Goal: Task Accomplishment & Management: Manage account settings

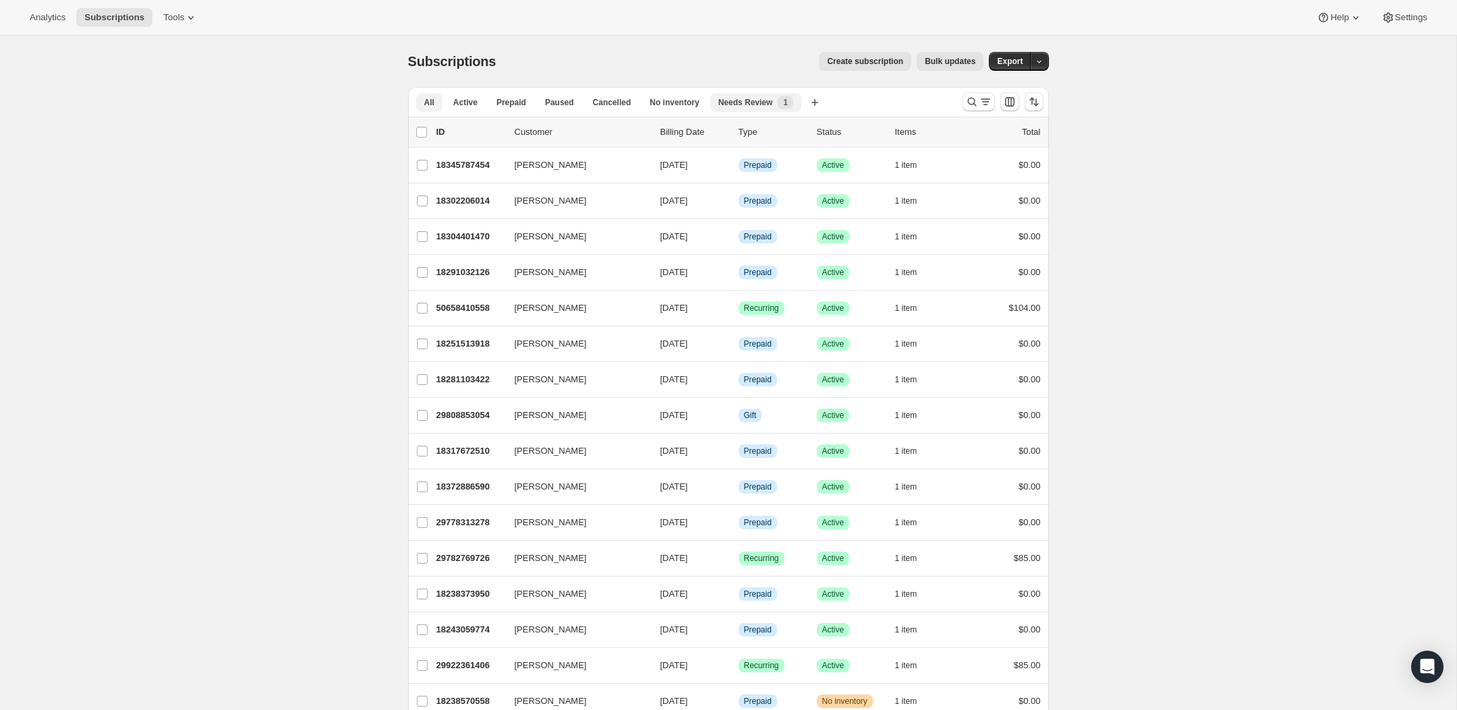
click at [741, 106] on span "Needs Review" at bounding box center [745, 102] width 55 height 11
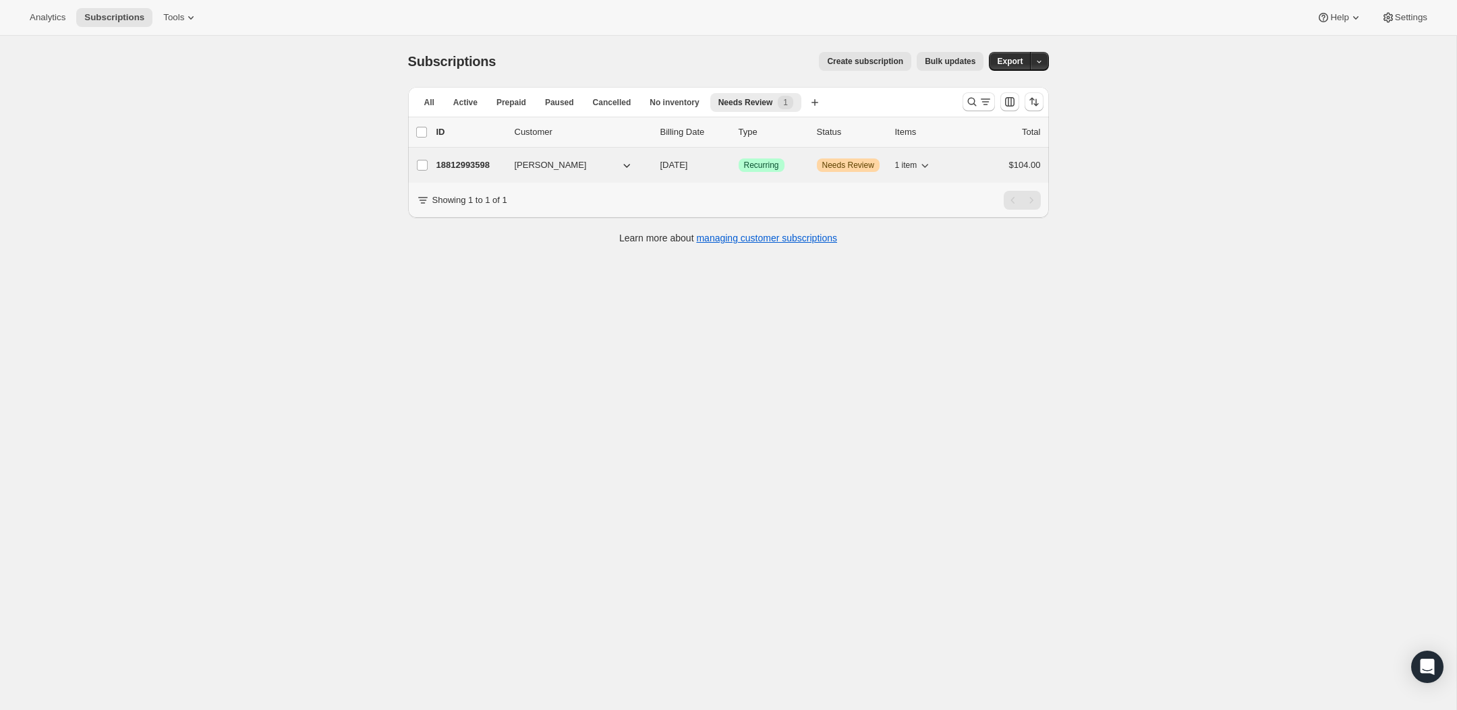
click at [461, 164] on p "18812993598" at bounding box center [469, 165] width 67 height 13
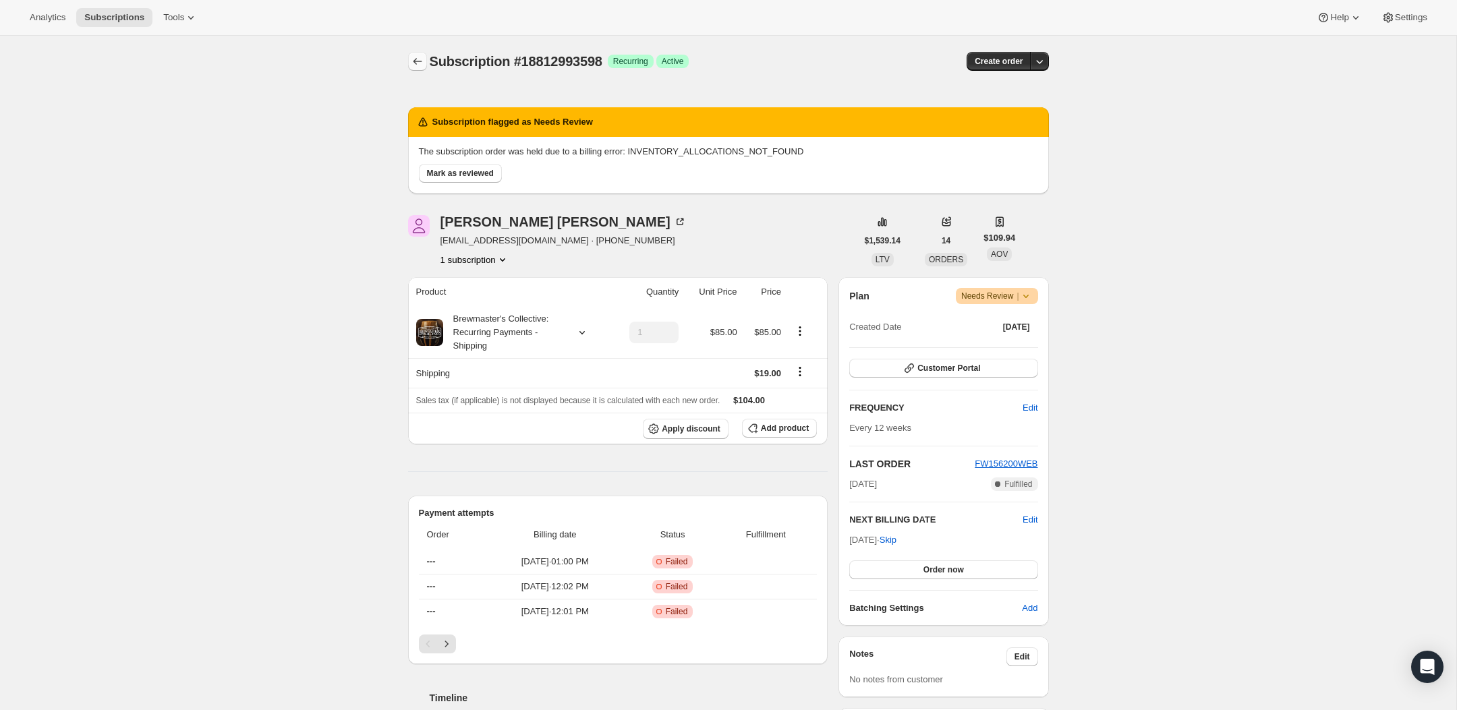
click at [409, 68] on button "Subscriptions" at bounding box center [417, 61] width 19 height 19
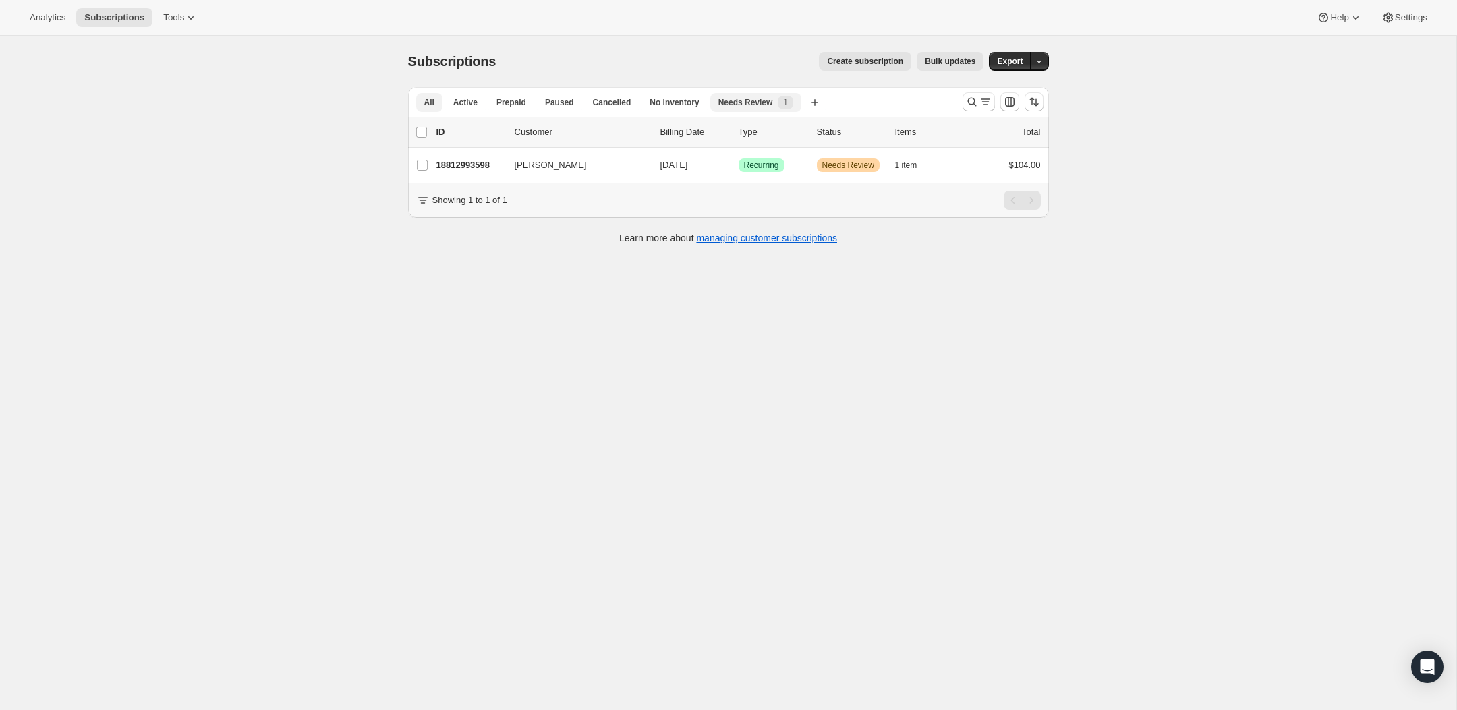
drag, startPoint x: 429, startPoint y: 102, endPoint x: 438, endPoint y: 98, distance: 9.7
click at [429, 101] on span "All" at bounding box center [429, 102] width 10 height 11
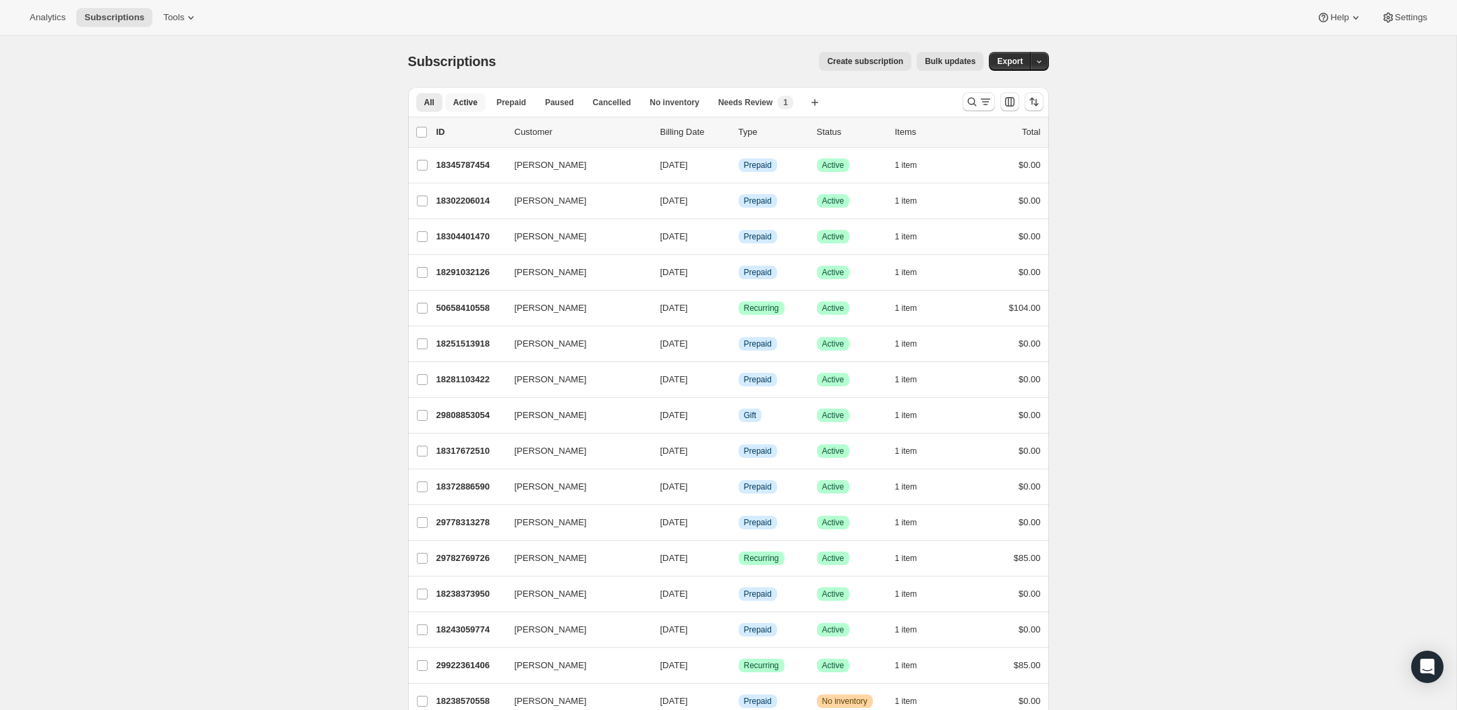
drag, startPoint x: 468, startPoint y: 109, endPoint x: 776, endPoint y: 115, distance: 308.3
click at [472, 107] on button "Active" at bounding box center [465, 102] width 40 height 19
click at [976, 102] on icon "Search and filter results" at bounding box center [971, 101] width 13 height 13
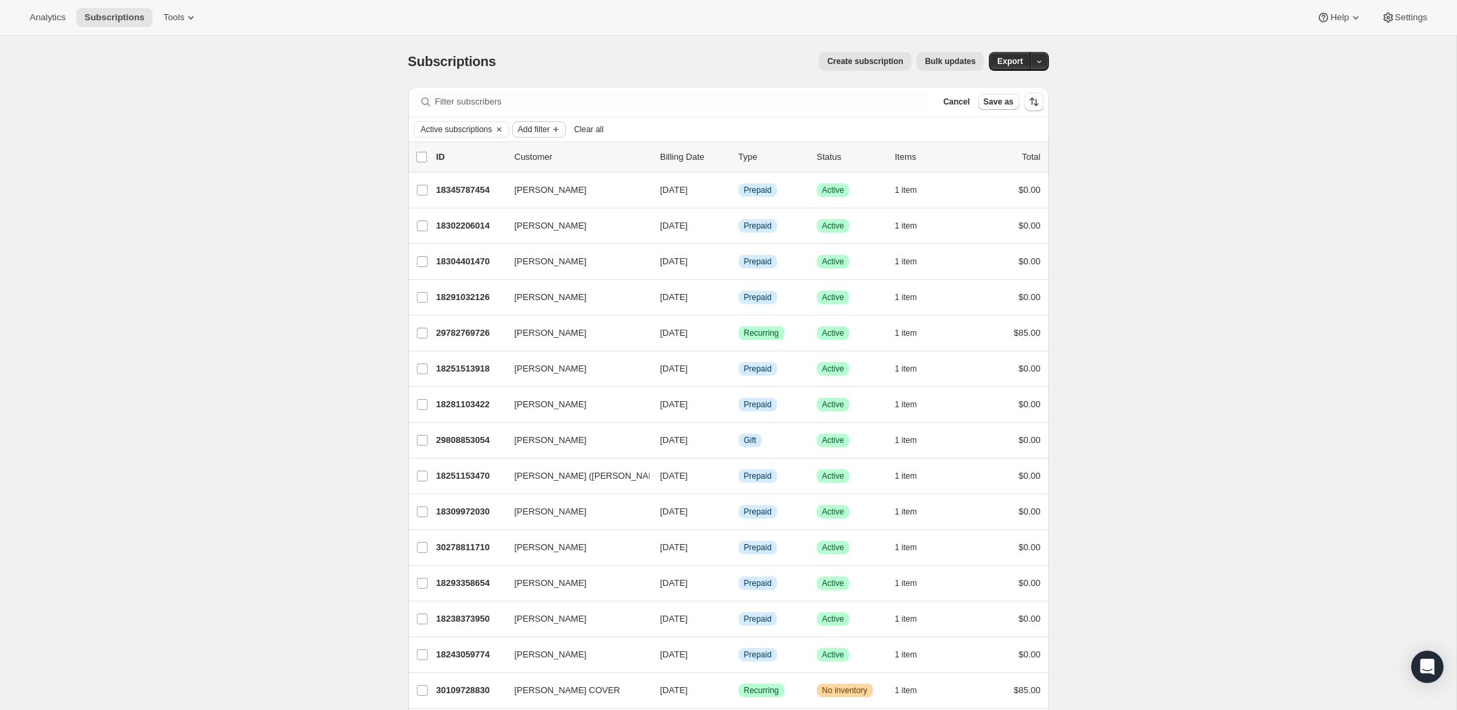
click at [538, 131] on span "Add filter" at bounding box center [534, 129] width 32 height 11
click at [505, 124] on icon "Clear" at bounding box center [499, 129] width 11 height 11
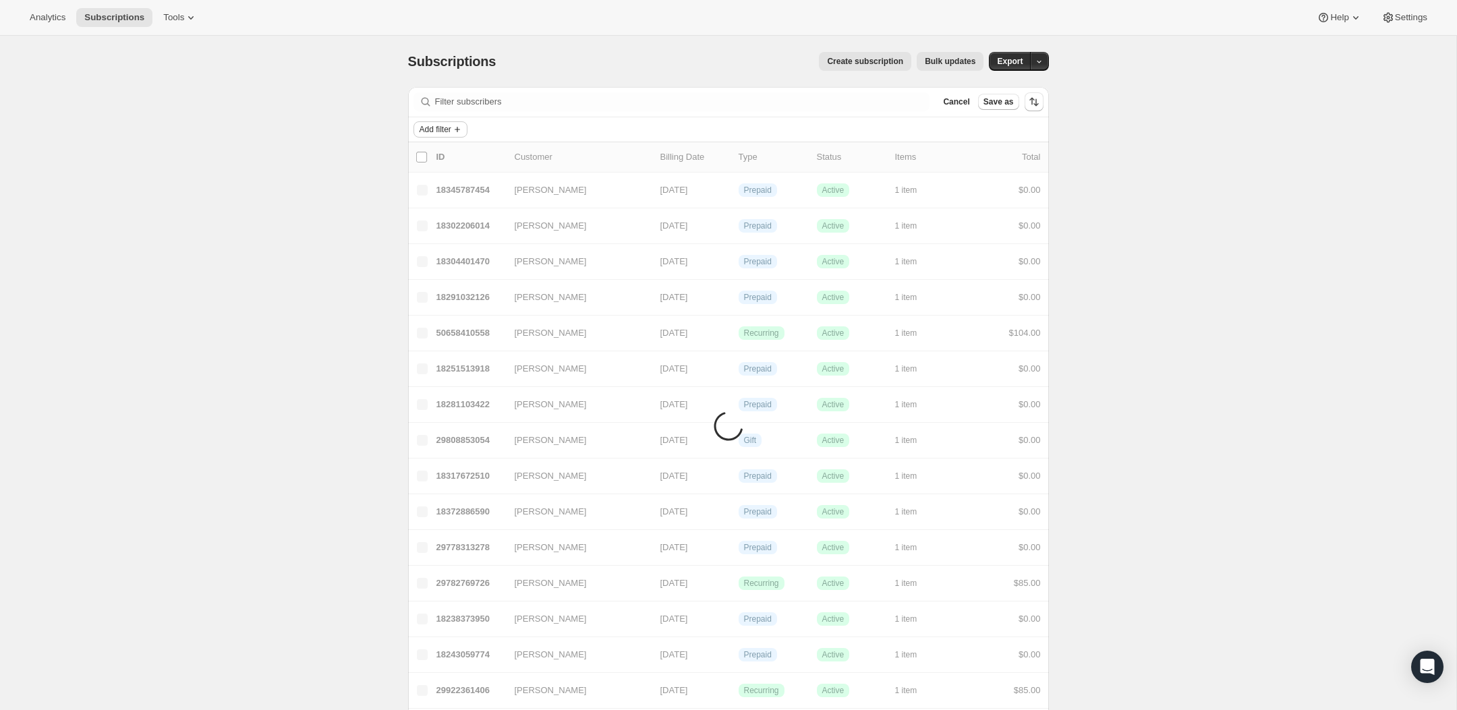
click at [449, 132] on span "Add filter" at bounding box center [436, 129] width 32 height 11
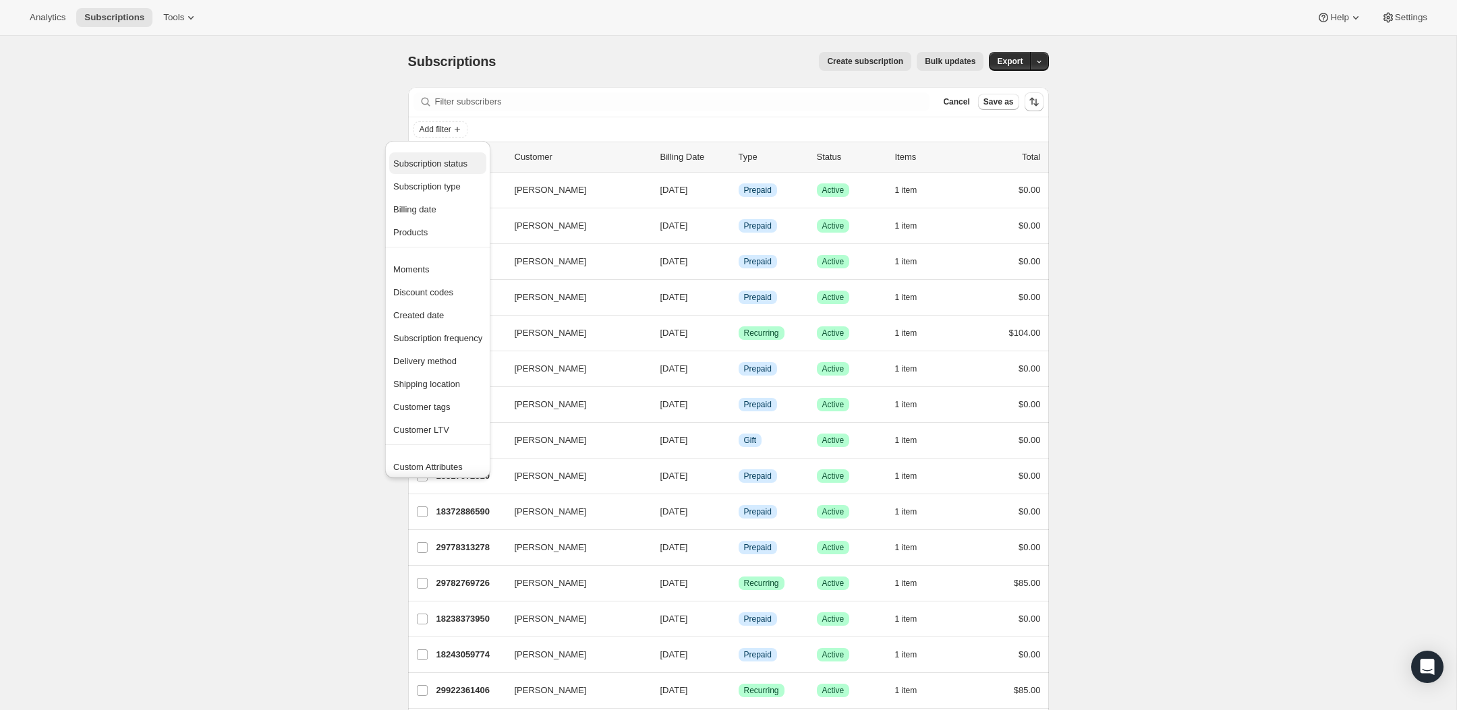
click at [442, 166] on span "Subscription status" at bounding box center [430, 164] width 74 height 10
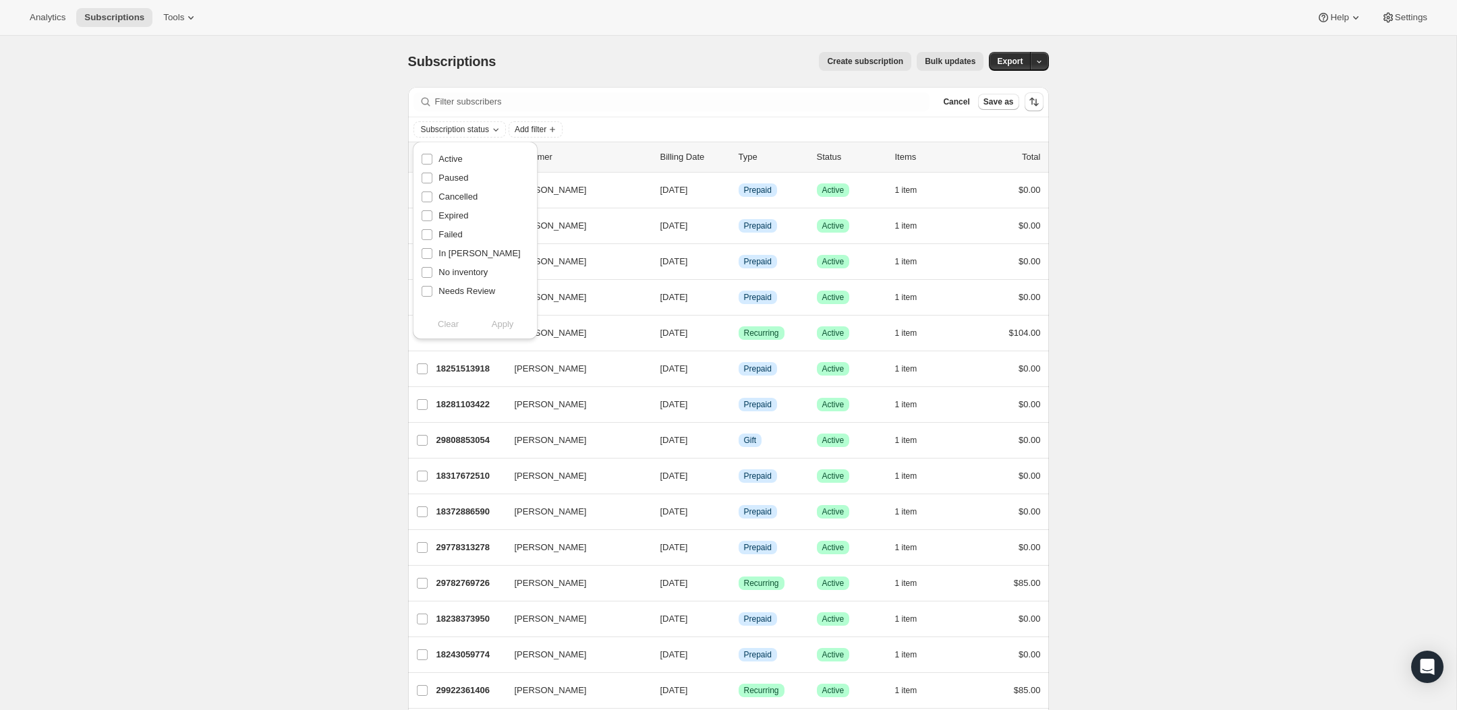
drag, startPoint x: 453, startPoint y: 256, endPoint x: 507, endPoint y: 276, distance: 58.0
click at [453, 256] on span "In Dunning" at bounding box center [479, 253] width 82 height 10
click at [432, 256] on input "In Dunning" at bounding box center [427, 253] width 11 height 11
checkbox input "true"
drag, startPoint x: 497, startPoint y: 326, endPoint x: 348, endPoint y: 300, distance: 151.5
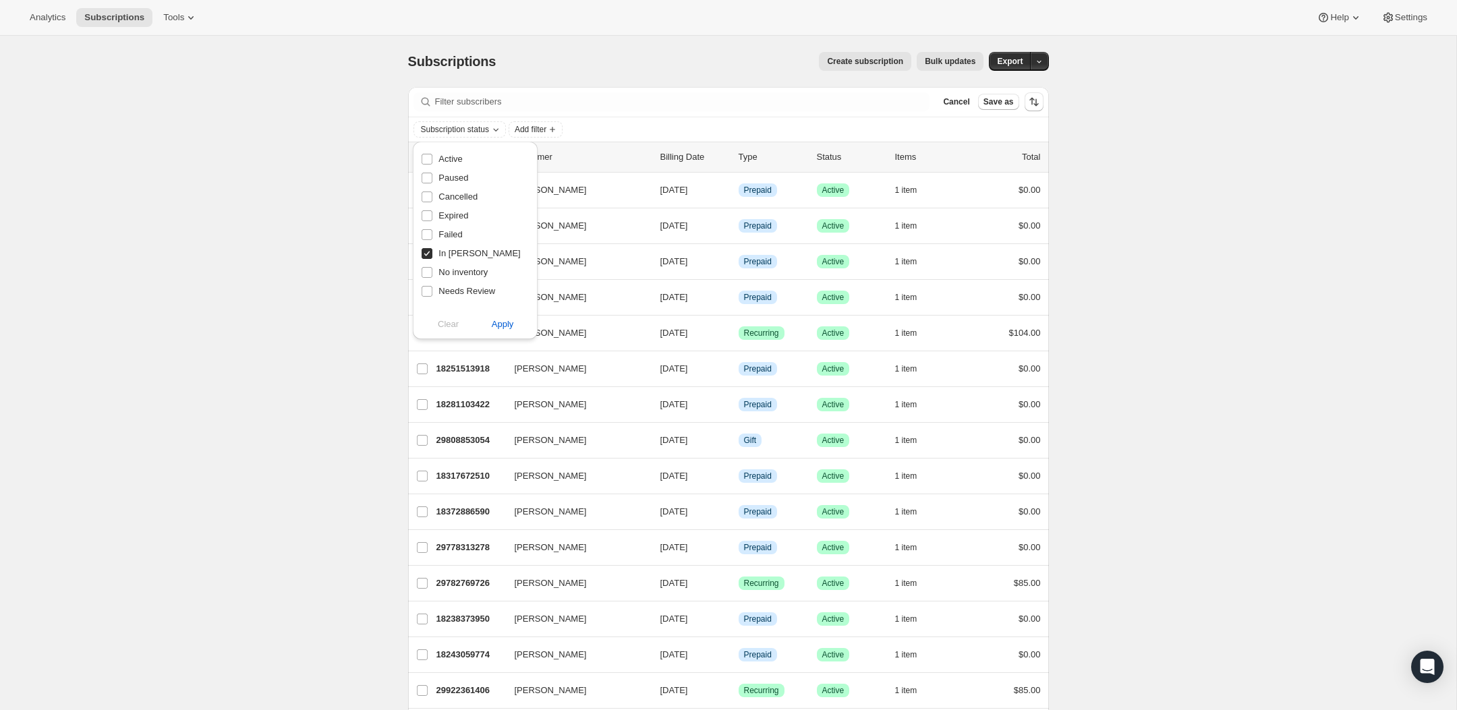
click at [496, 326] on span "Apply" at bounding box center [503, 324] width 22 height 13
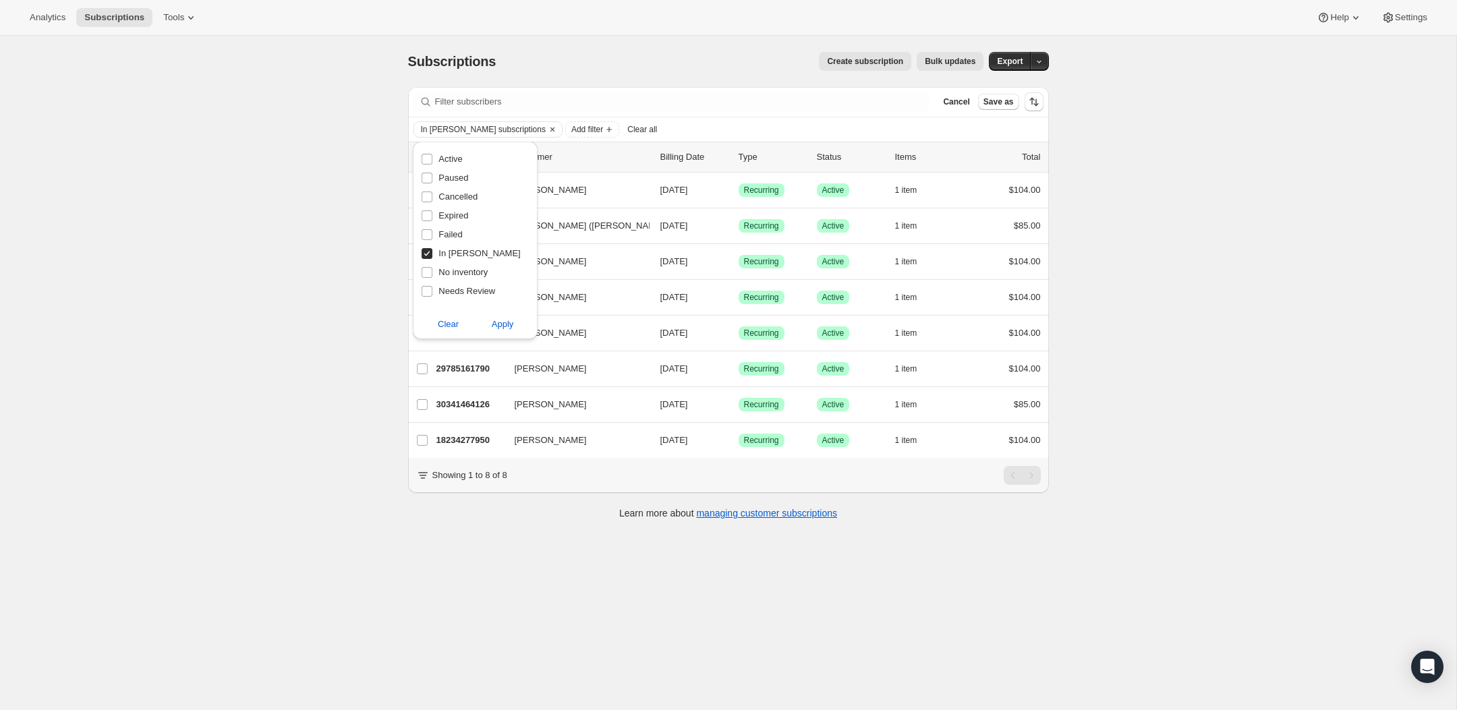
click at [267, 206] on div "Subscriptions. This page is ready Subscriptions Create subscription Bulk update…" at bounding box center [728, 391] width 1456 height 710
click at [197, 233] on div "Subscriptions. This page is ready Subscriptions Create subscription Bulk update…" at bounding box center [728, 391] width 1456 height 710
click at [95, 19] on span "Subscriptions" at bounding box center [114, 17] width 60 height 11
click at [179, 26] on button "Tools" at bounding box center [180, 17] width 51 height 19
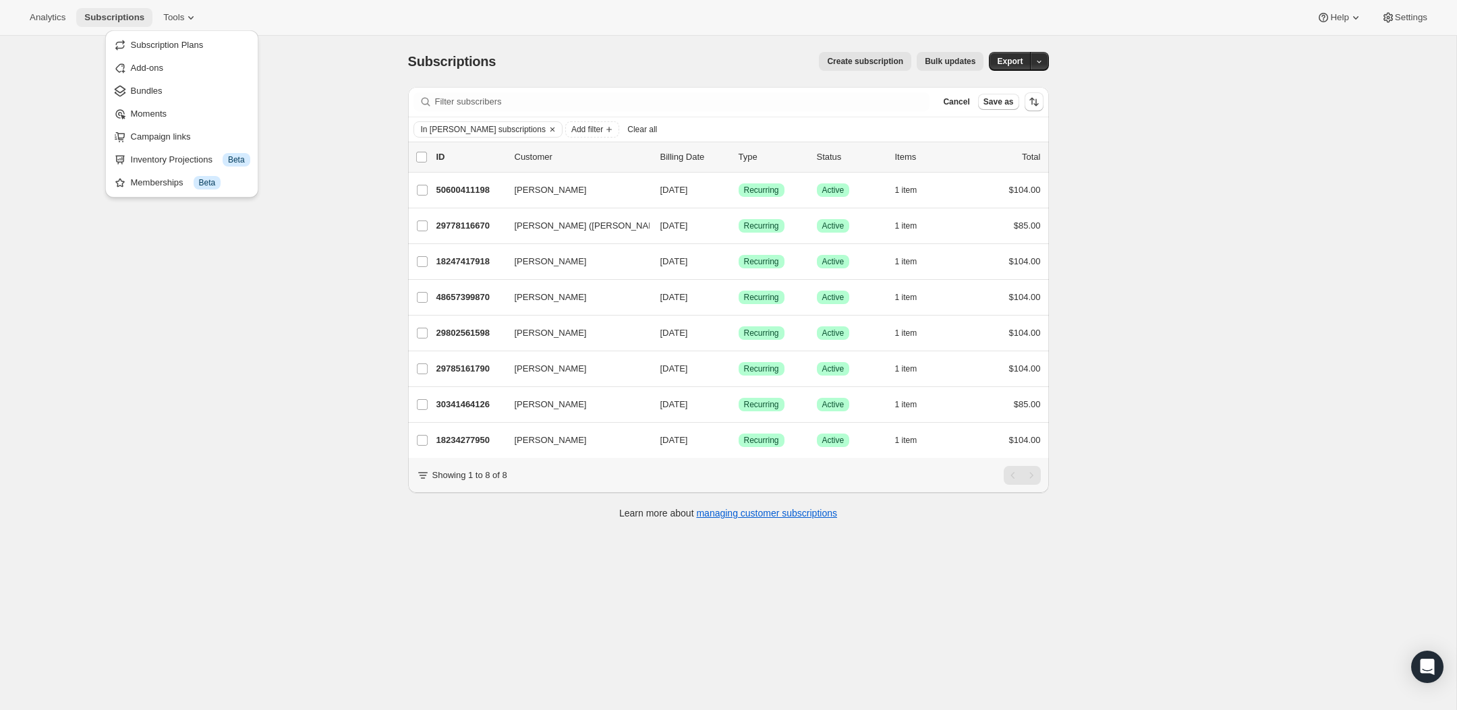
click at [121, 16] on span "Subscriptions" at bounding box center [114, 17] width 60 height 11
click at [94, 16] on span "Subscriptions" at bounding box center [114, 17] width 60 height 11
click at [547, 129] on icon "Clear" at bounding box center [552, 129] width 11 height 11
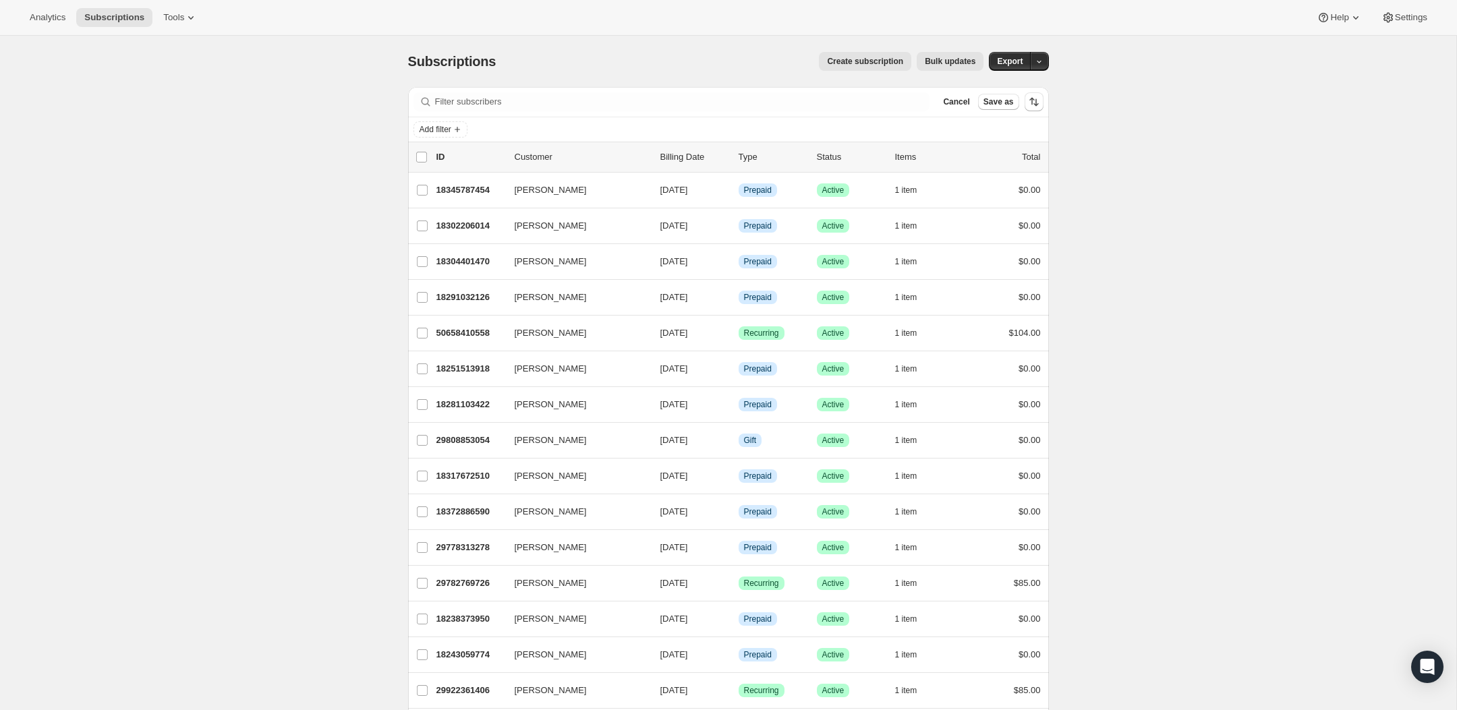
click at [704, 152] on p "Billing Date" at bounding box center [693, 156] width 67 height 13
click at [621, 125] on div "Add filter" at bounding box center [729, 129] width 630 height 16
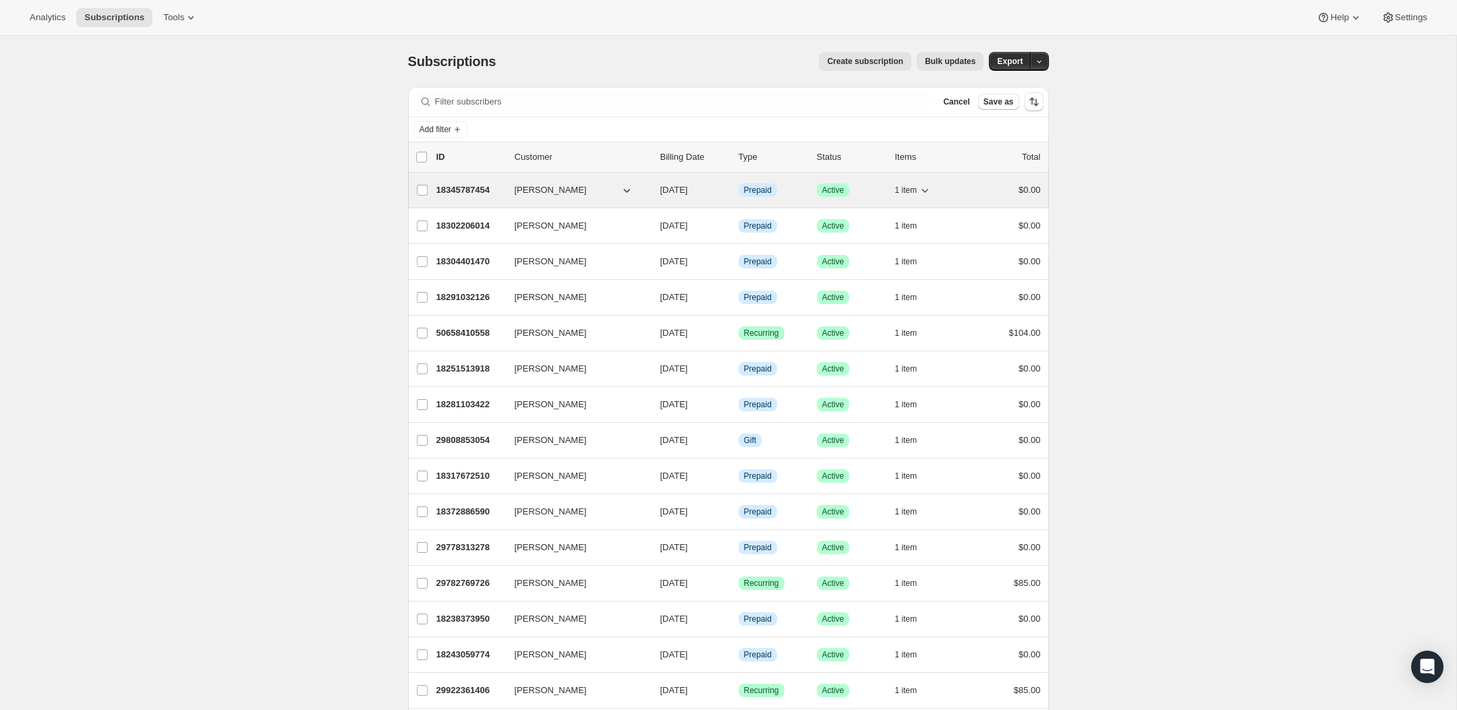
click at [482, 192] on p "18345787454" at bounding box center [469, 189] width 67 height 13
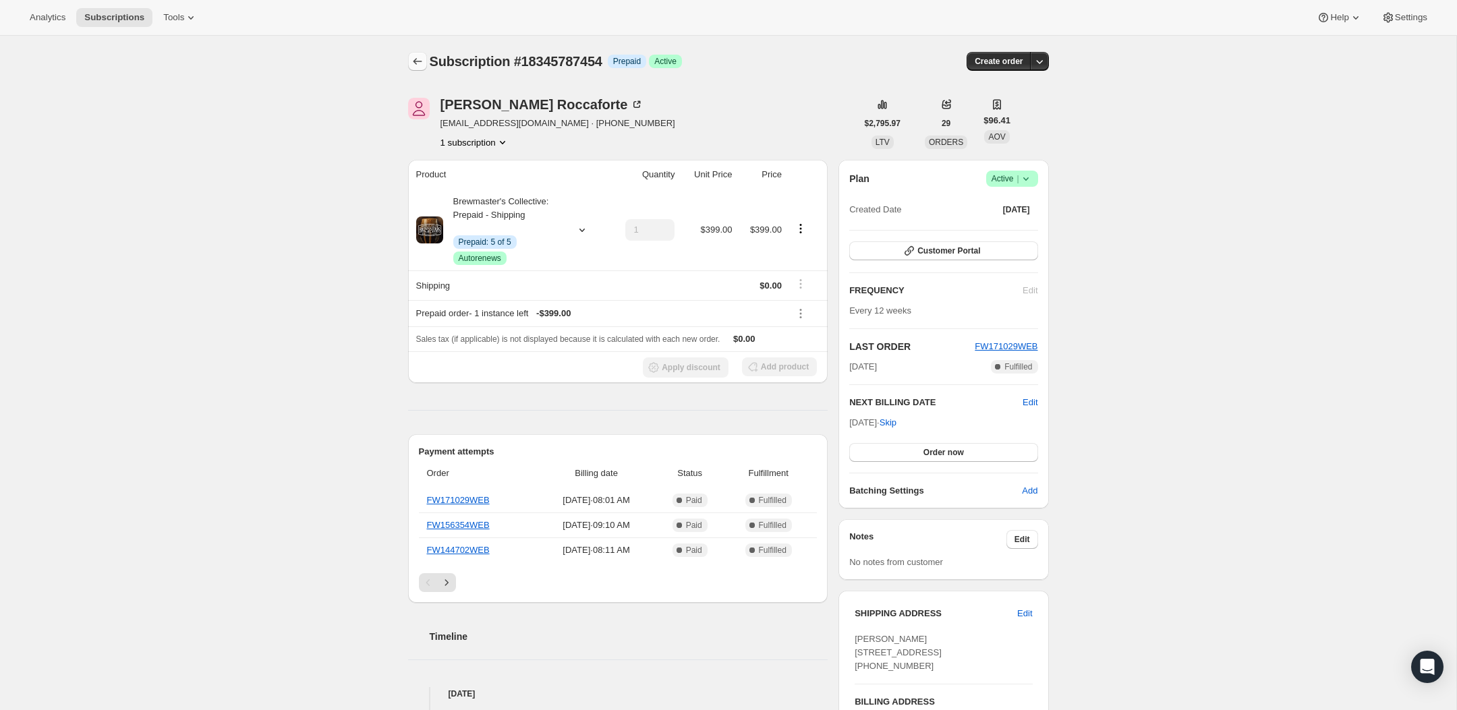
click at [417, 61] on icon "Subscriptions" at bounding box center [417, 61] width 9 height 7
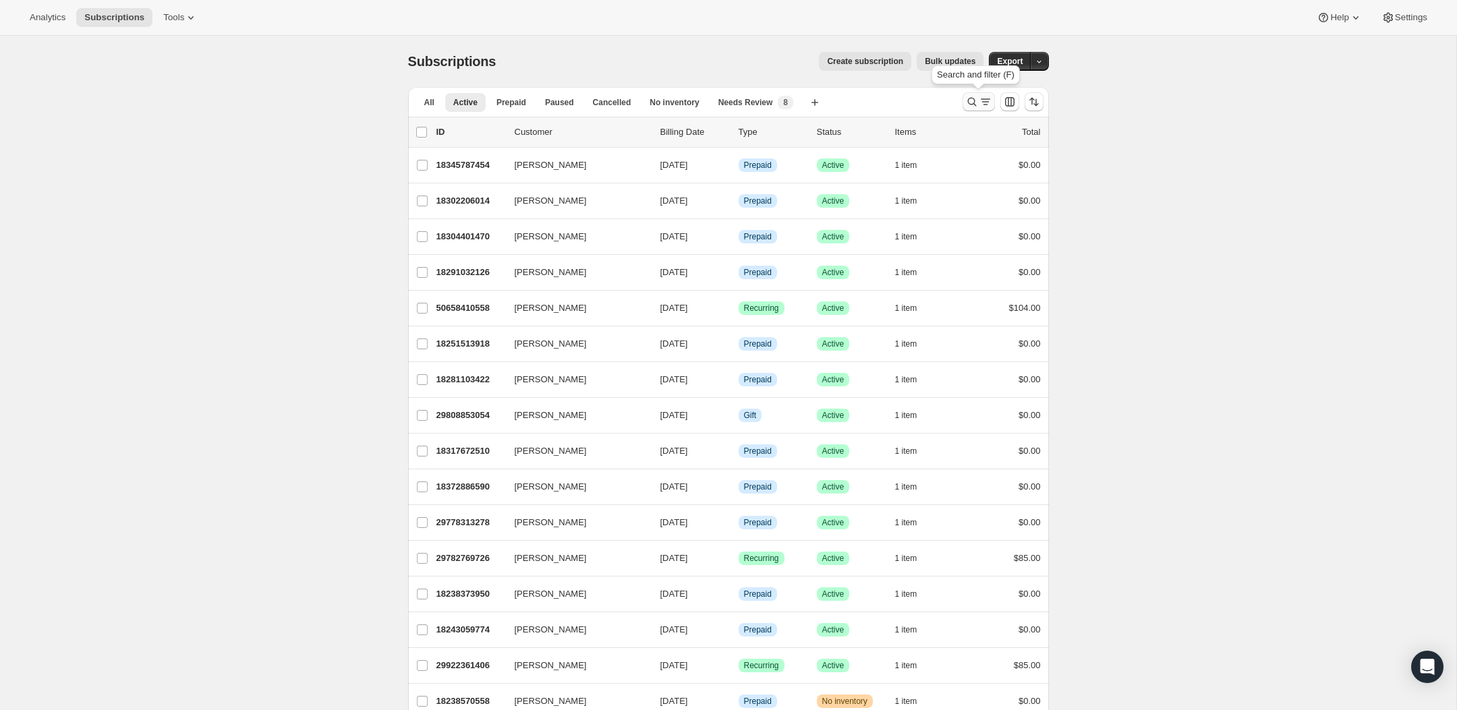
click at [979, 106] on icon "Search and filter results" at bounding box center [985, 101] width 13 height 13
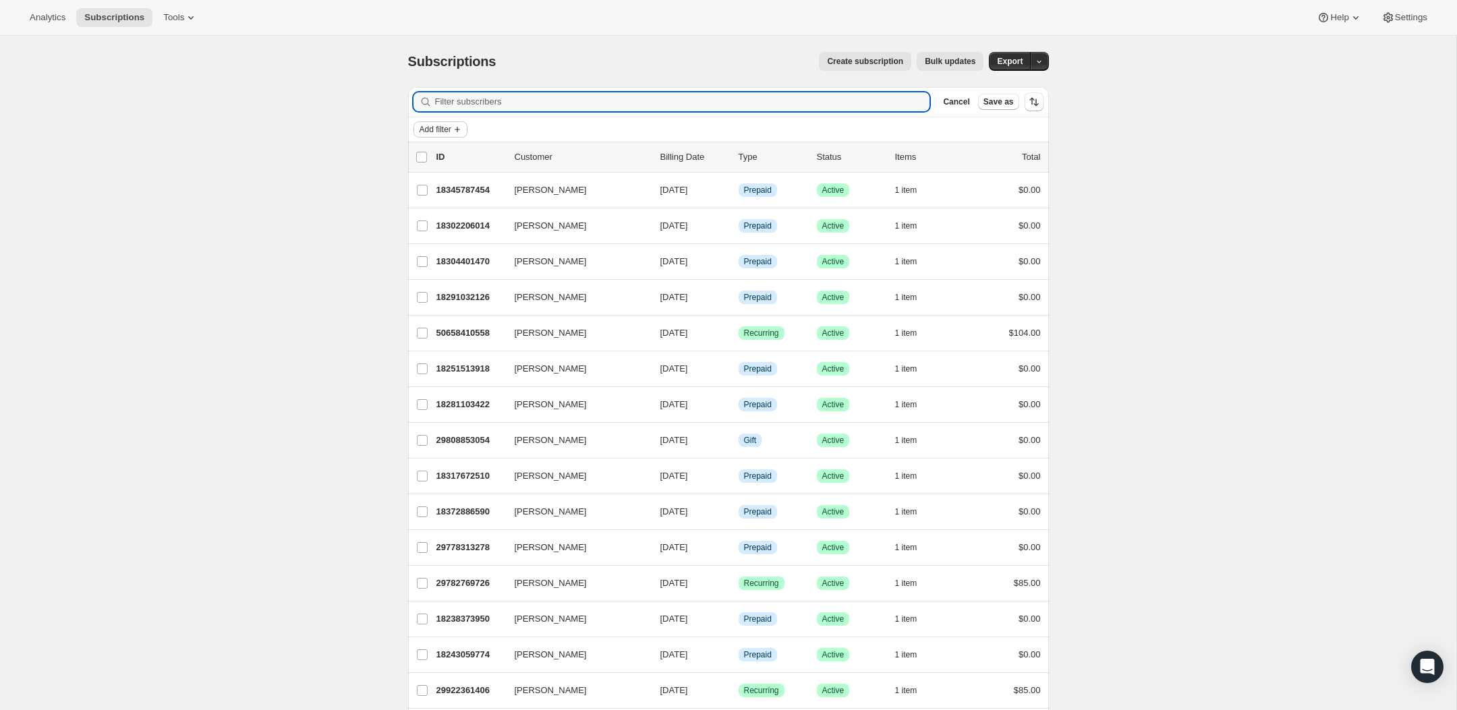
click at [438, 131] on span "Add filter" at bounding box center [436, 129] width 32 height 11
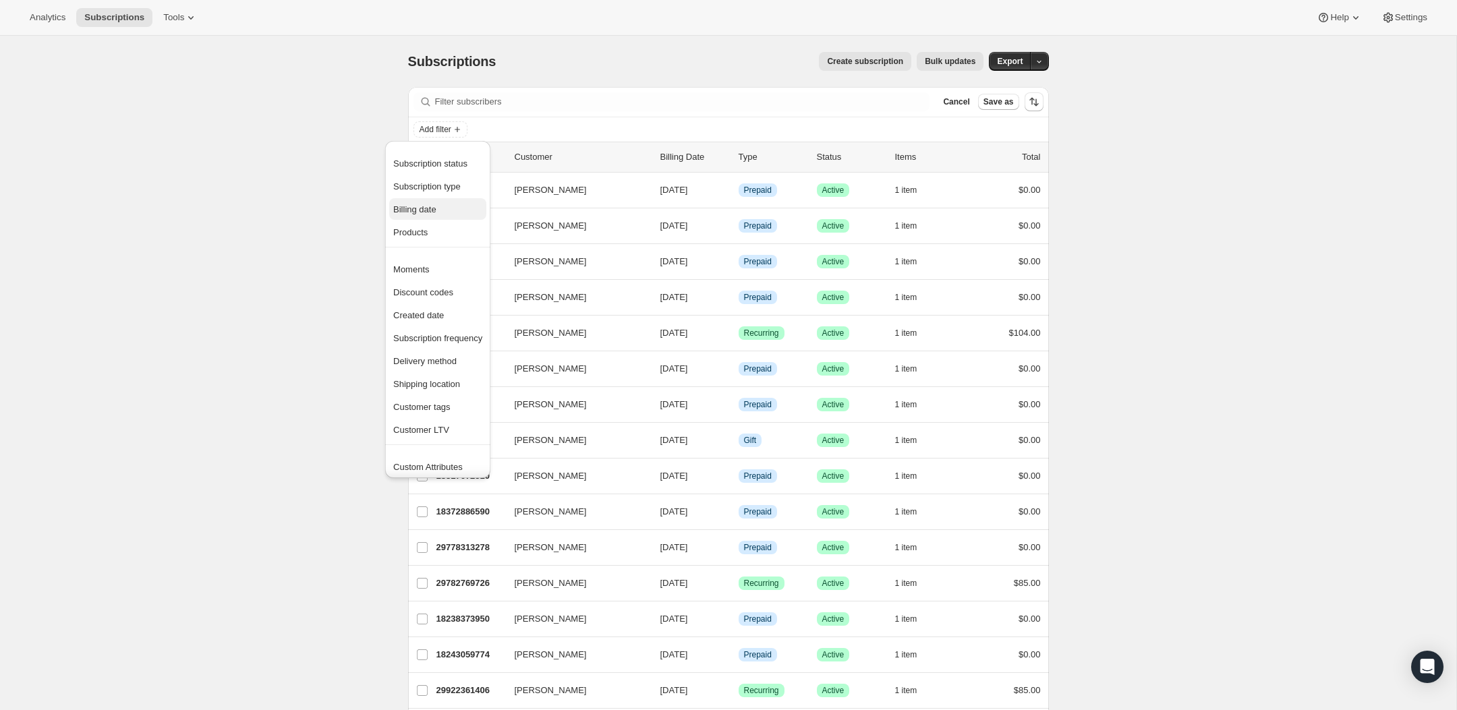
click at [435, 208] on span "Billing date" at bounding box center [414, 209] width 43 height 10
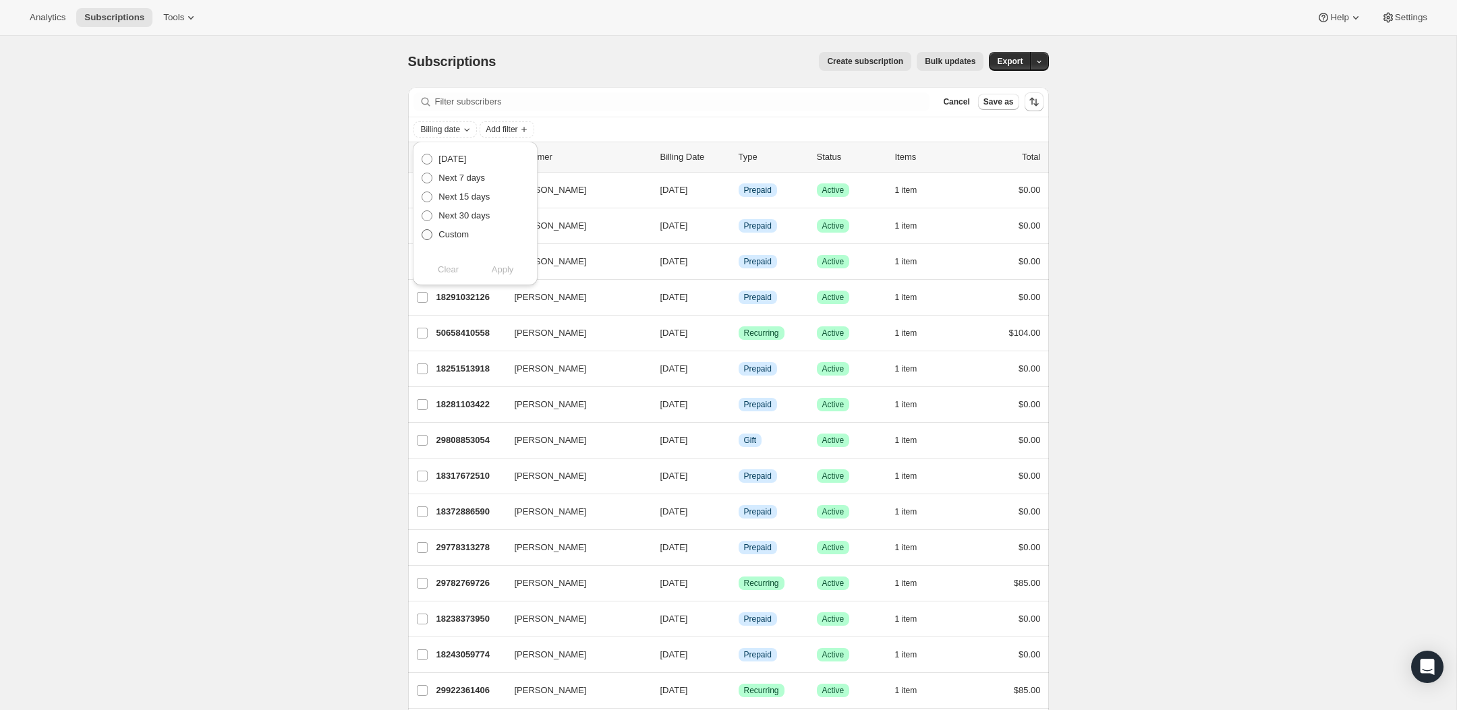
click at [455, 235] on span "Custom" at bounding box center [453, 234] width 30 height 10
click at [422, 230] on input "Custom" at bounding box center [422, 229] width 1 height 1
radio input "true"
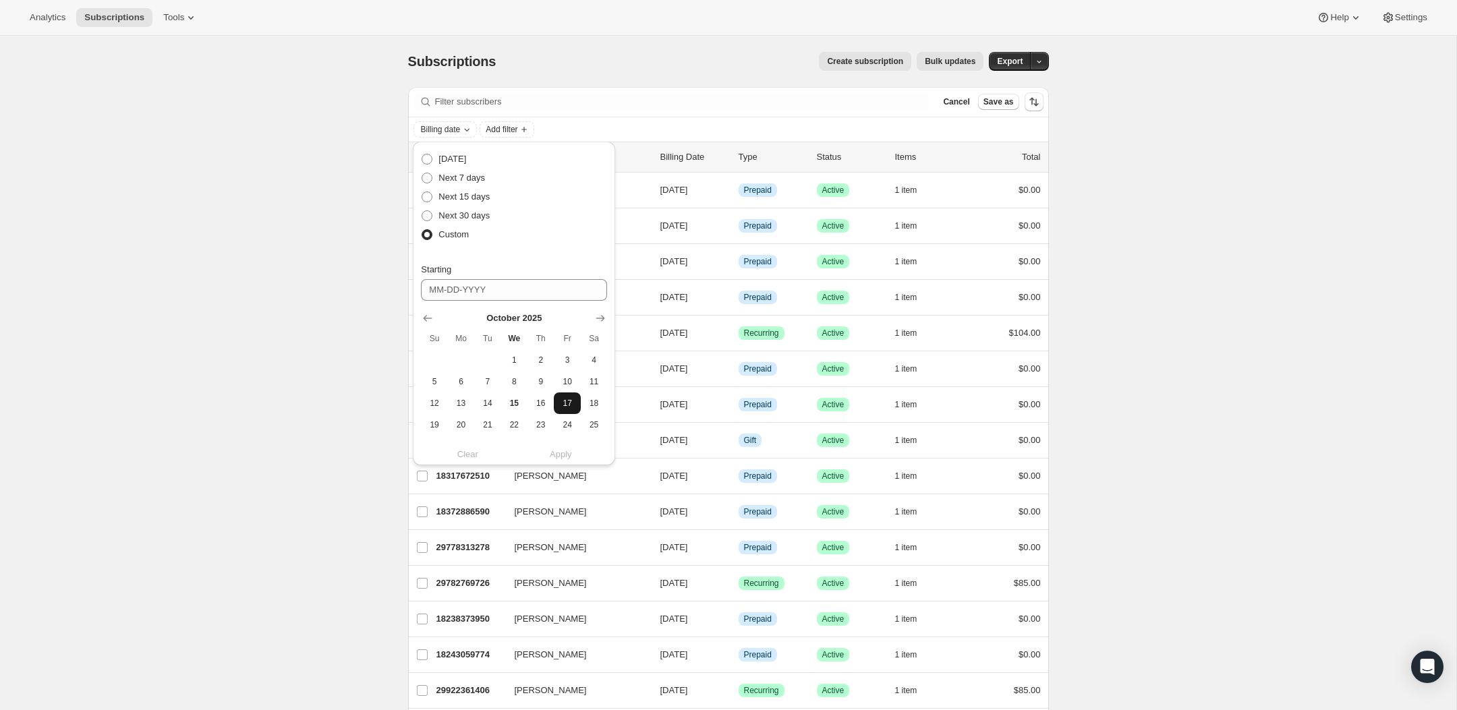
click at [560, 404] on span "17" at bounding box center [567, 403] width 16 height 11
type input "10-17-2025"
click at [561, 454] on div "Clear Apply" at bounding box center [514, 453] width 186 height 13
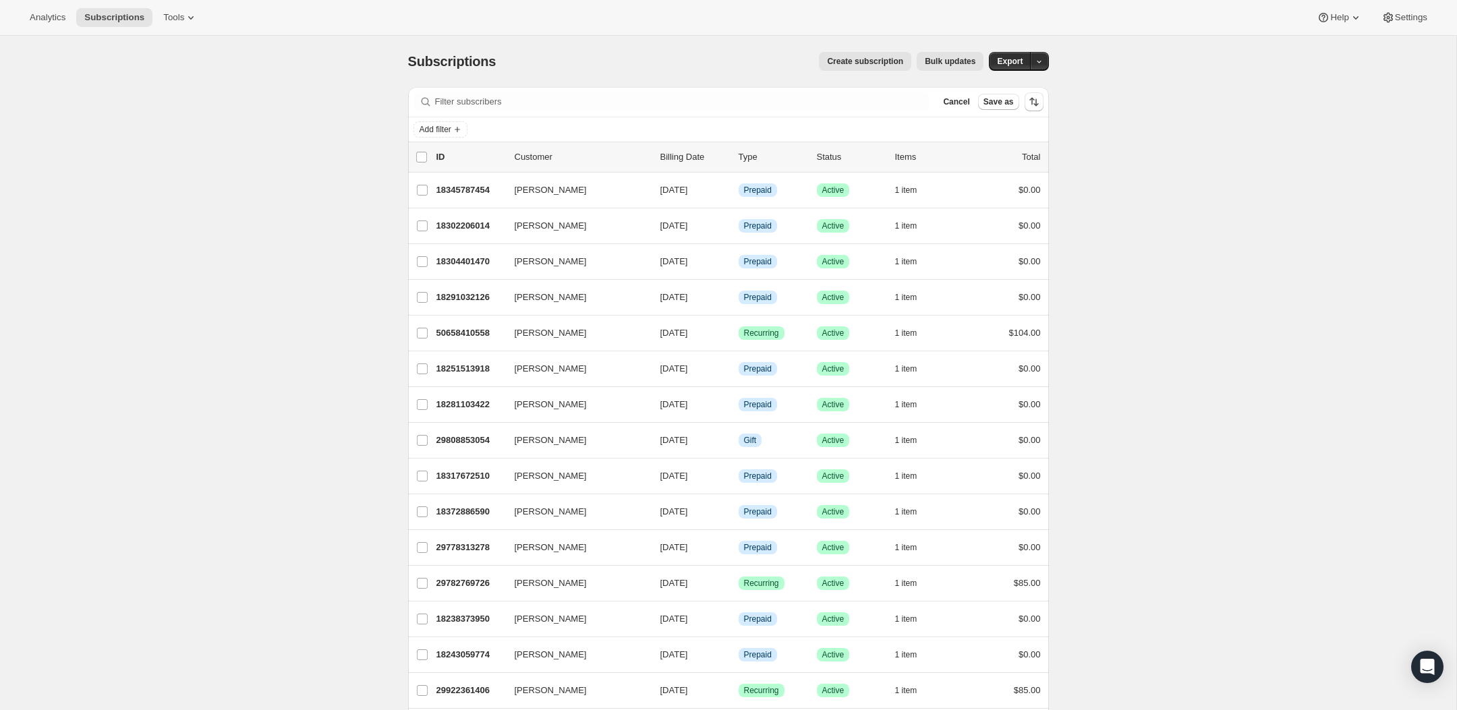
click at [665, 153] on p "Billing Date" at bounding box center [693, 156] width 67 height 13
drag, startPoint x: 646, startPoint y: 157, endPoint x: 654, endPoint y: 157, distance: 8.1
click at [646, 157] on p "Customer" at bounding box center [582, 156] width 135 height 13
click at [438, 136] on button "Add filter" at bounding box center [441, 129] width 54 height 16
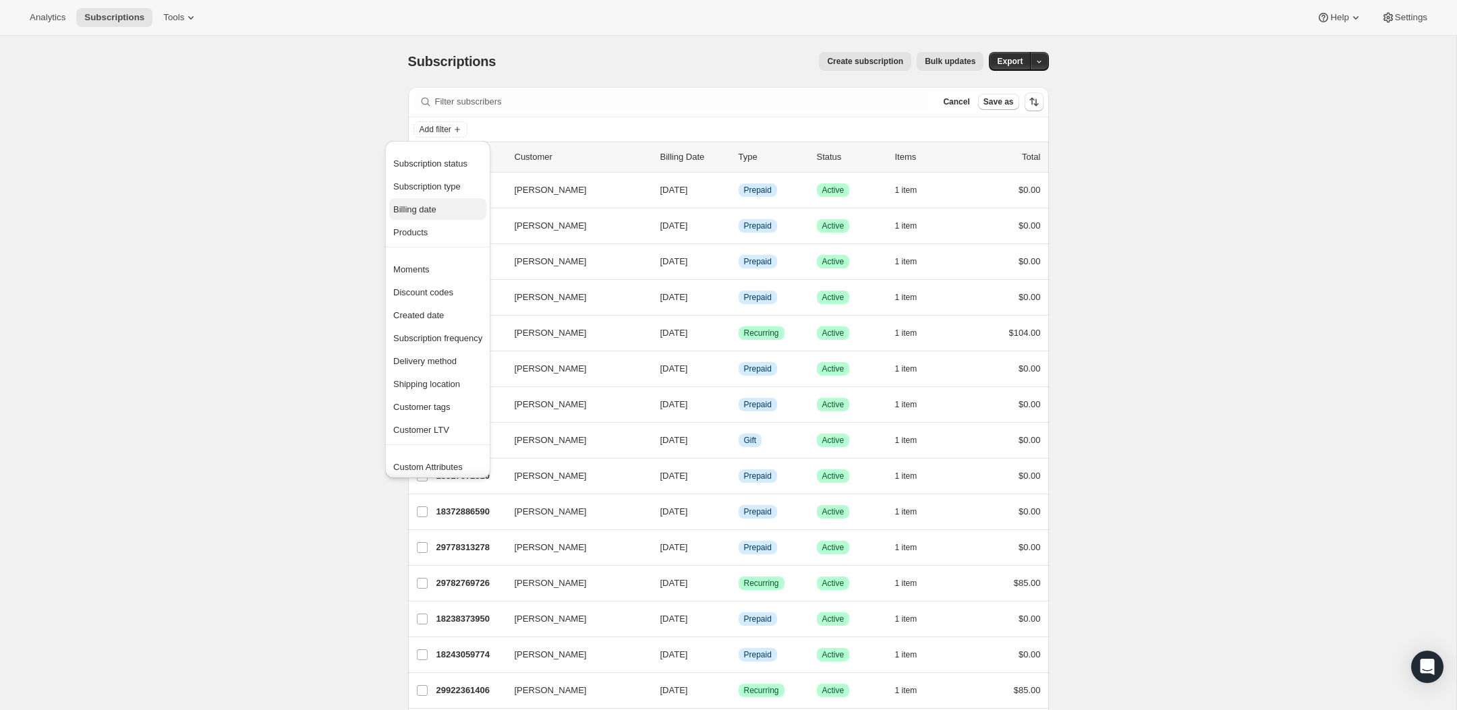
click at [448, 214] on span "Billing date" at bounding box center [437, 209] width 89 height 13
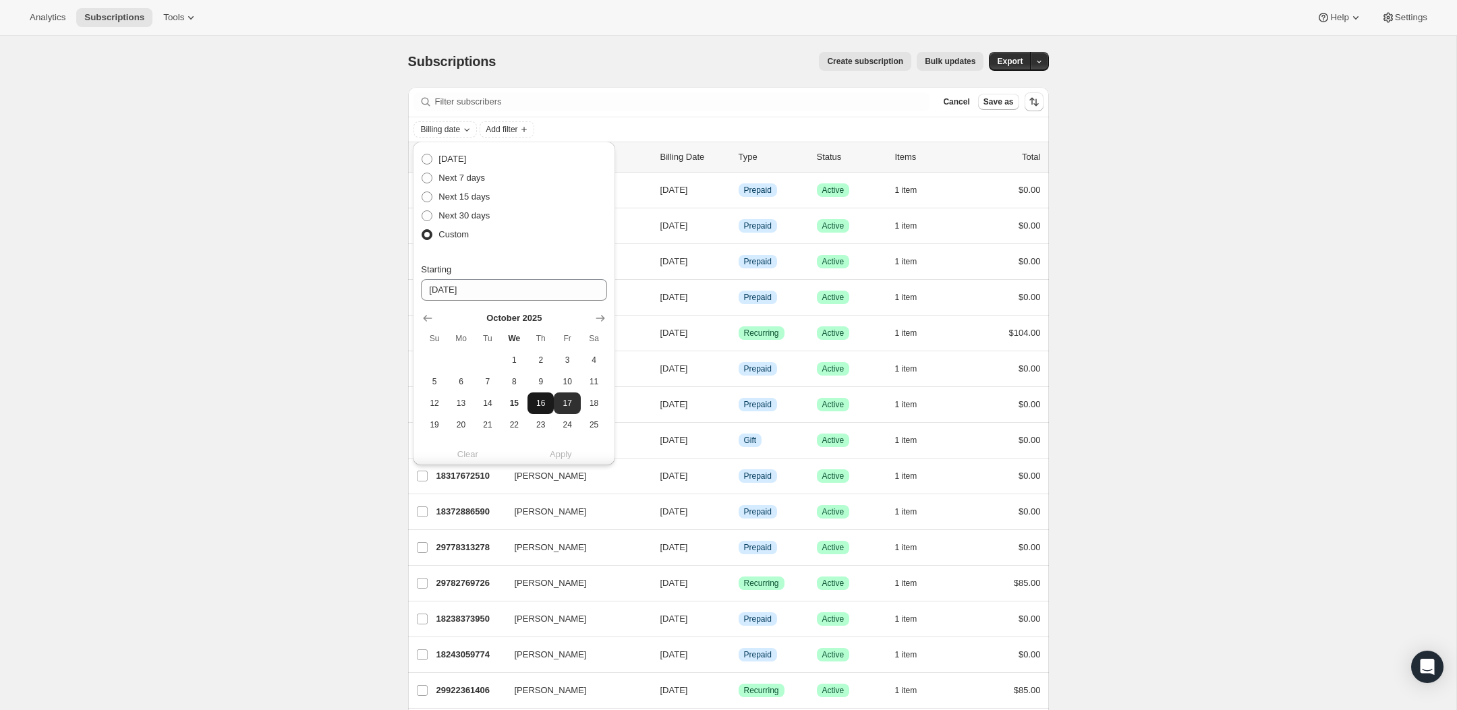
click at [540, 404] on span "16" at bounding box center [541, 403] width 16 height 11
click at [554, 450] on div "Clear Apply" at bounding box center [514, 453] width 186 height 13
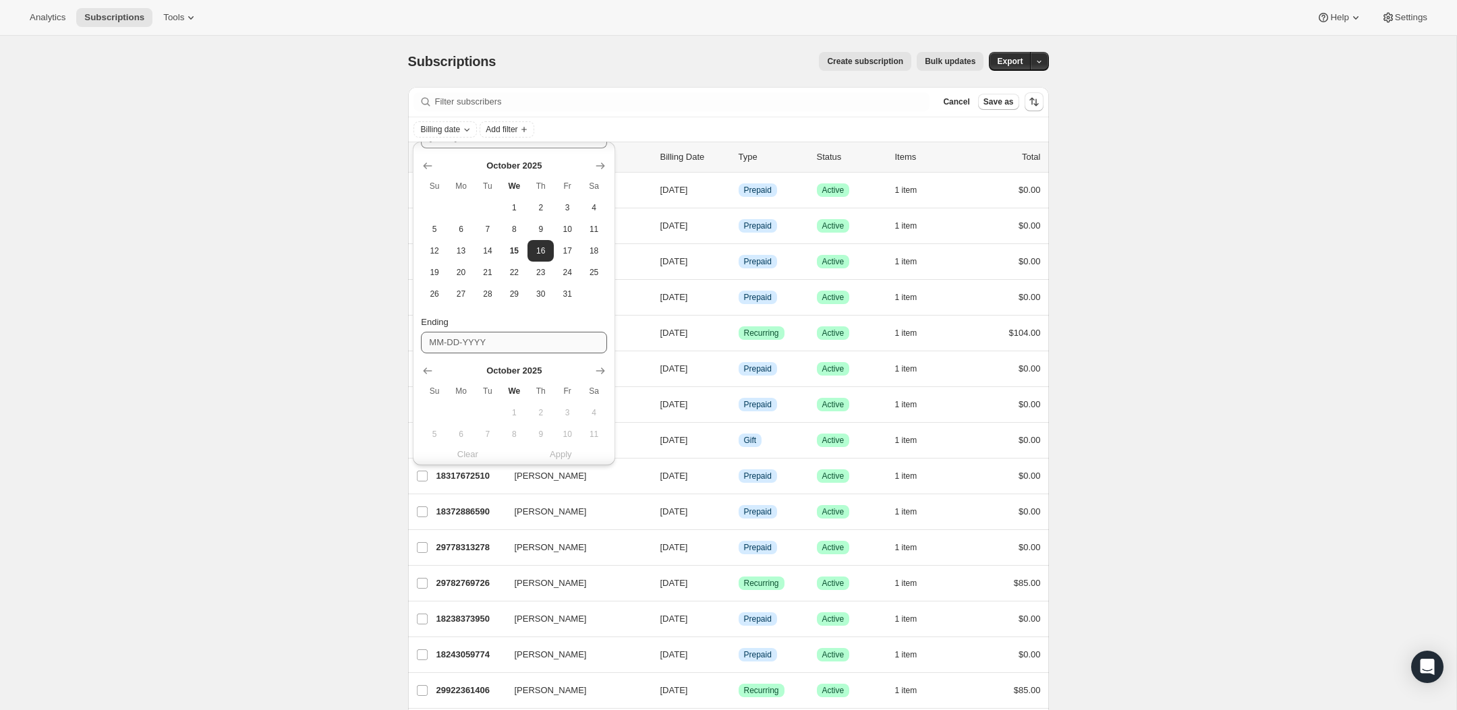
scroll to position [152, 0]
click at [576, 245] on button "17" at bounding box center [567, 252] width 26 height 22
type input "10-17-2025"
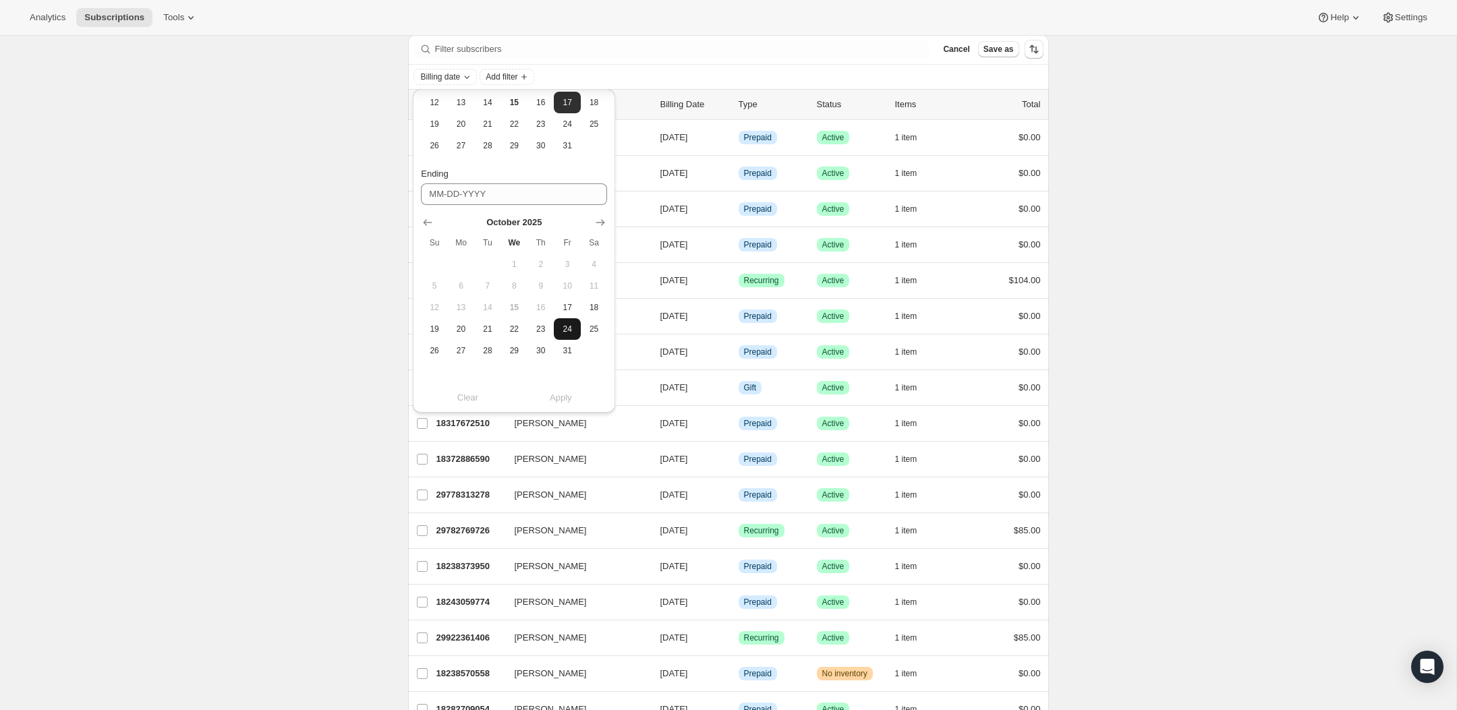
scroll to position [61, 0]
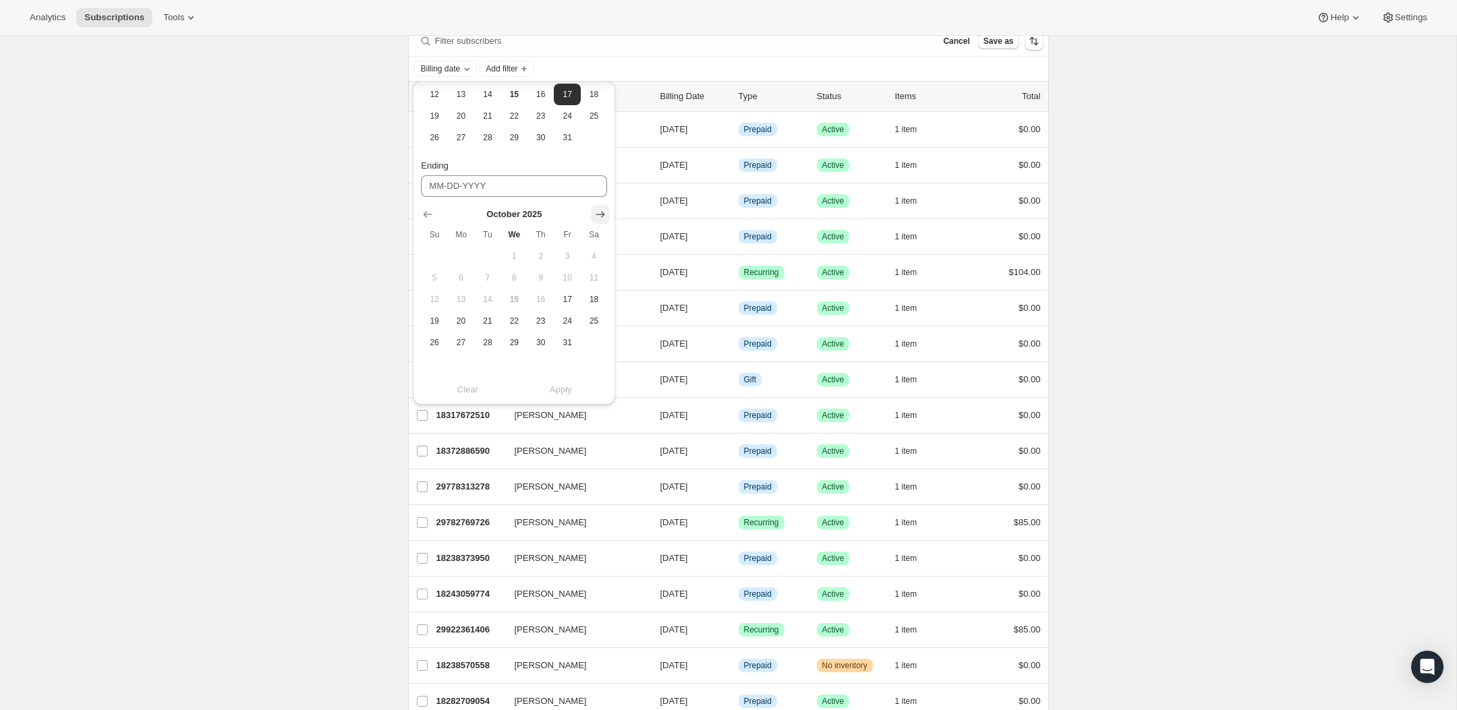
click at [598, 212] on icon "Show next month, November 2025" at bounding box center [600, 214] width 13 height 13
click at [598, 212] on icon "Show next month, December 2025" at bounding box center [600, 214] width 13 height 13
click at [519, 347] on span "31" at bounding box center [515, 342] width 16 height 11
type input "12-31-2025"
click at [565, 391] on span "Apply" at bounding box center [561, 389] width 22 height 13
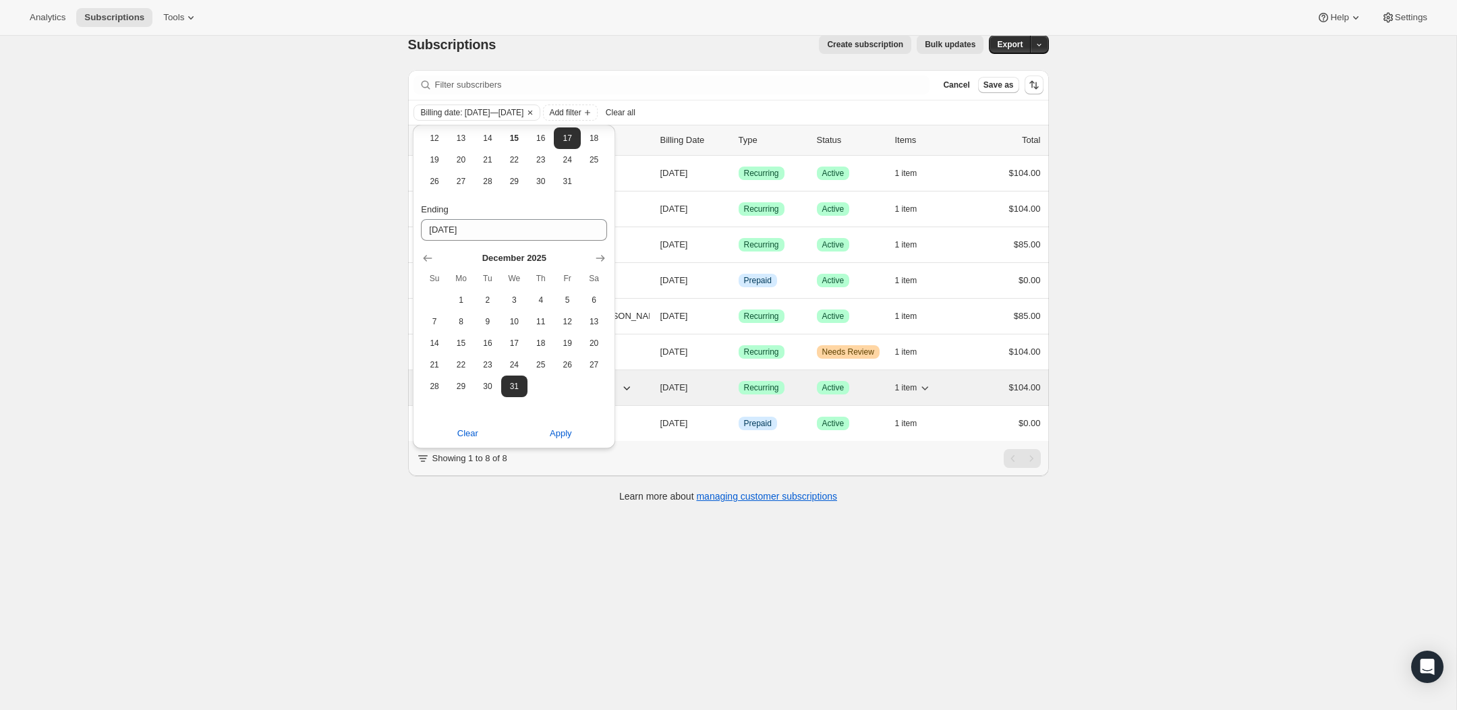
scroll to position [11, 0]
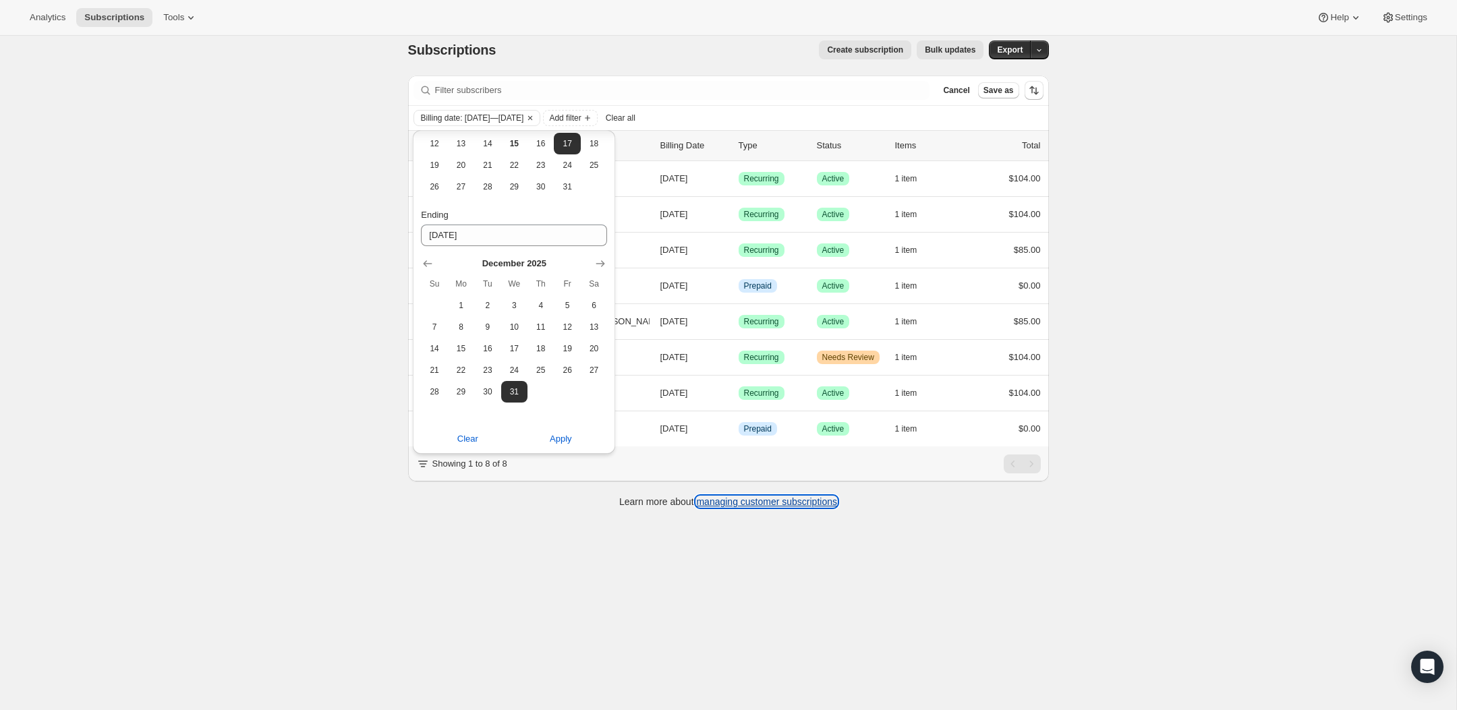
click at [817, 496] on link "managing customer subscriptions" at bounding box center [766, 501] width 141 height 11
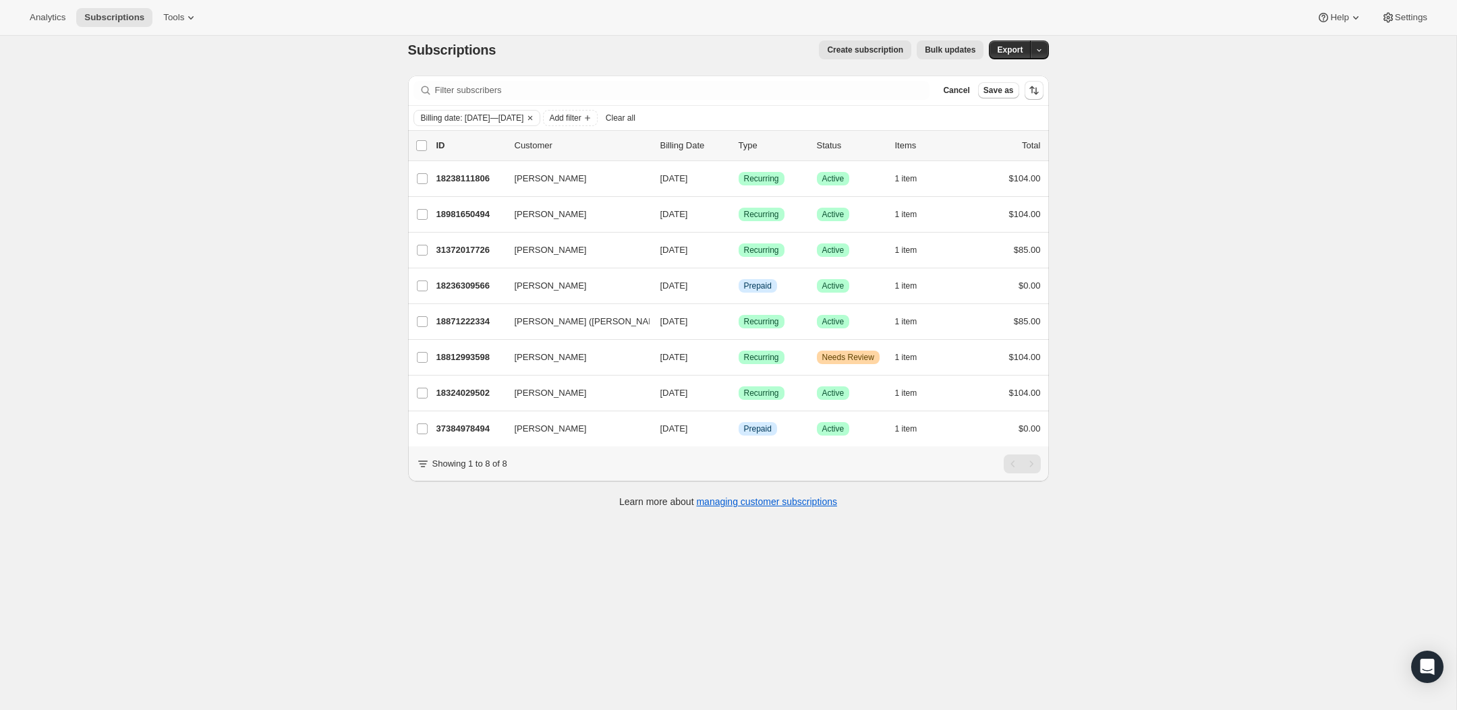
click at [605, 573] on div "Subscriptions. This page is ready Subscriptions Create subscription Bulk update…" at bounding box center [728, 379] width 1456 height 710
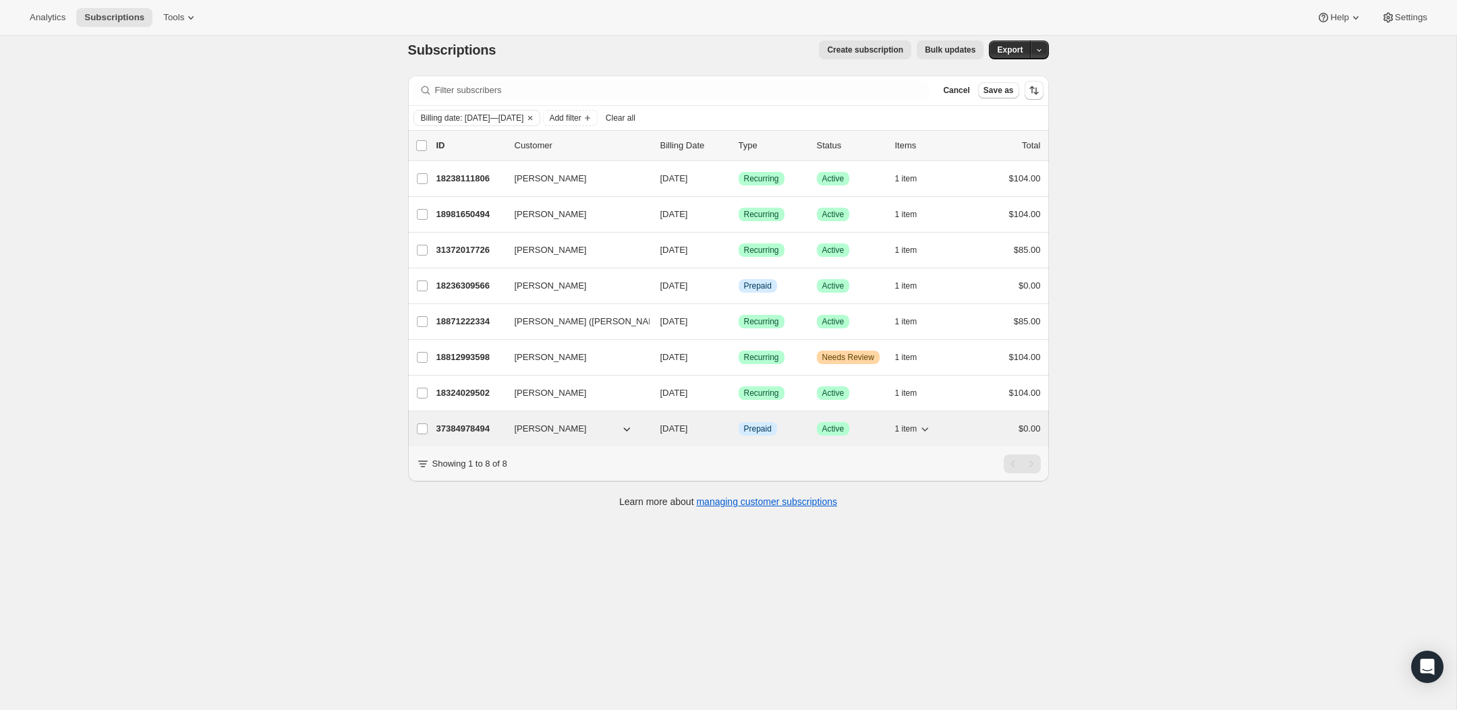
click at [472, 428] on p "37384978494" at bounding box center [469, 428] width 67 height 13
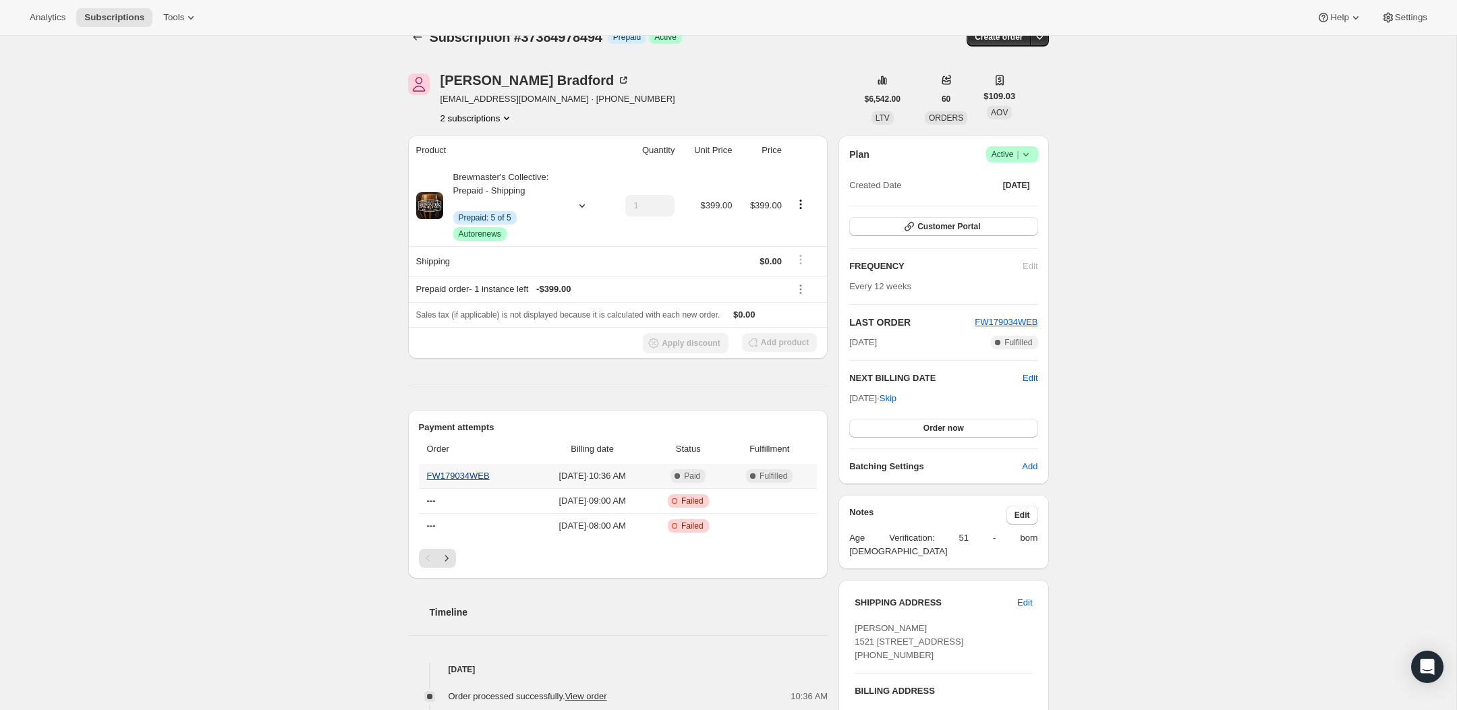
scroll to position [25, 0]
click at [465, 477] on link "FW179034WEB" at bounding box center [458, 475] width 63 height 10
click at [1023, 377] on span "Edit" at bounding box center [1030, 377] width 15 height 13
click at [905, 430] on button "Save" at bounding box center [943, 430] width 188 height 19
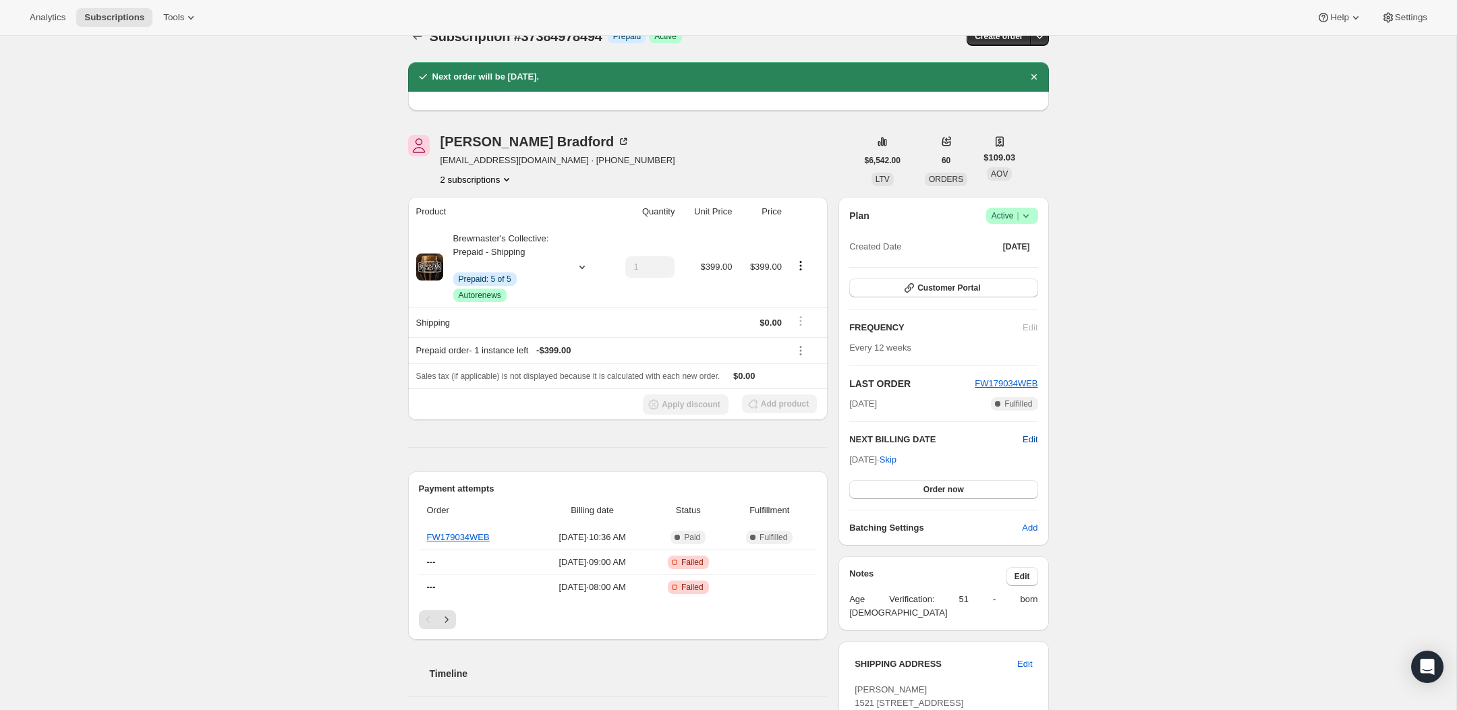
click at [1025, 441] on span "Edit" at bounding box center [1030, 439] width 15 height 13
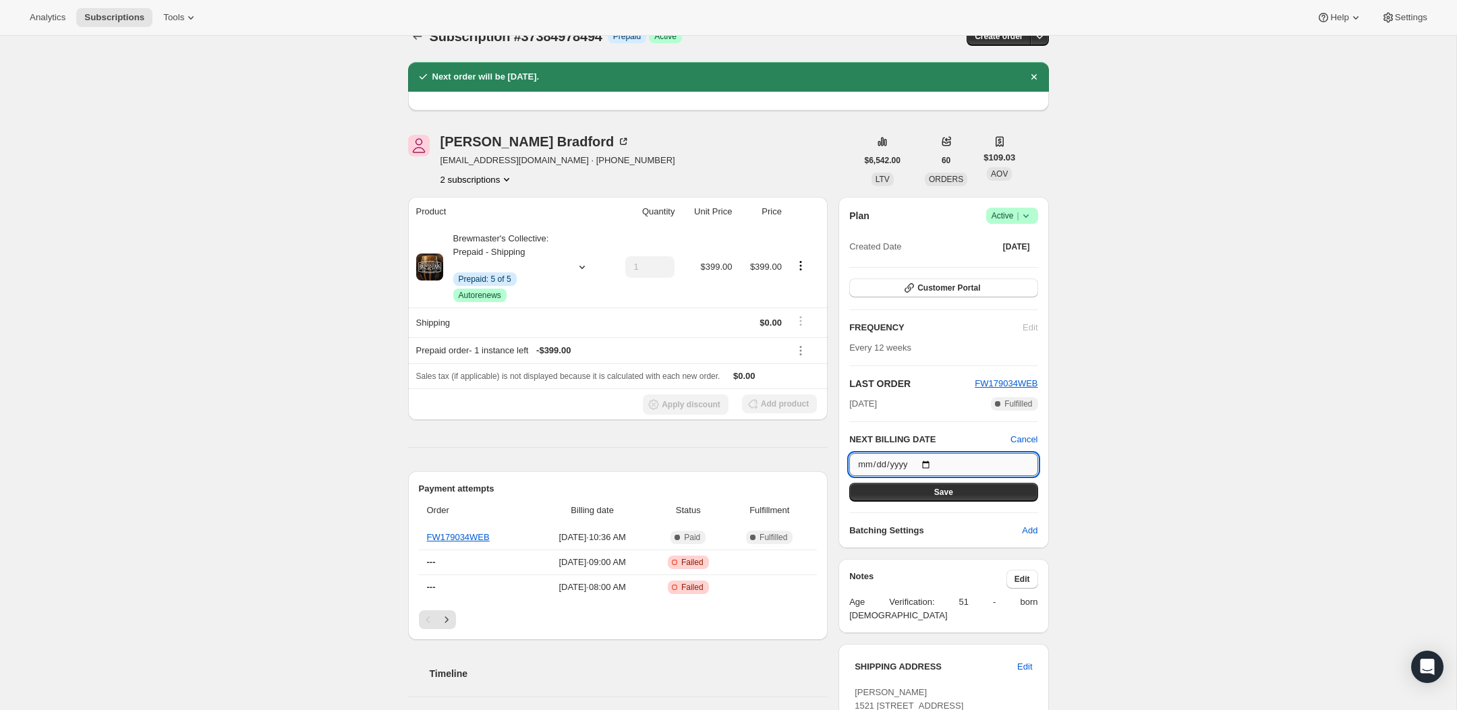
click at [950, 463] on input "2025-12-05" at bounding box center [943, 464] width 188 height 23
click at [890, 466] on input "2025-12-05" at bounding box center [943, 464] width 188 height 23
drag, startPoint x: 926, startPoint y: 462, endPoint x: 936, endPoint y: 463, distance: 10.1
click at [934, 463] on input "2025-12-05" at bounding box center [943, 464] width 188 height 23
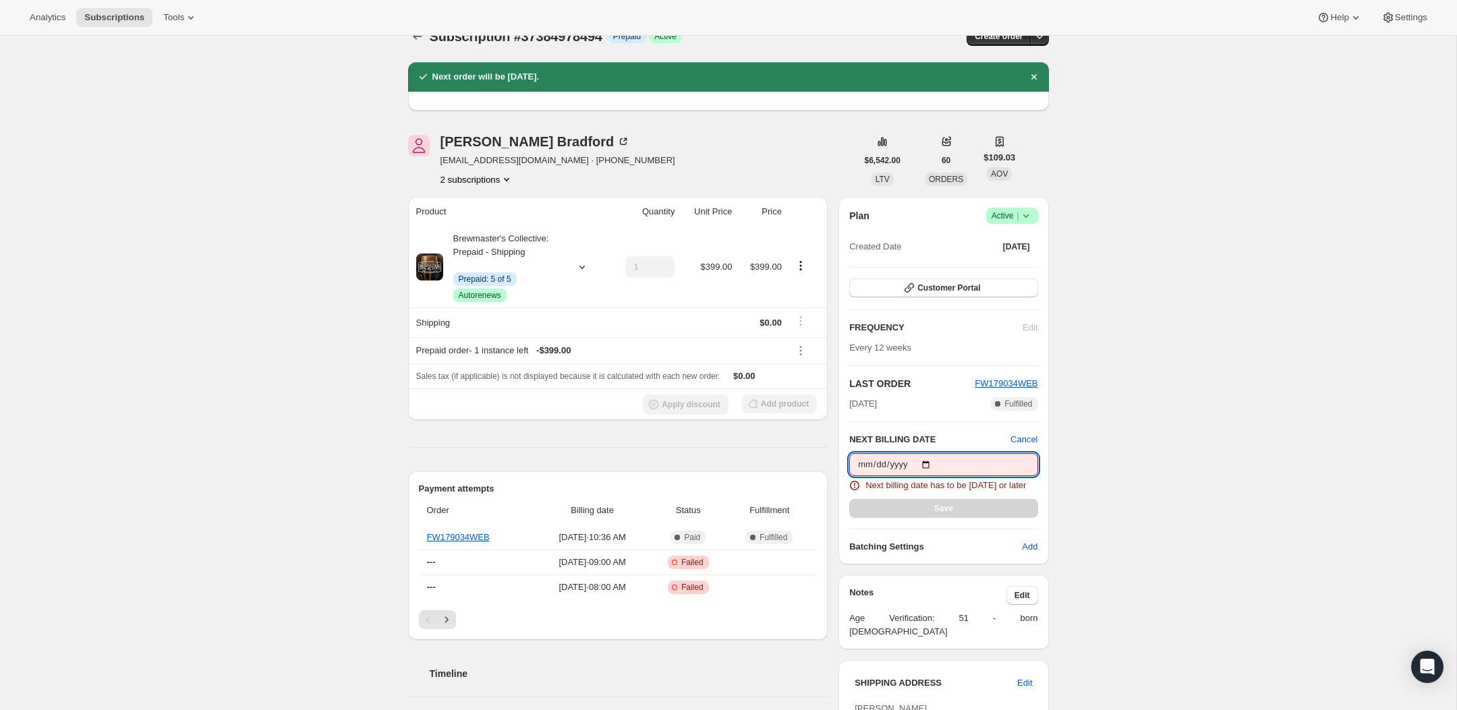
click at [914, 492] on span "Next billing date has to be tomorrow or later" at bounding box center [945, 485] width 161 height 13
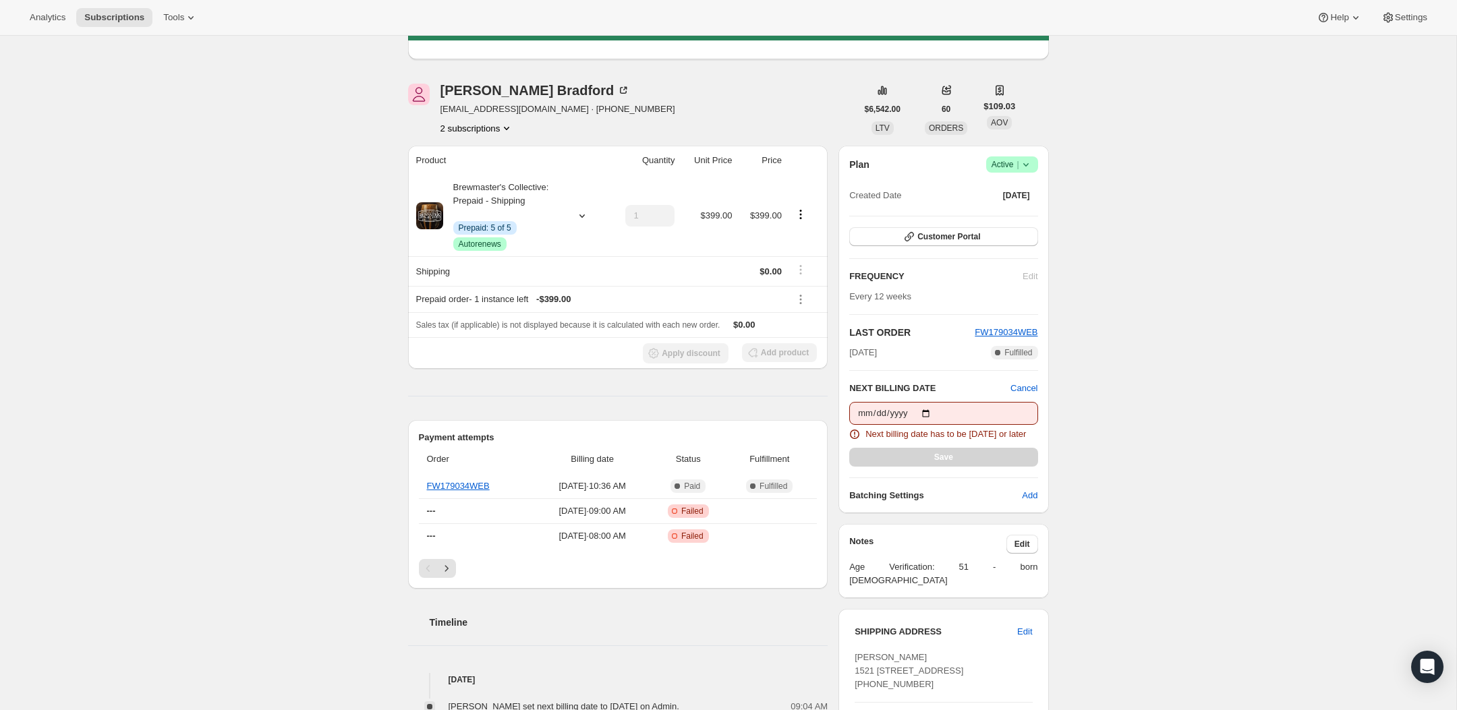
scroll to position [79, 0]
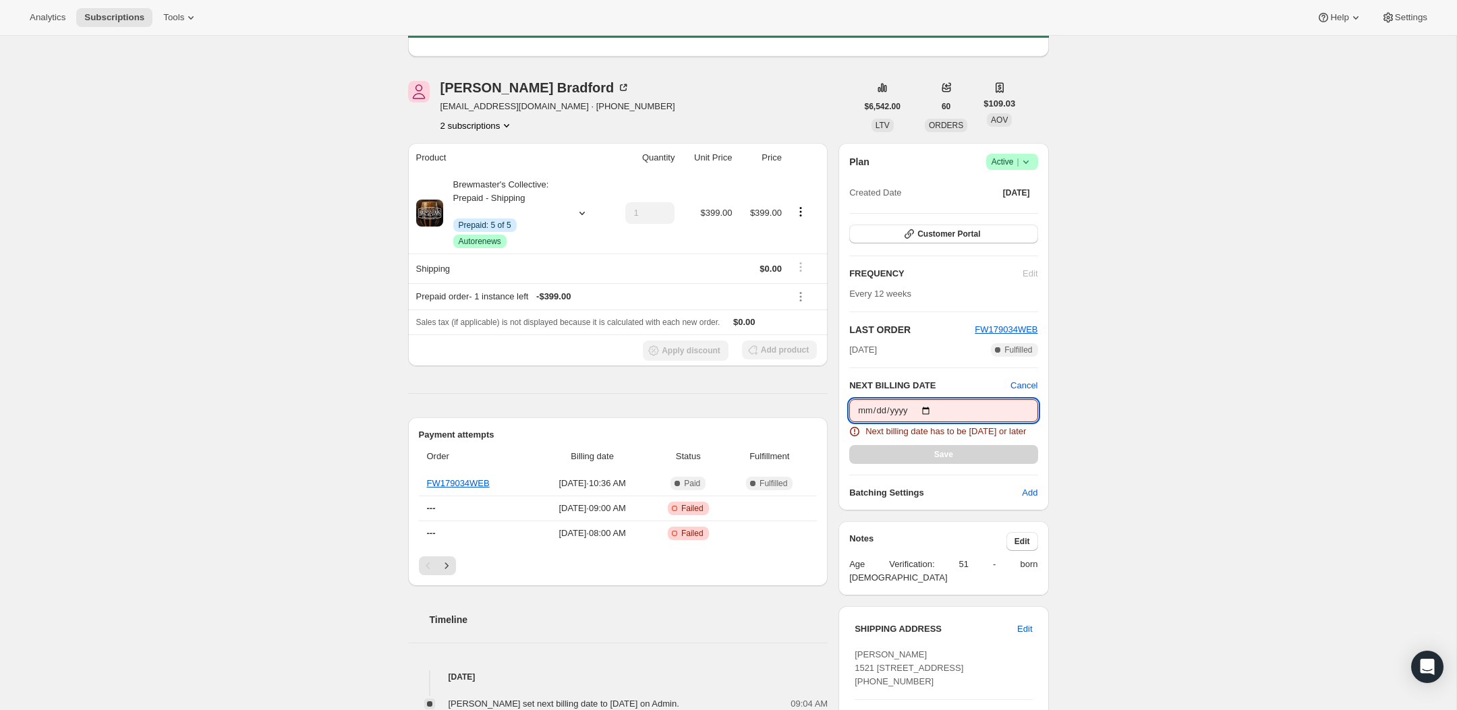
click at [981, 419] on input "2025-10-15" at bounding box center [943, 410] width 188 height 23
click at [938, 412] on input "2025-10-15" at bounding box center [943, 410] width 188 height 23
click at [929, 412] on input "2025-10-15" at bounding box center [943, 410] width 188 height 23
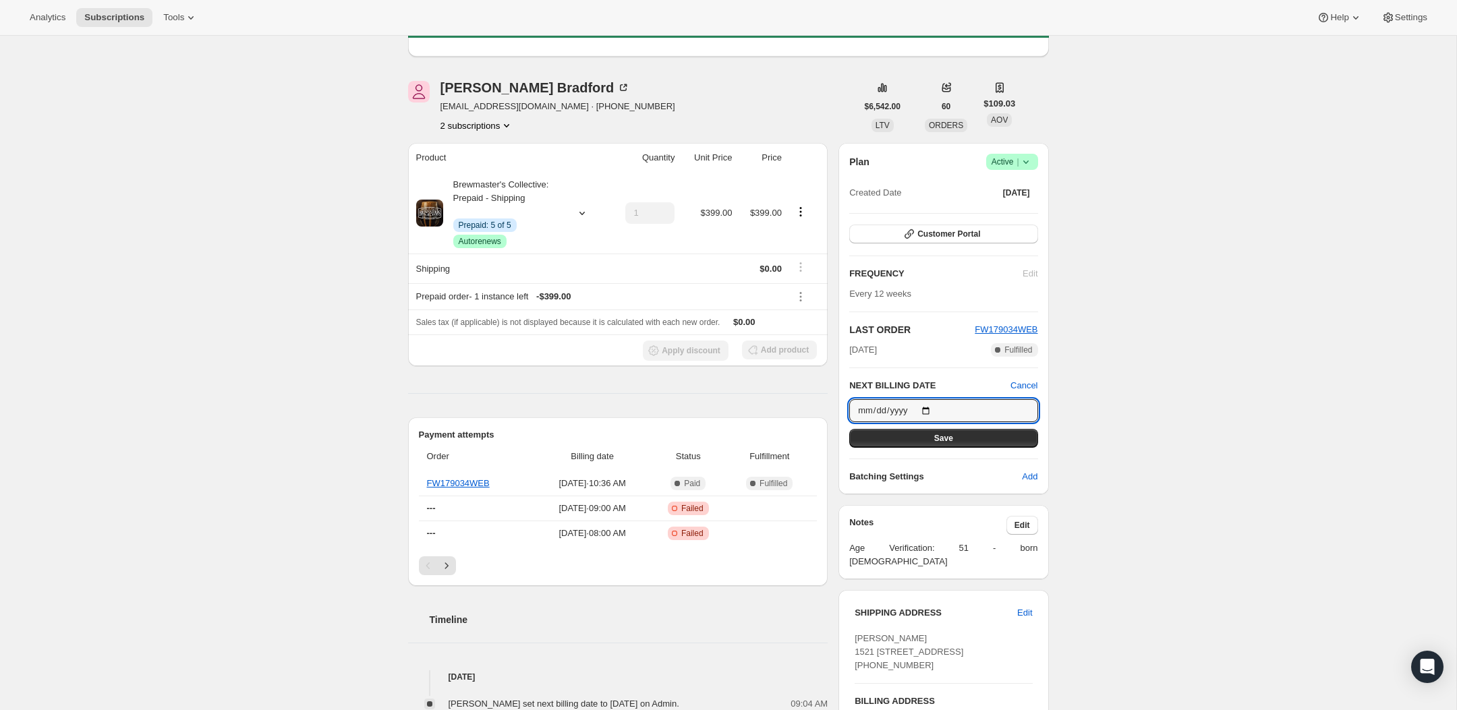
type input "2025-10-16"
click at [934, 445] on button "Save" at bounding box center [943, 438] width 188 height 19
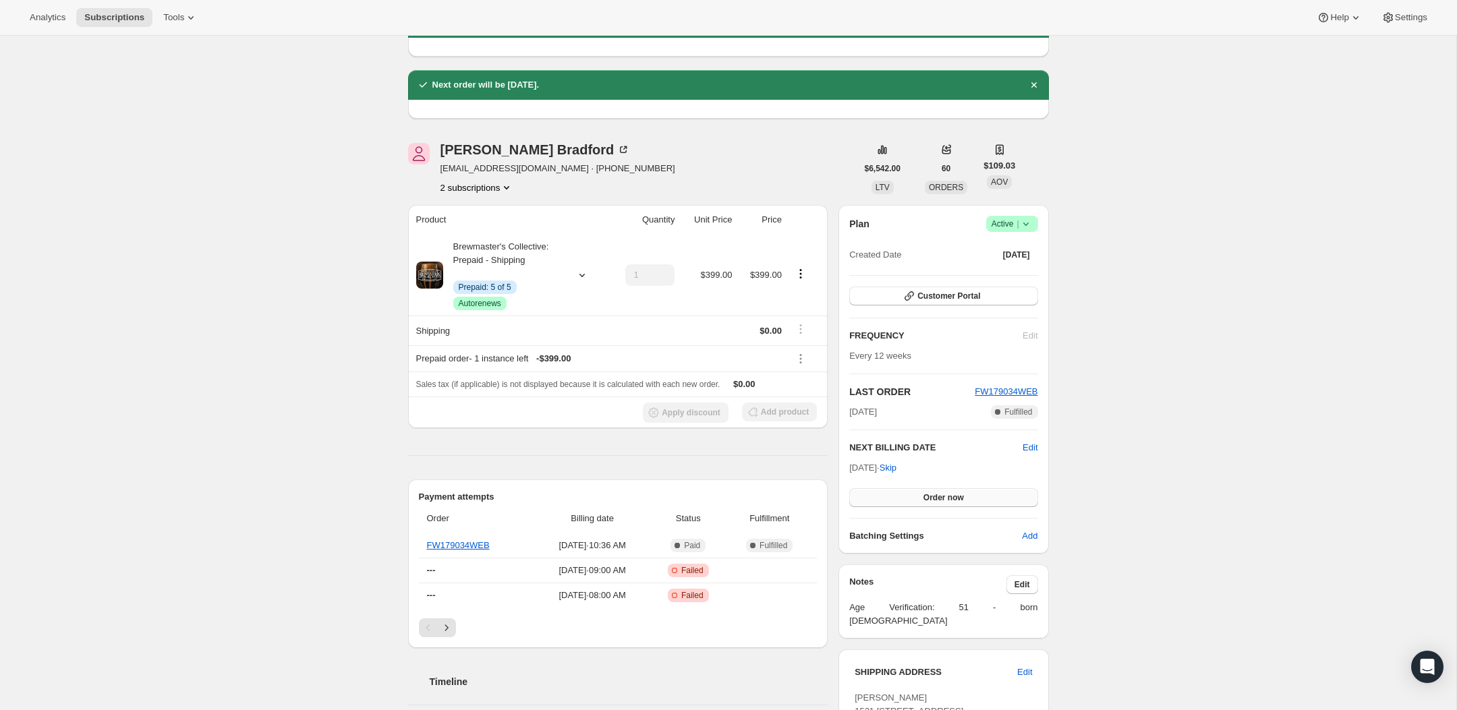
click at [930, 499] on span "Order now" at bounding box center [943, 497] width 40 height 11
click at [957, 489] on button "Click to confirm" at bounding box center [943, 497] width 188 height 19
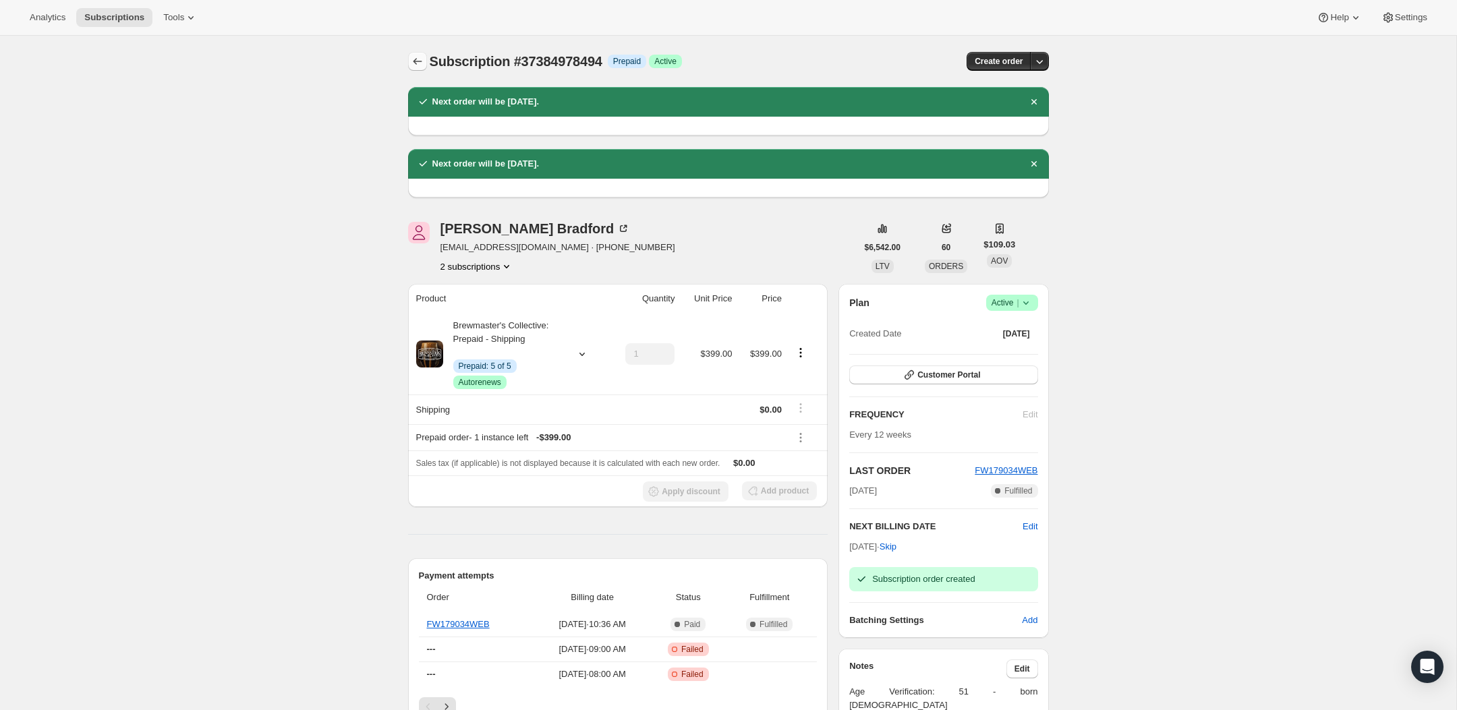
click at [420, 61] on icon "Subscriptions" at bounding box center [417, 61] width 13 height 13
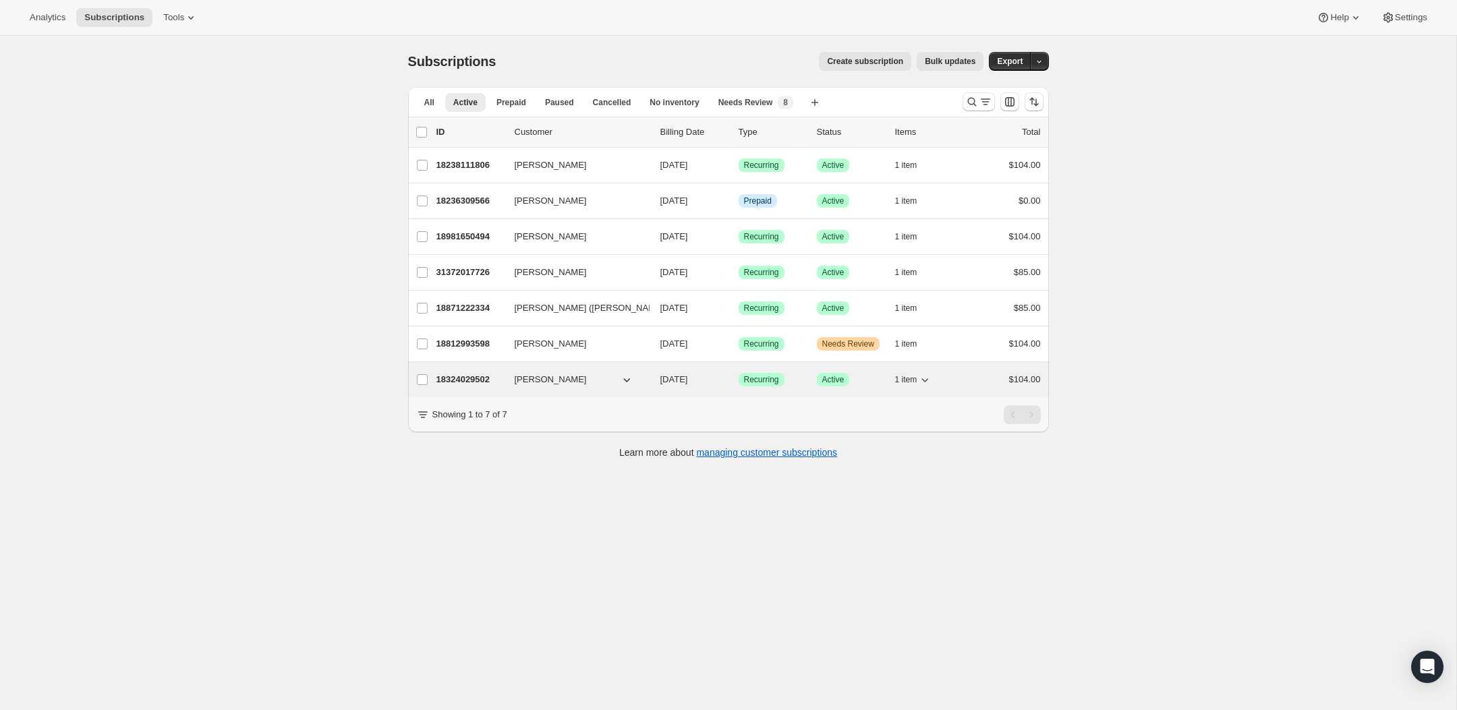
click at [469, 373] on div "18324029502 Michael Frenn 12/04/2025 Success Recurring Success Active 1 item $1…" at bounding box center [738, 379] width 604 height 19
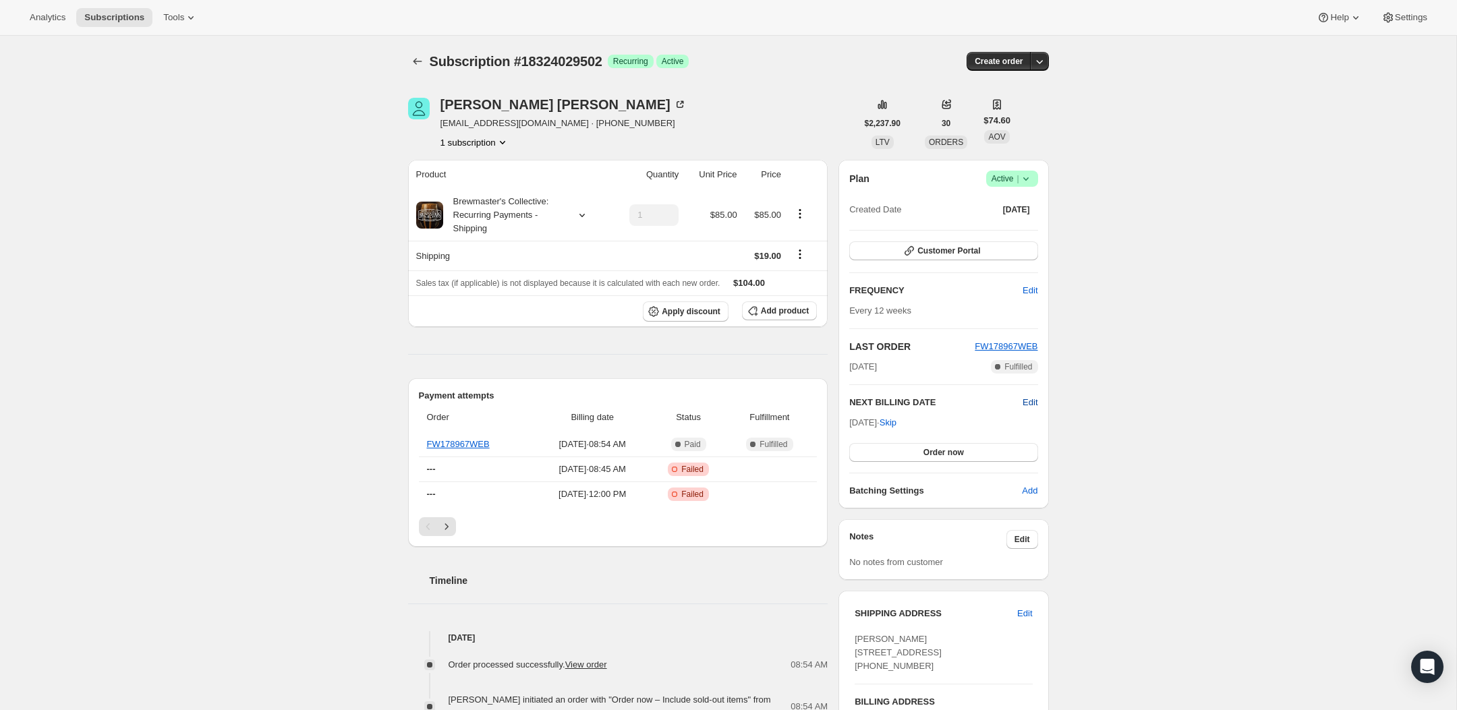
drag, startPoint x: 1025, startPoint y: 403, endPoint x: 1031, endPoint y: 408, distance: 8.1
click at [1025, 403] on span "Edit" at bounding box center [1030, 402] width 15 height 13
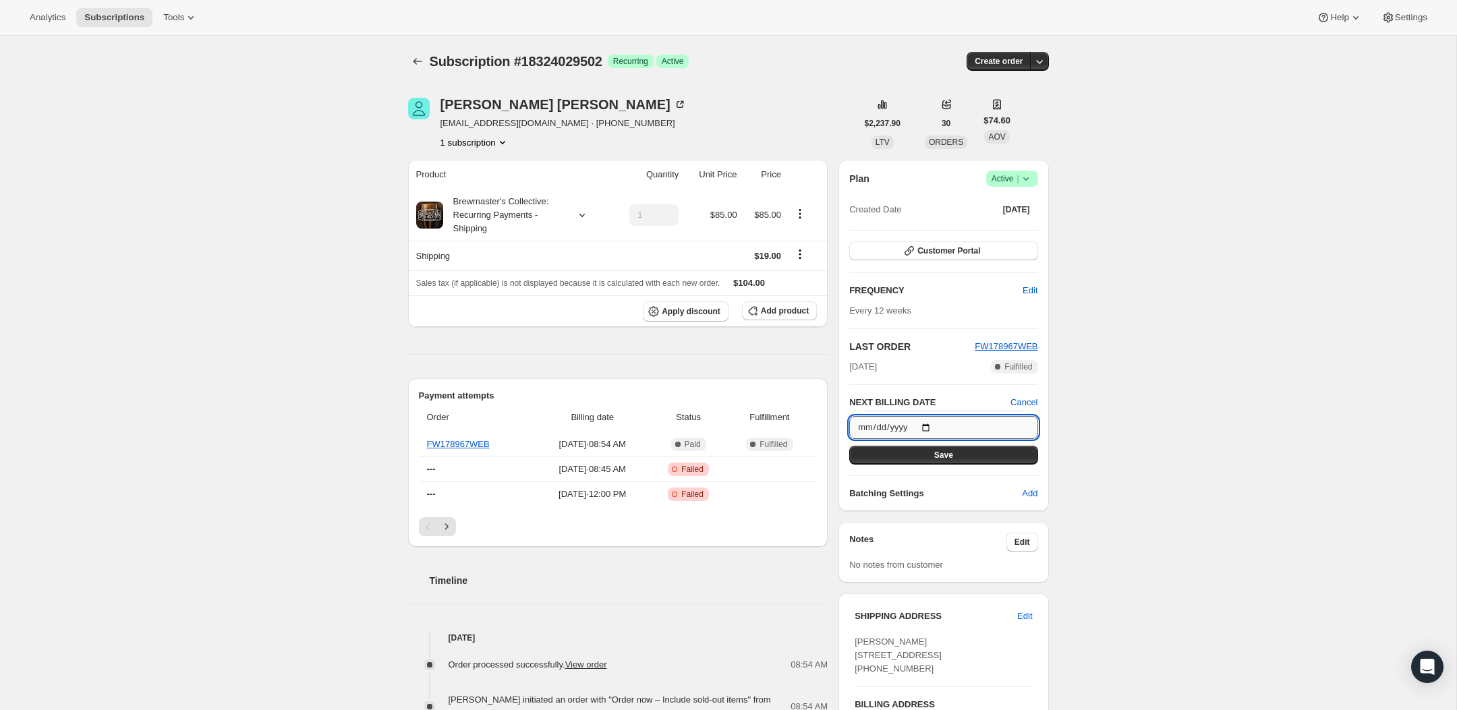
click at [928, 428] on input "2025-12-04" at bounding box center [943, 427] width 188 height 23
click at [897, 427] on input "2025-12-04" at bounding box center [943, 427] width 188 height 23
drag, startPoint x: 897, startPoint y: 427, endPoint x: 952, endPoint y: 449, distance: 59.0
click at [897, 428] on input "2025-12-04" at bounding box center [943, 427] width 188 height 23
click at [929, 427] on input "2025-12-04" at bounding box center [943, 427] width 188 height 23
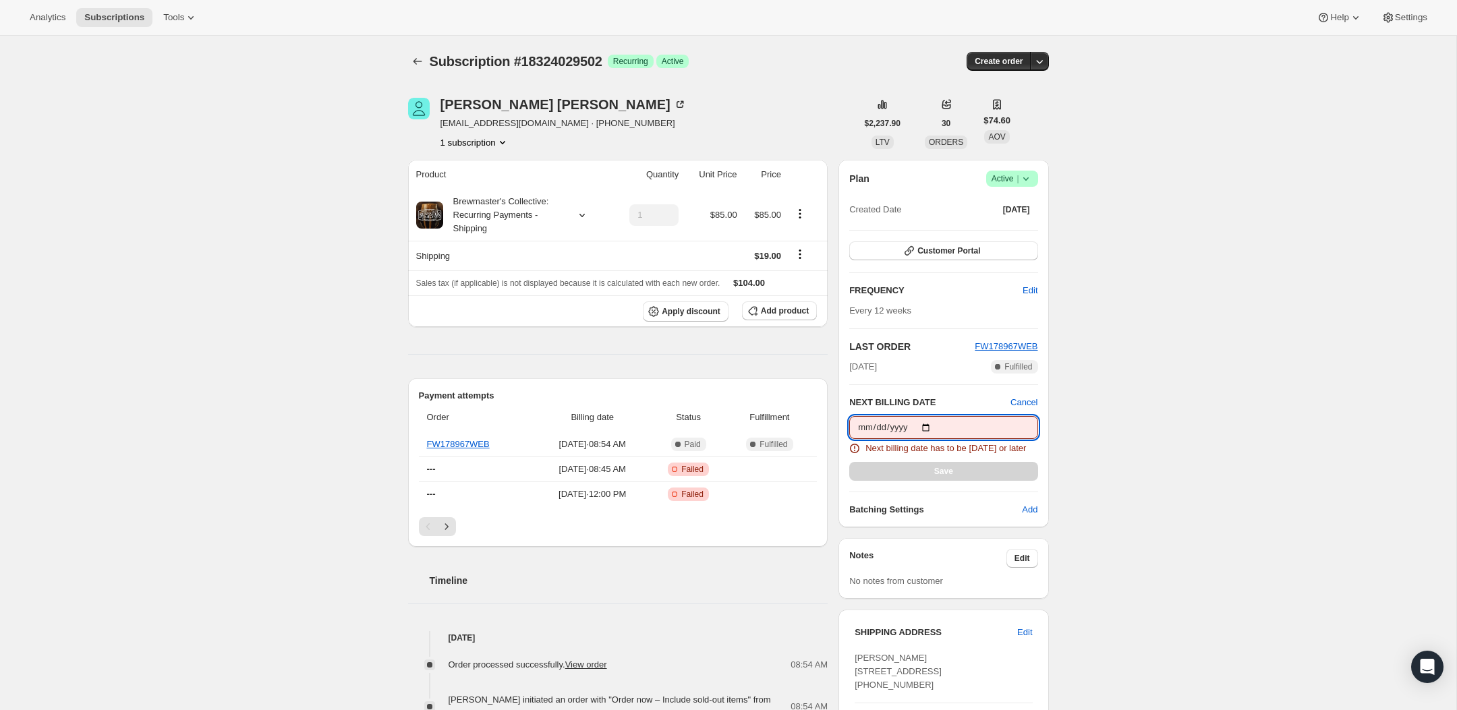
type input "2025-10-16"
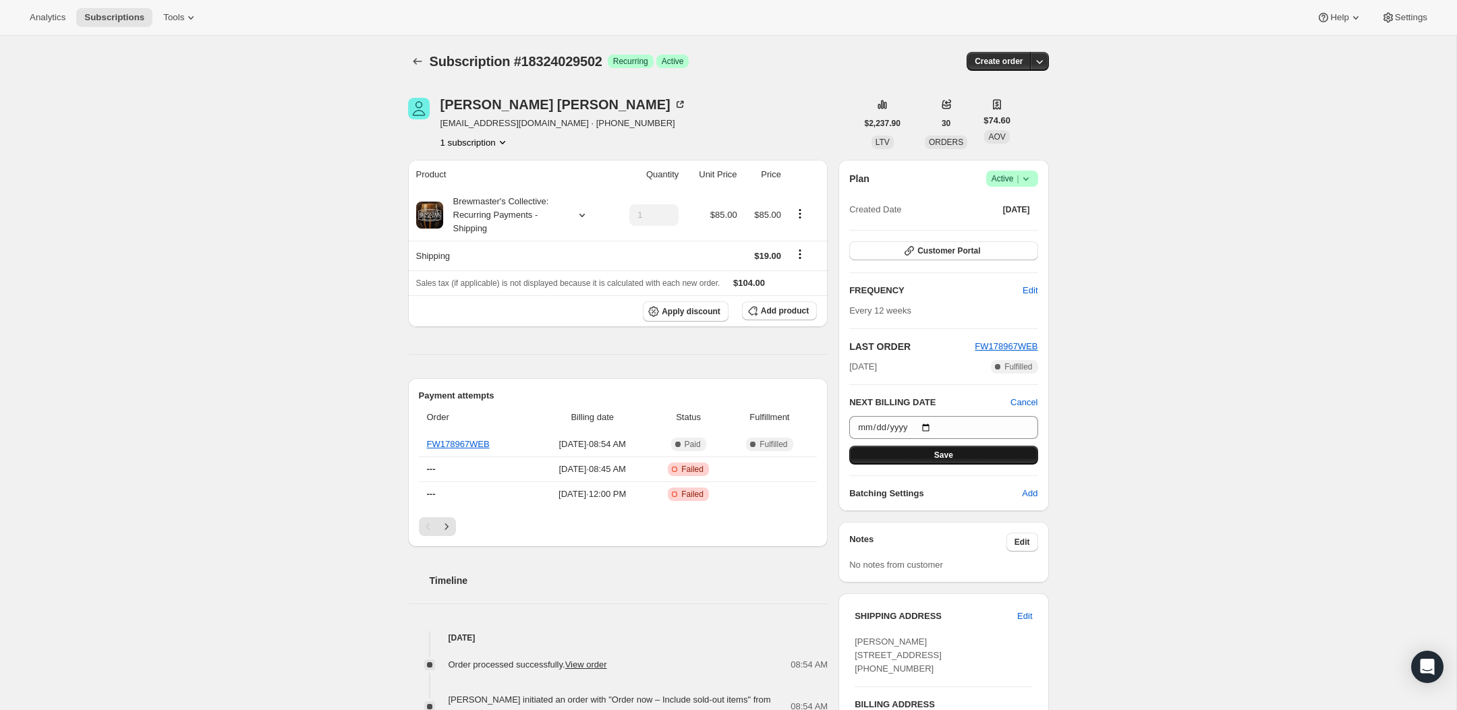
click at [936, 452] on span "Save" at bounding box center [943, 455] width 19 height 11
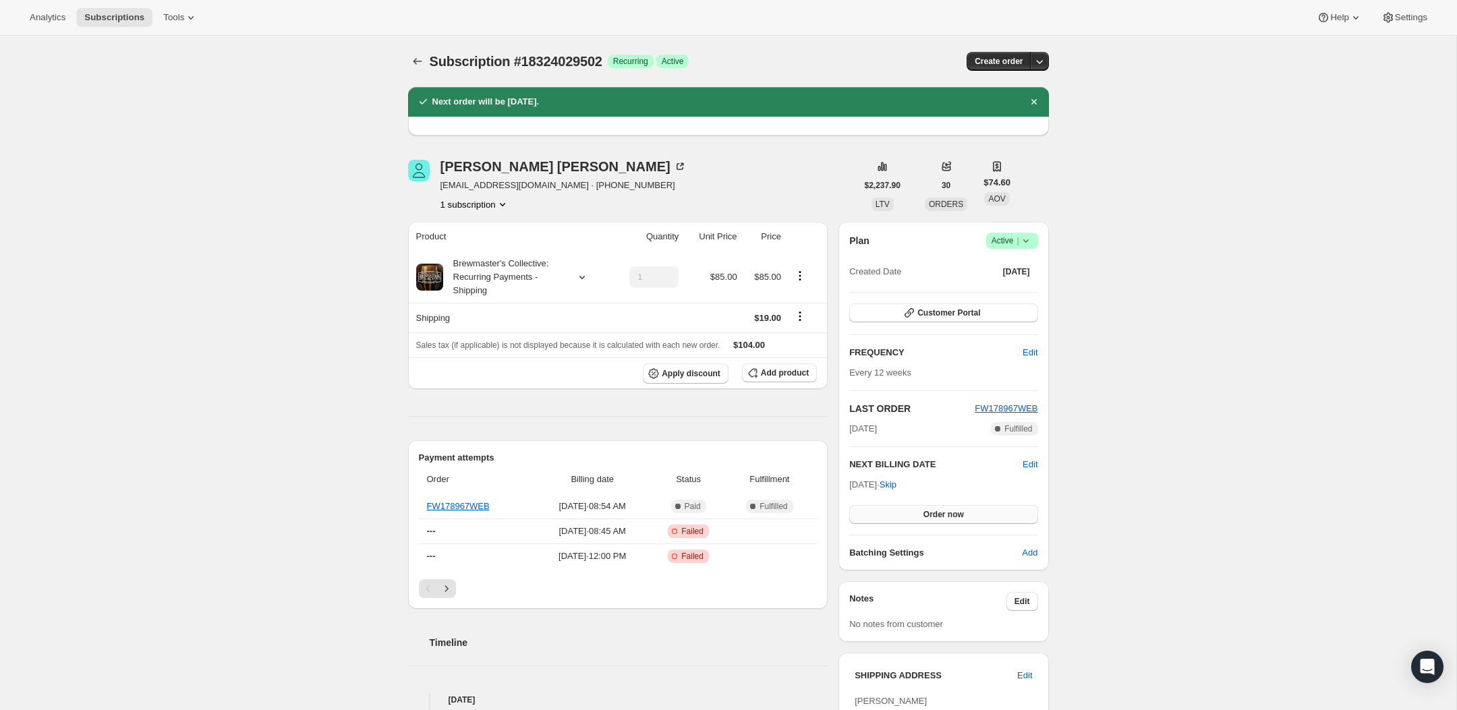
click at [932, 517] on span "Order now" at bounding box center [943, 514] width 40 height 11
click at [936, 523] on button "Click to confirm" at bounding box center [943, 514] width 188 height 19
click at [415, 63] on icon "Subscriptions" at bounding box center [417, 61] width 13 height 13
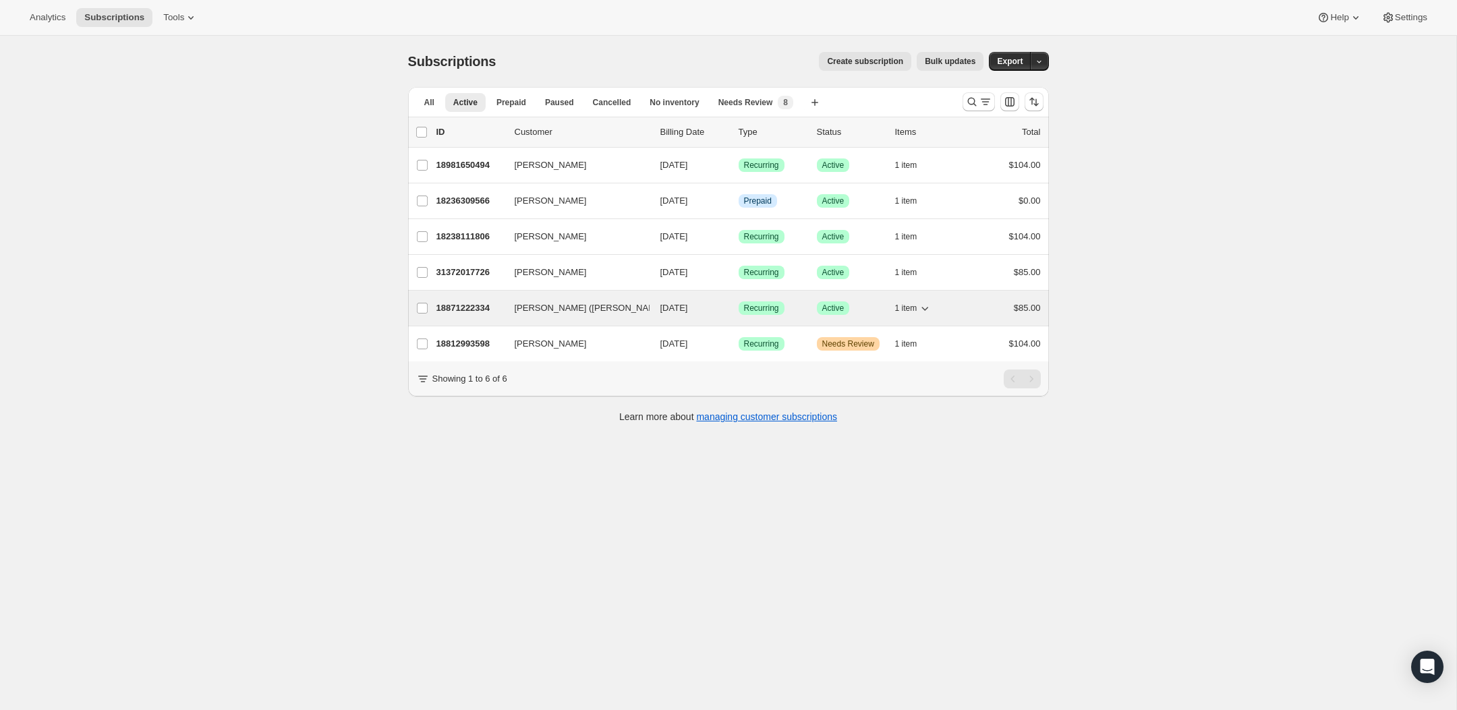
click at [472, 306] on p "18871222334" at bounding box center [469, 308] width 67 height 13
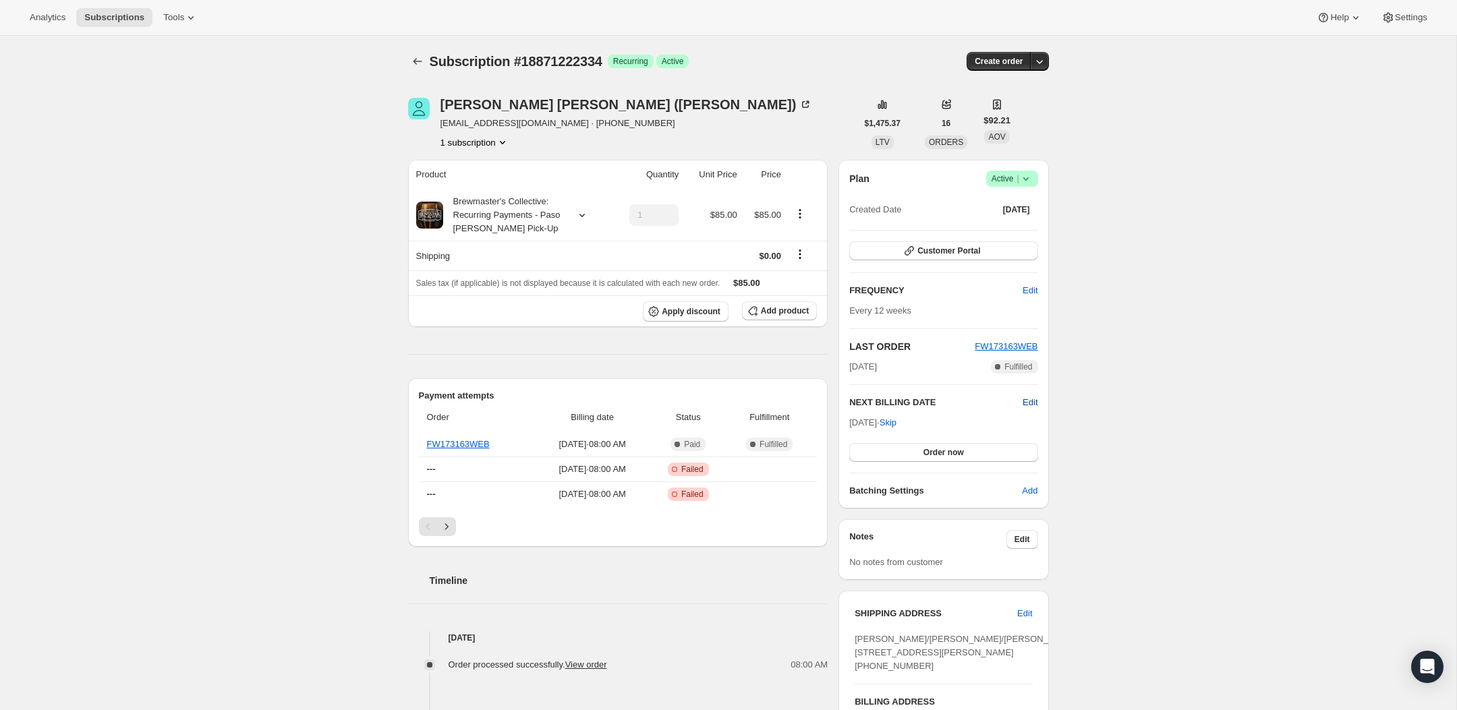
click at [1029, 407] on span "Edit" at bounding box center [1030, 402] width 15 height 13
click at [411, 65] on icon "Subscriptions" at bounding box center [417, 61] width 13 height 13
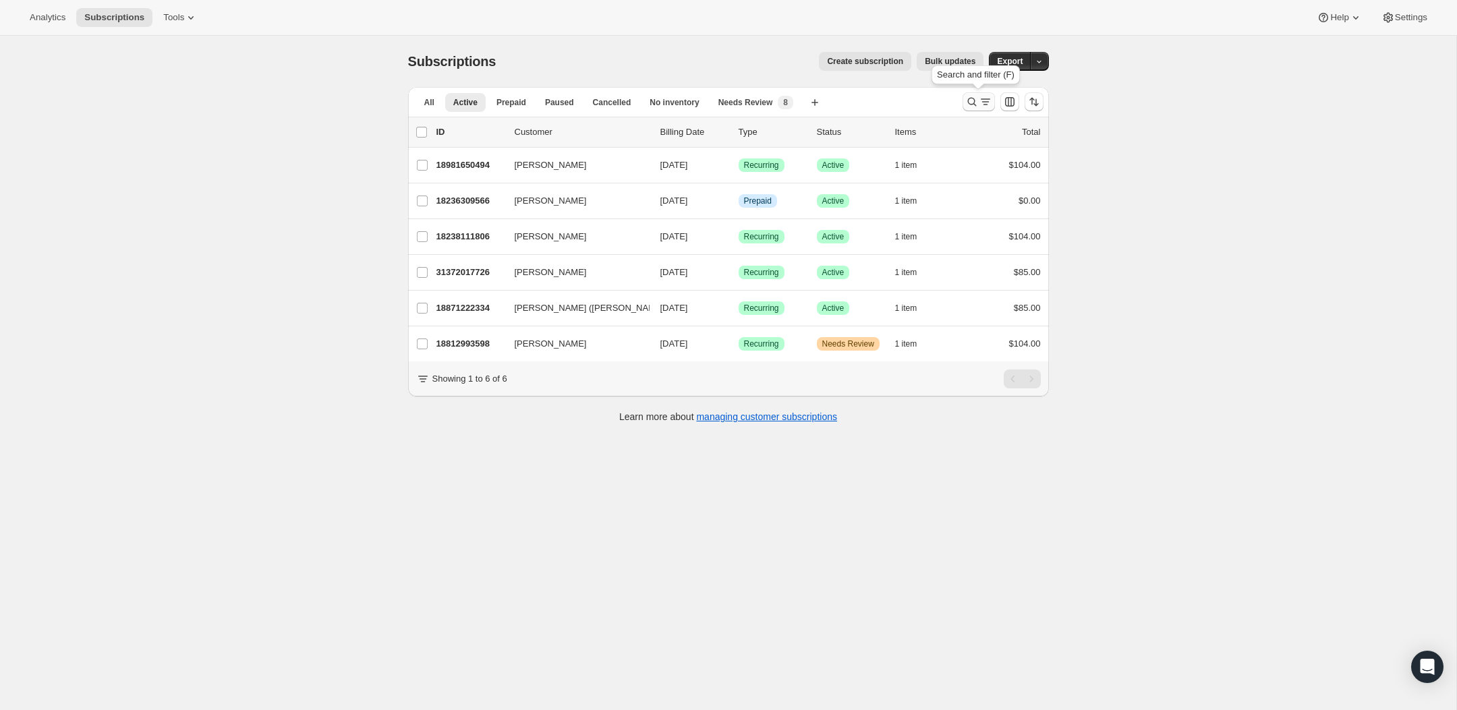
click at [971, 98] on icon "Search and filter results" at bounding box center [971, 101] width 13 height 13
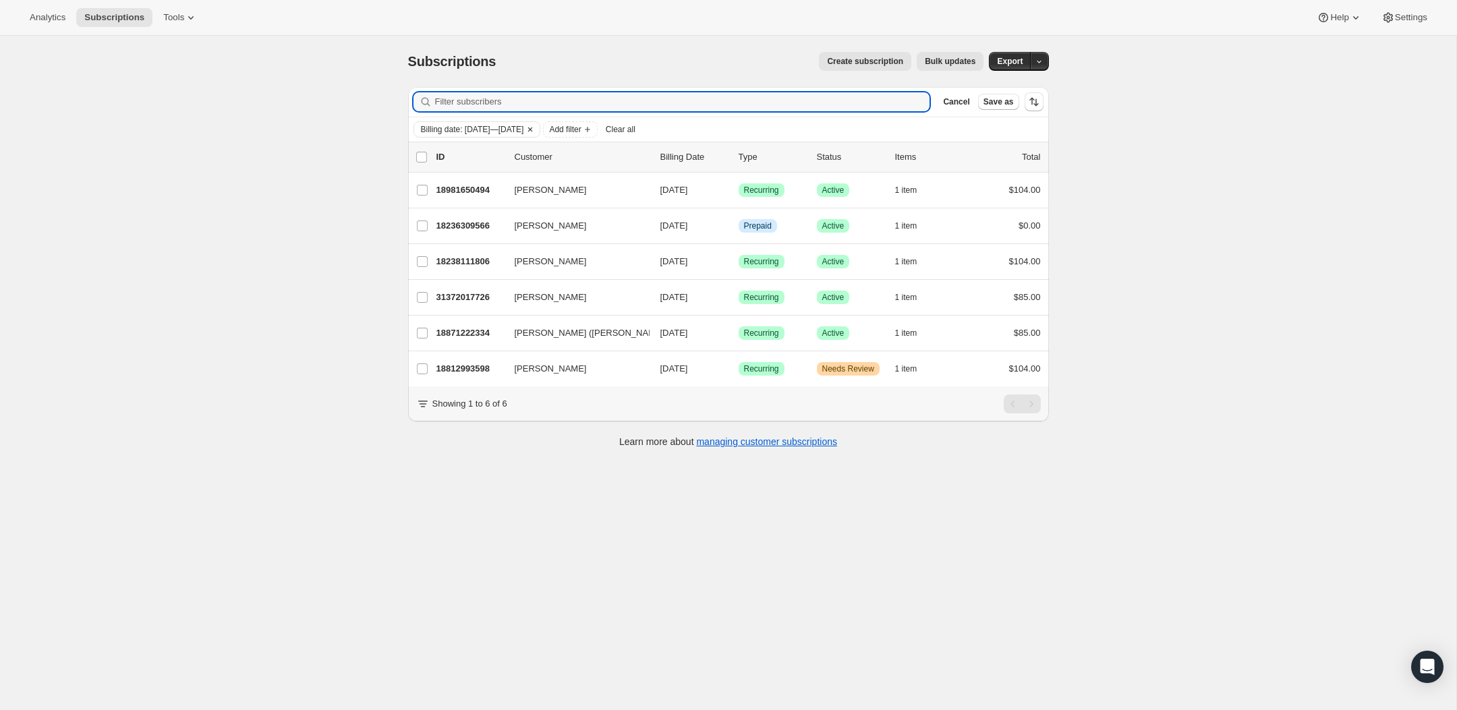
click at [505, 130] on span "Billing date: Oct 17, 2025—Dec 31, 2025" at bounding box center [472, 129] width 103 height 11
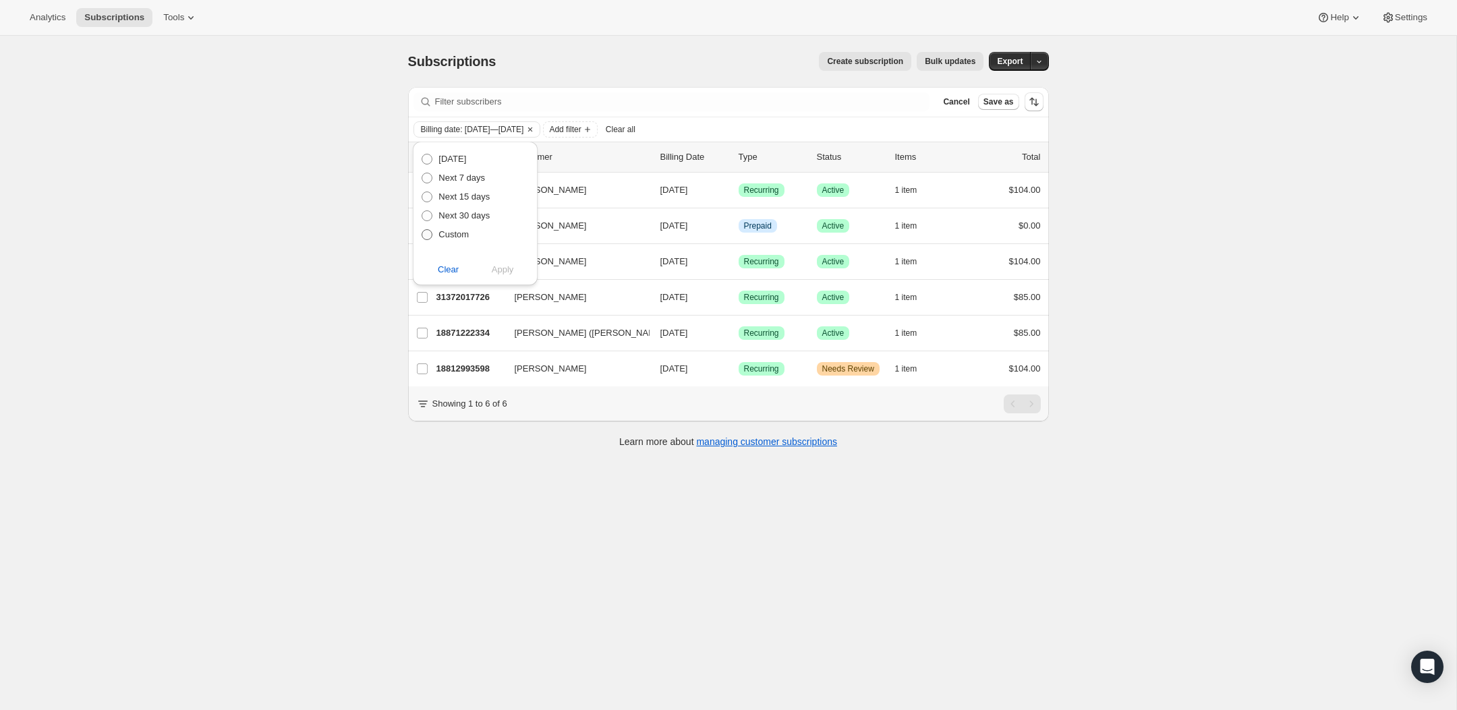
click at [457, 227] on label "Custom" at bounding box center [445, 234] width 48 height 19
click at [422, 229] on input "Custom" at bounding box center [422, 229] width 1 height 1
radio input "true"
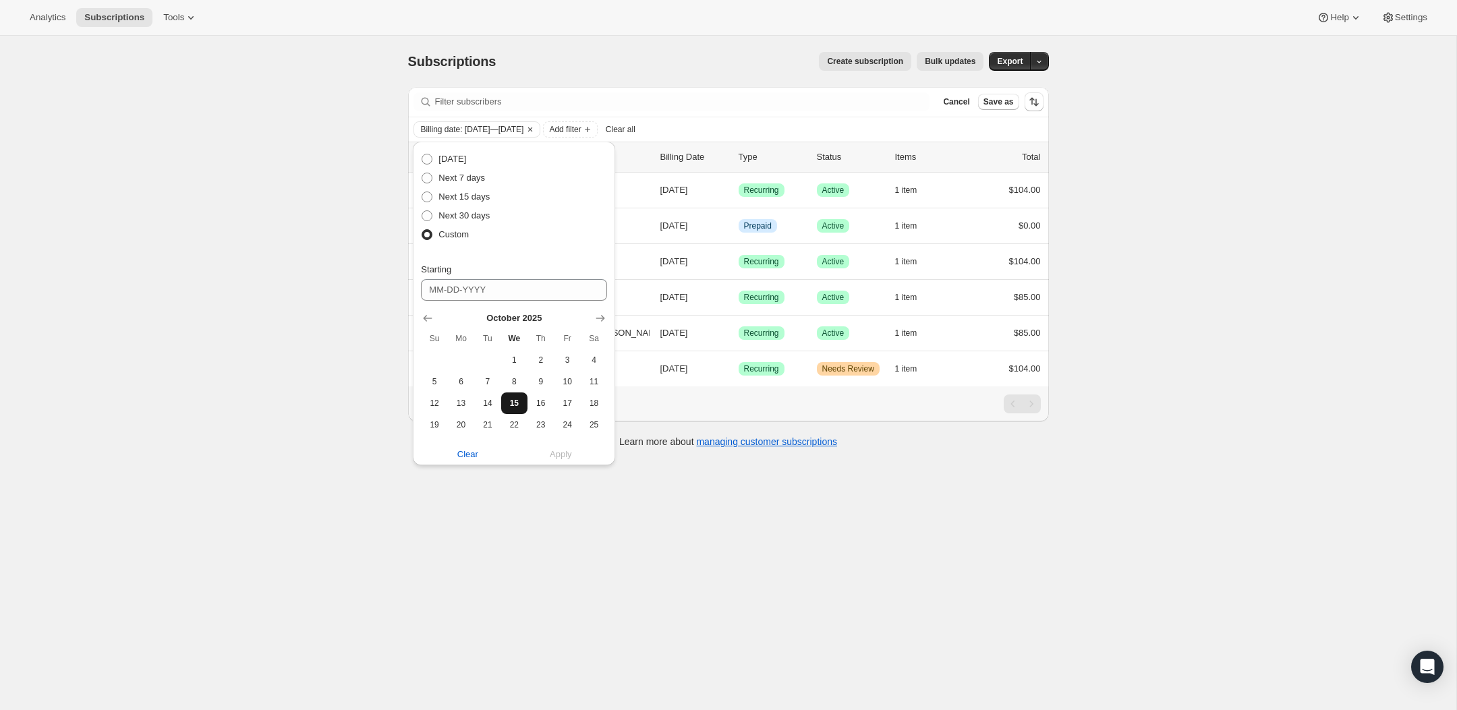
click at [511, 409] on span "15" at bounding box center [515, 403] width 16 height 11
click at [467, 423] on span "20" at bounding box center [461, 425] width 16 height 11
click at [534, 374] on span "16" at bounding box center [541, 379] width 16 height 11
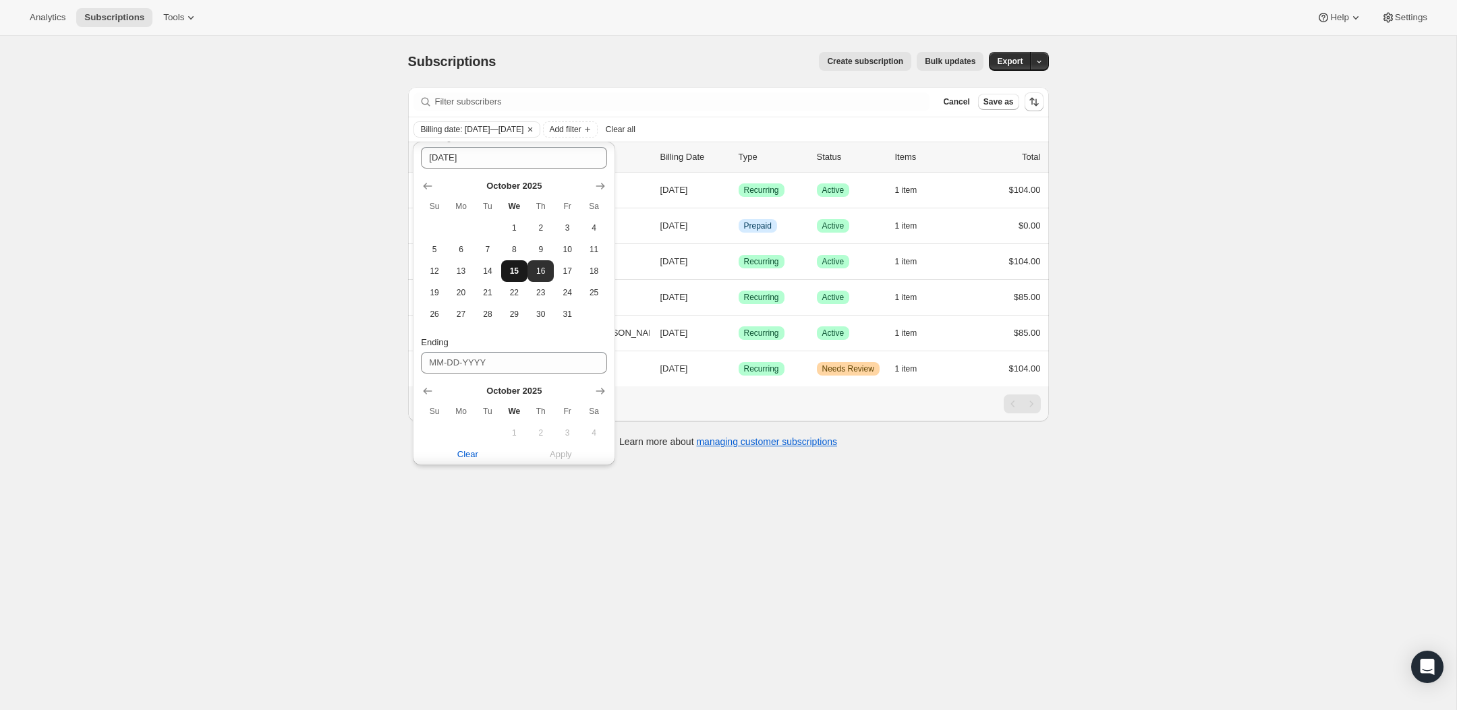
click at [518, 273] on span "15" at bounding box center [515, 271] width 16 height 11
type input "10-15-2025"
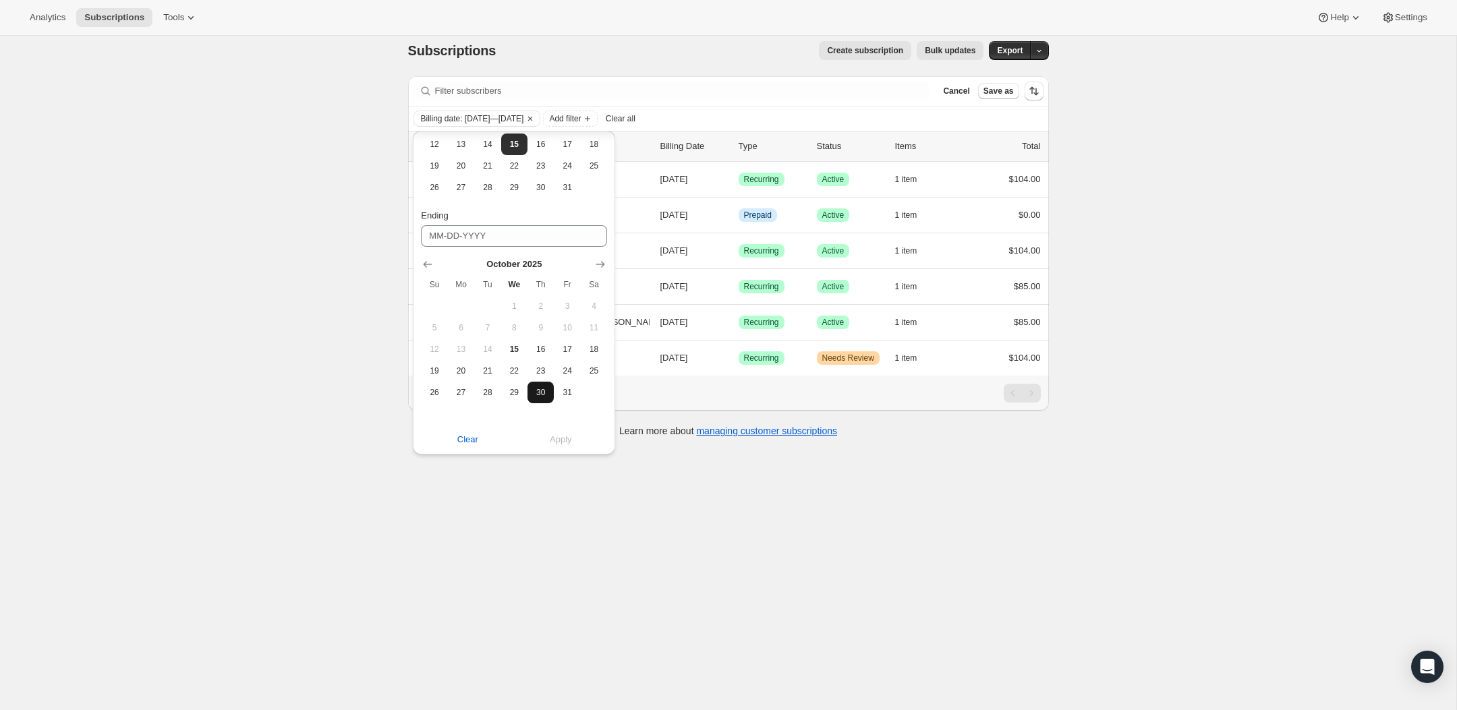
scroll to position [11, 0]
click at [499, 369] on button "21" at bounding box center [487, 371] width 26 height 22
type input "10-21-2025"
click at [554, 434] on span "Apply" at bounding box center [561, 438] width 22 height 13
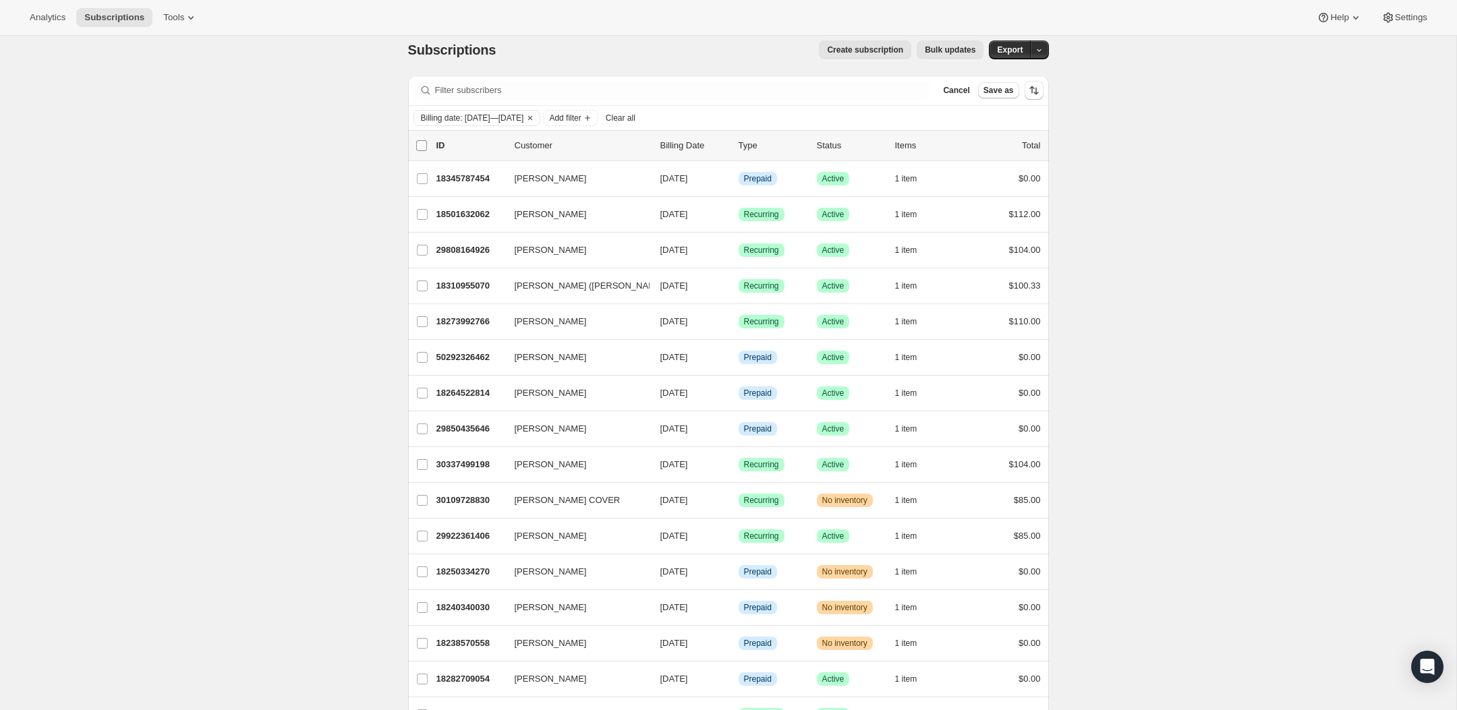
click at [416, 148] on input "0 selected" at bounding box center [421, 145] width 11 height 11
checkbox input "true"
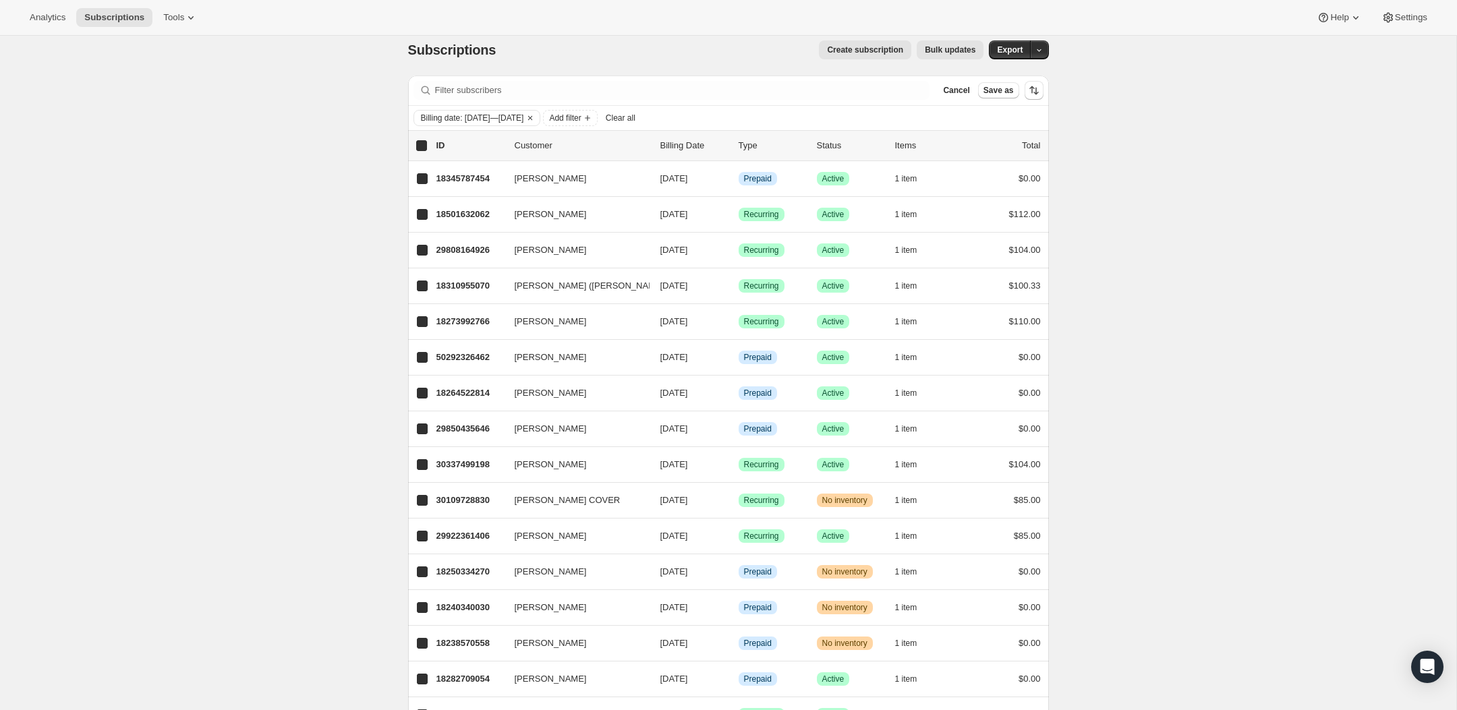
checkbox input "true"
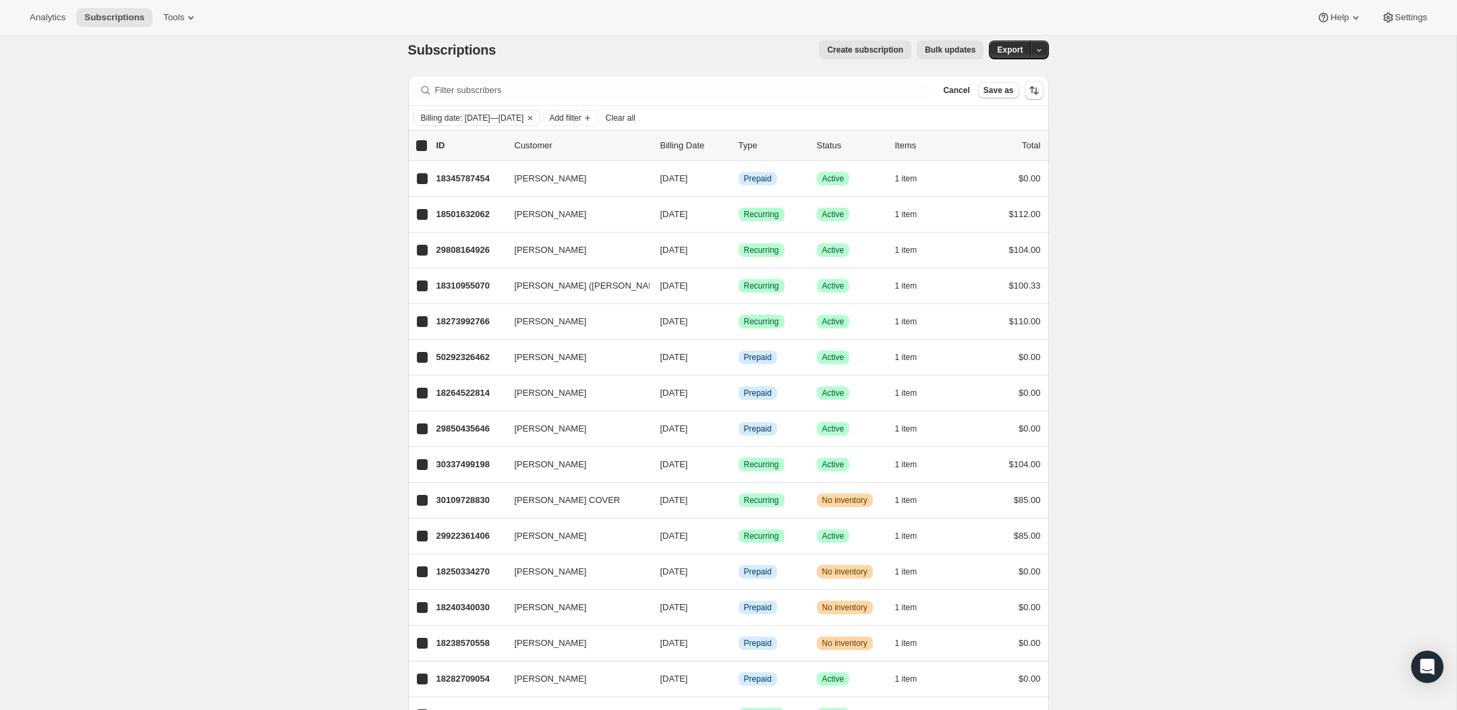
checkbox input "true"
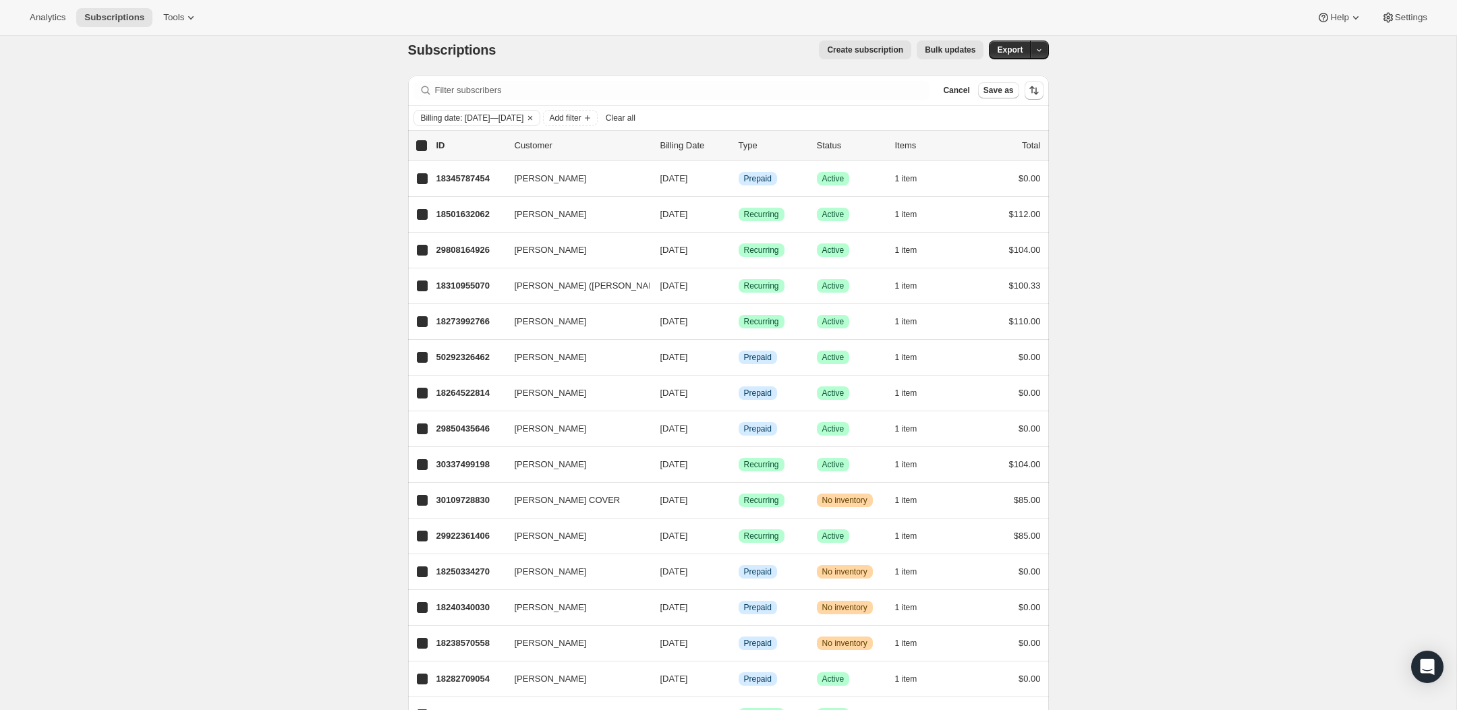
checkbox input "true"
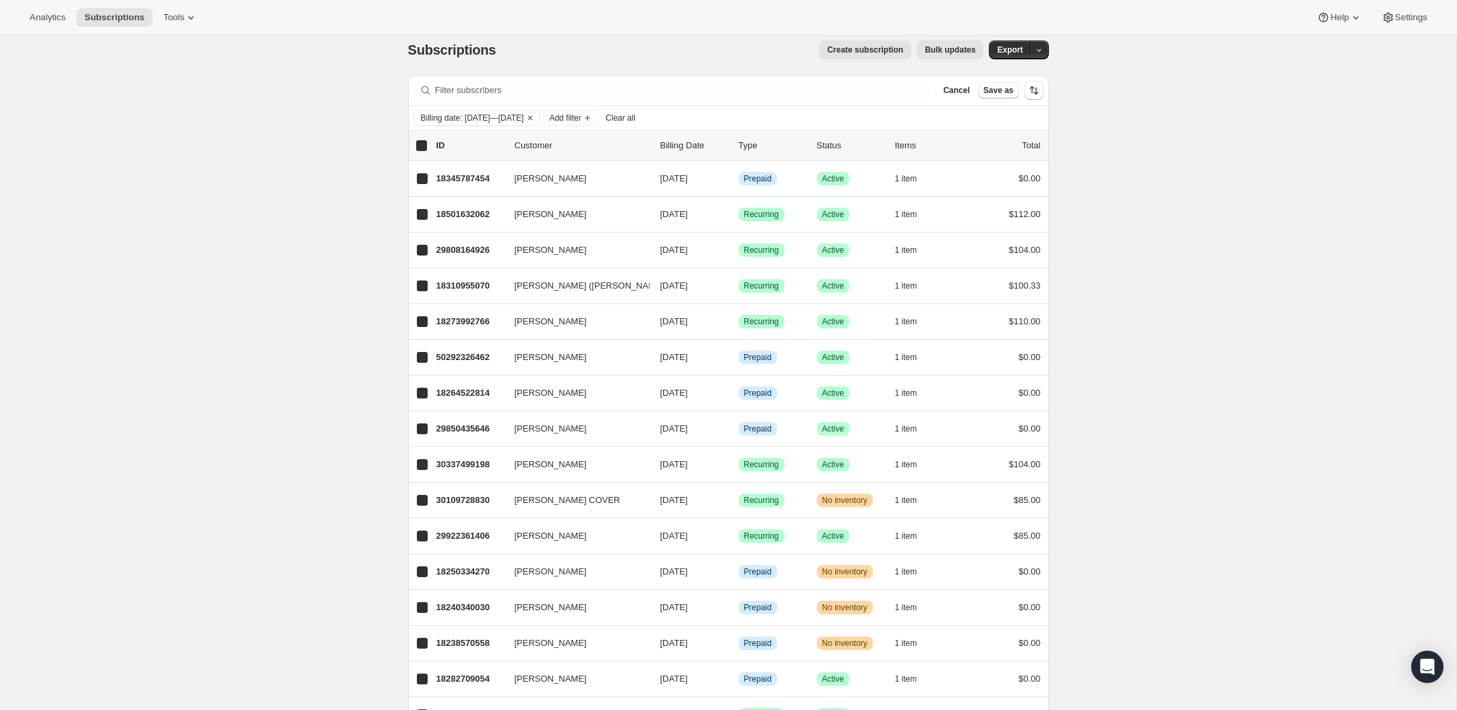
checkbox input "true"
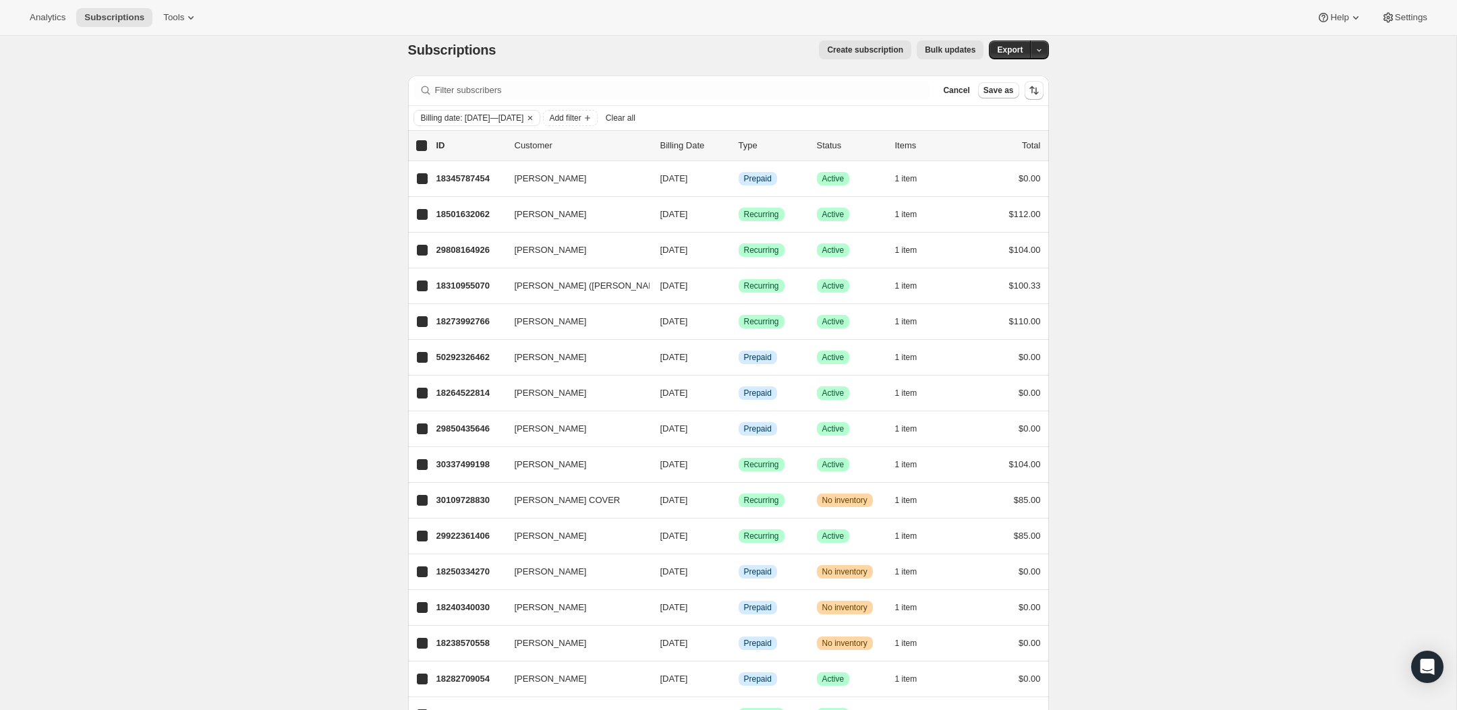
checkbox input "true"
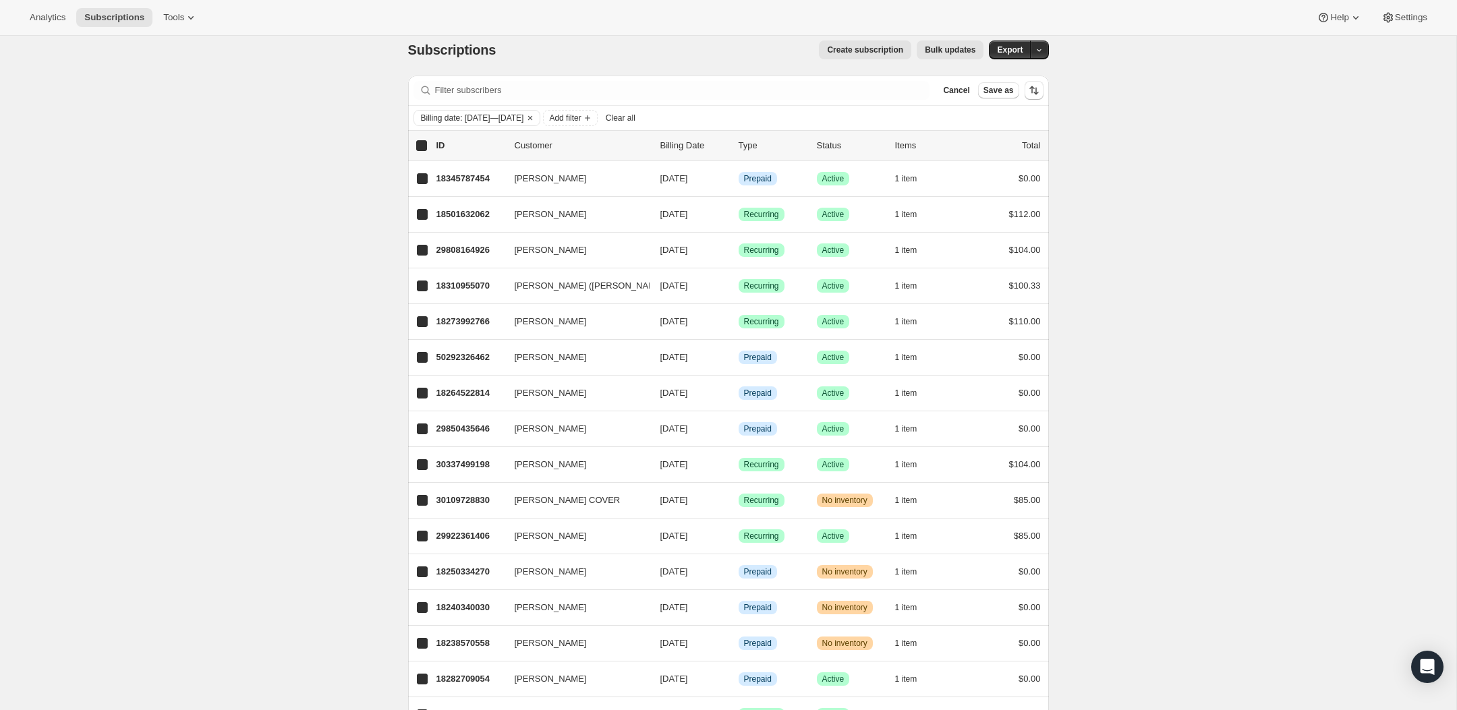
checkbox input "true"
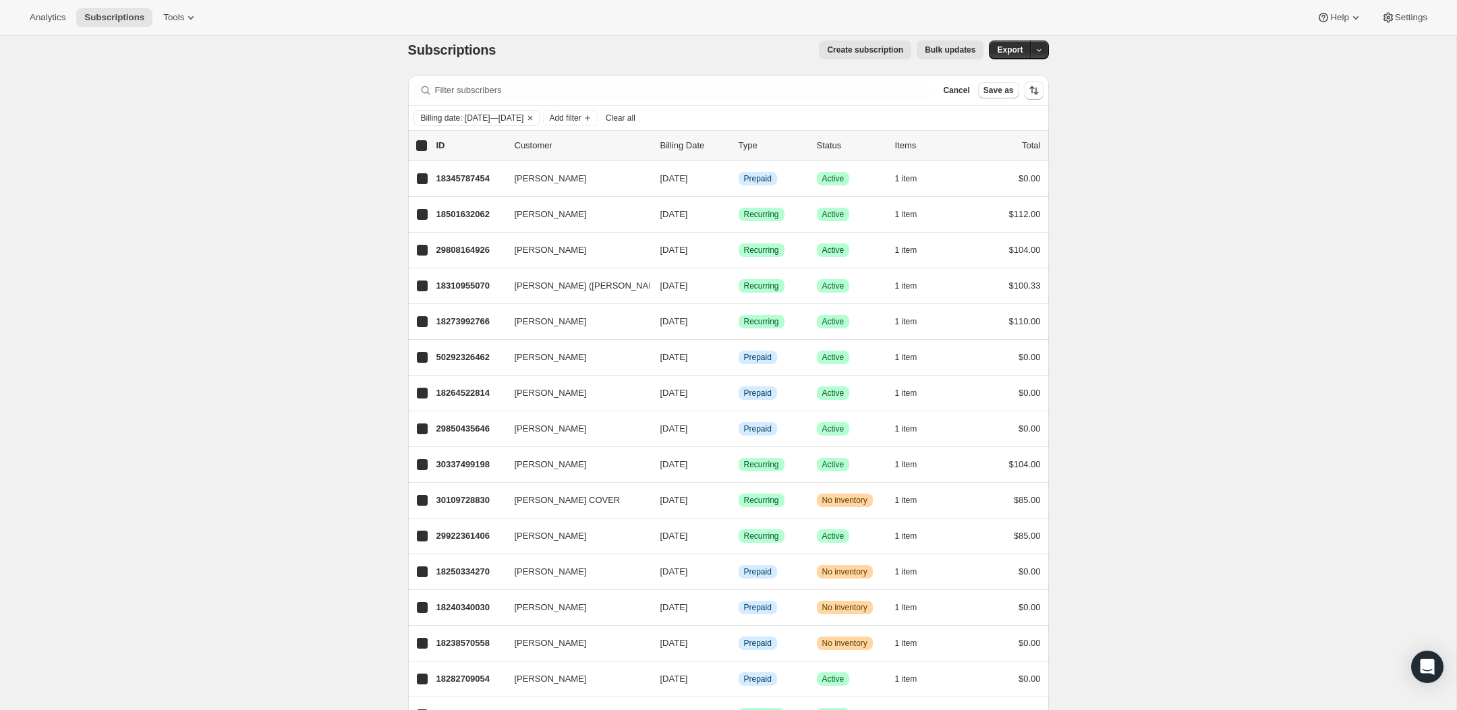
checkbox input "true"
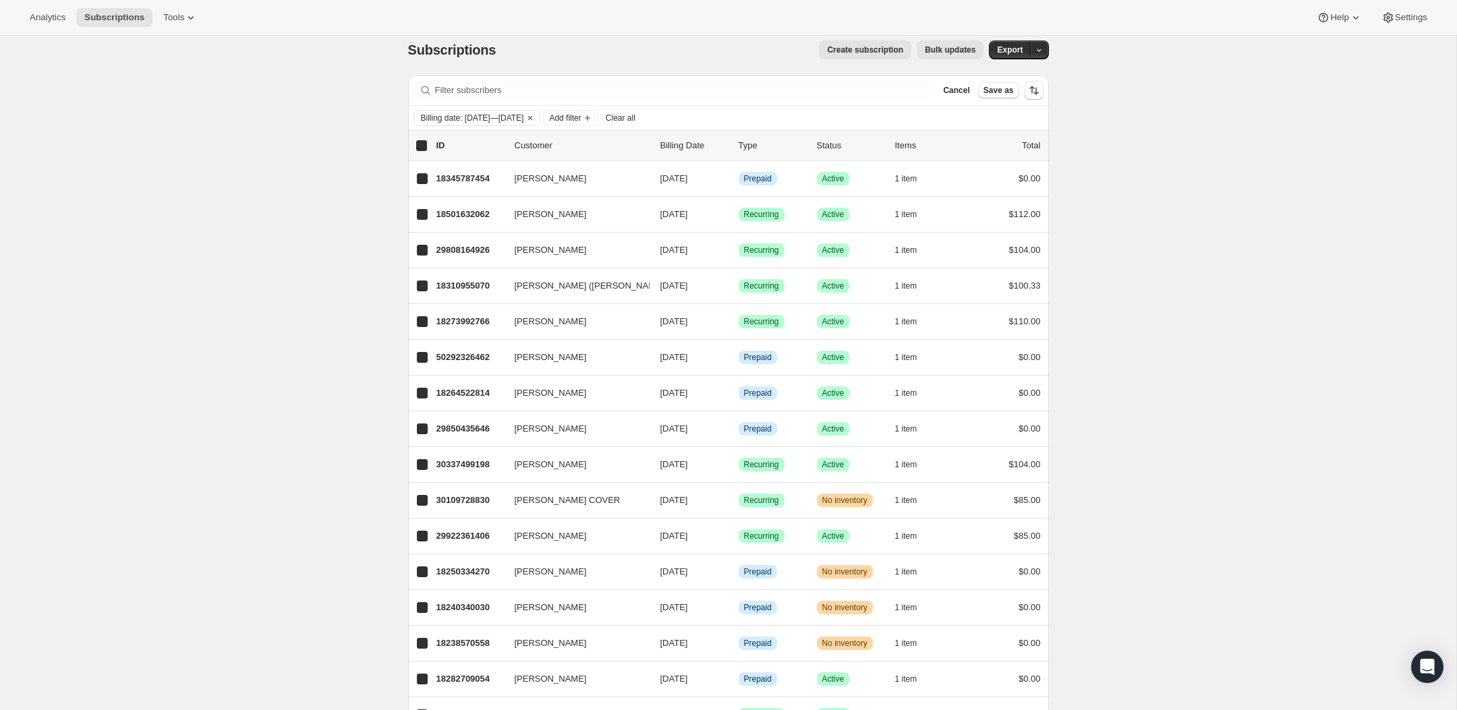
checkbox input "true"
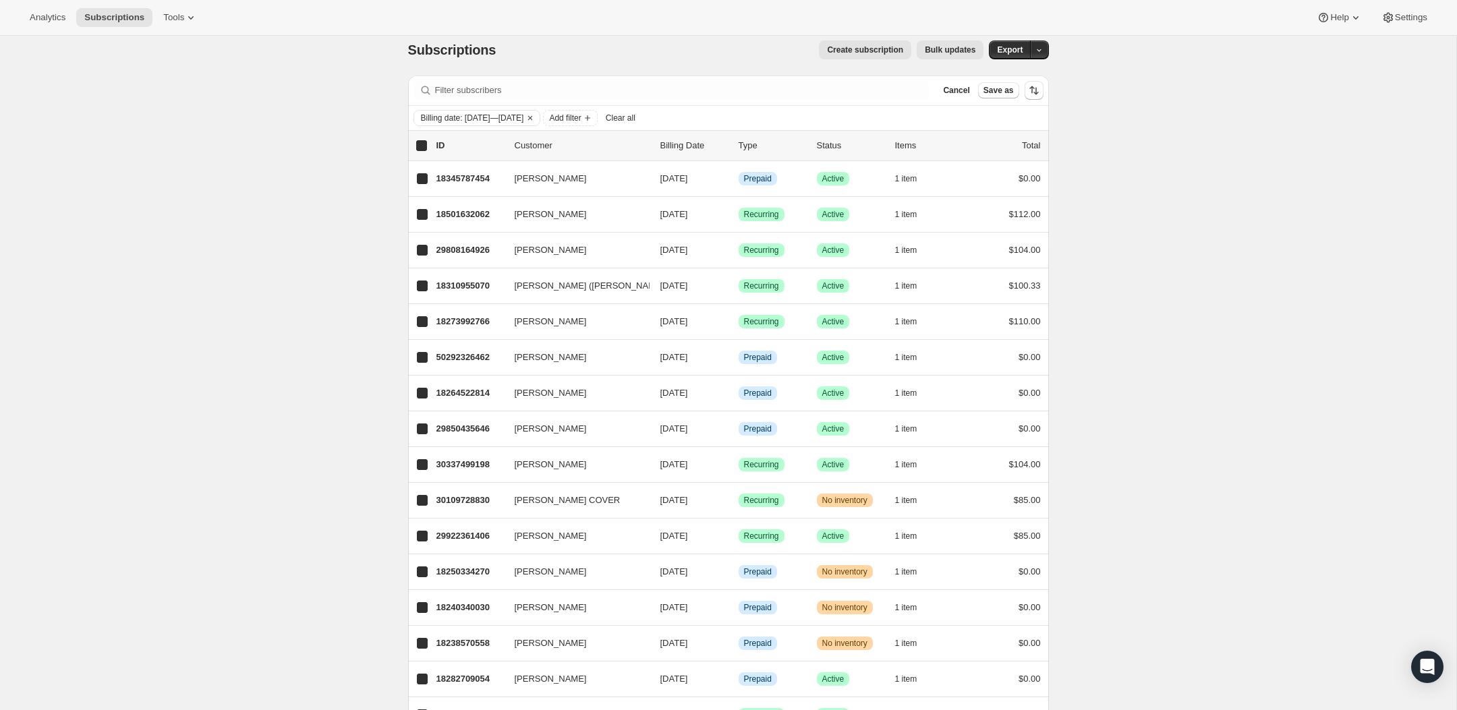
checkbox input "true"
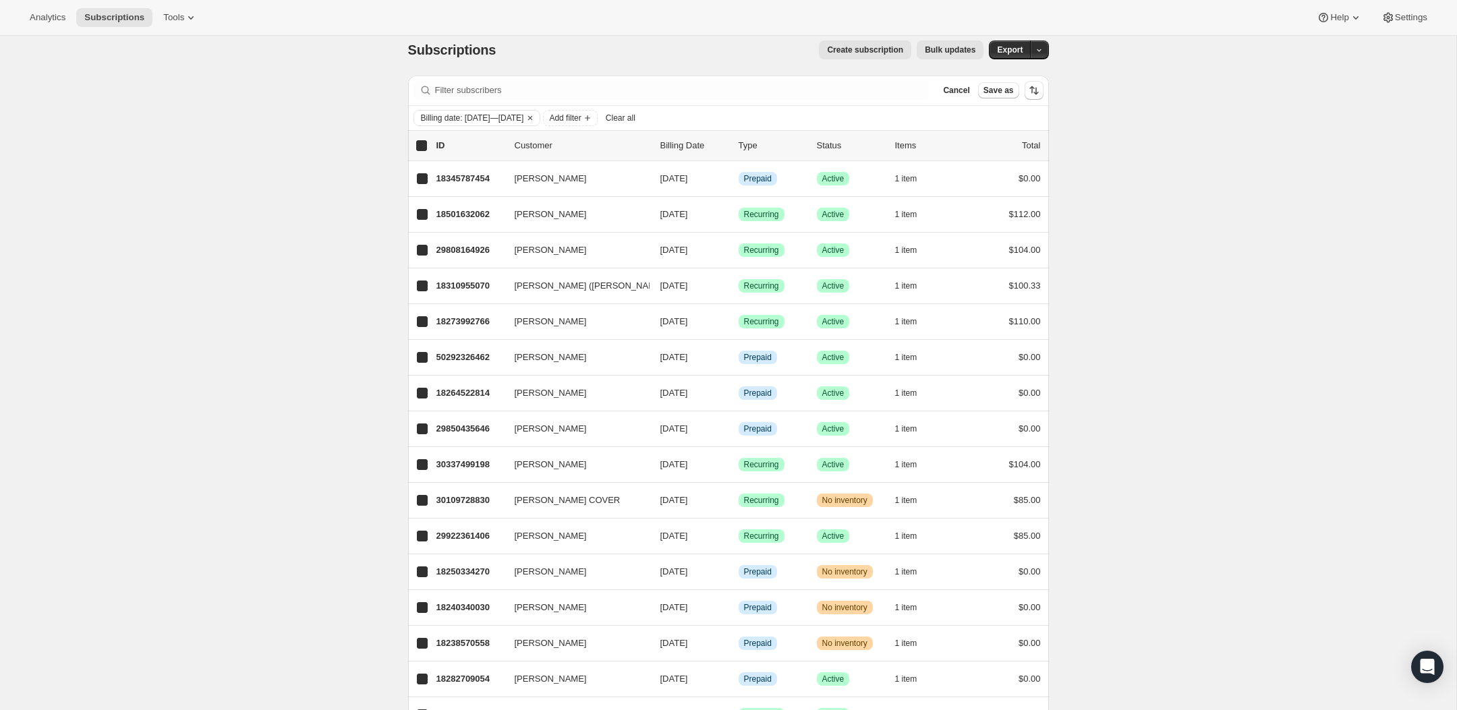
checkbox input "true"
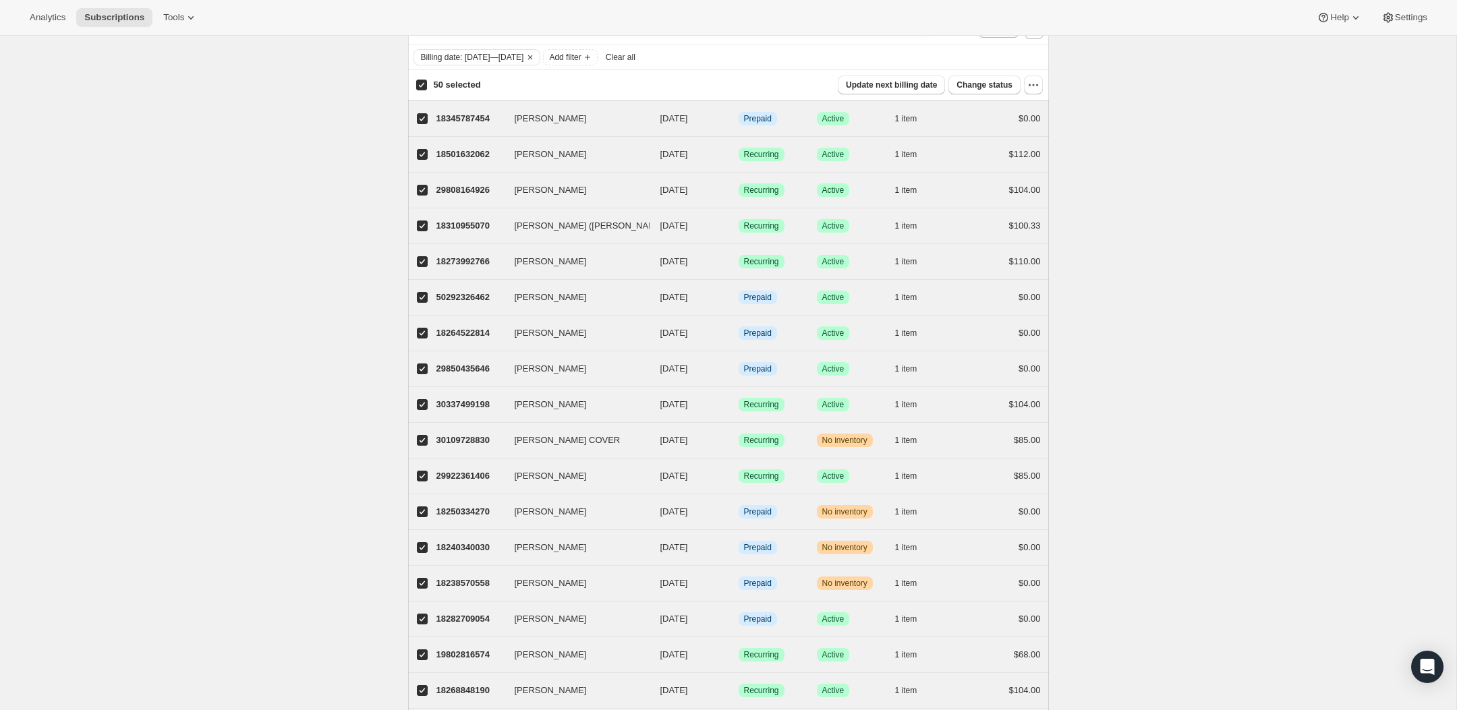
scroll to position [8, 0]
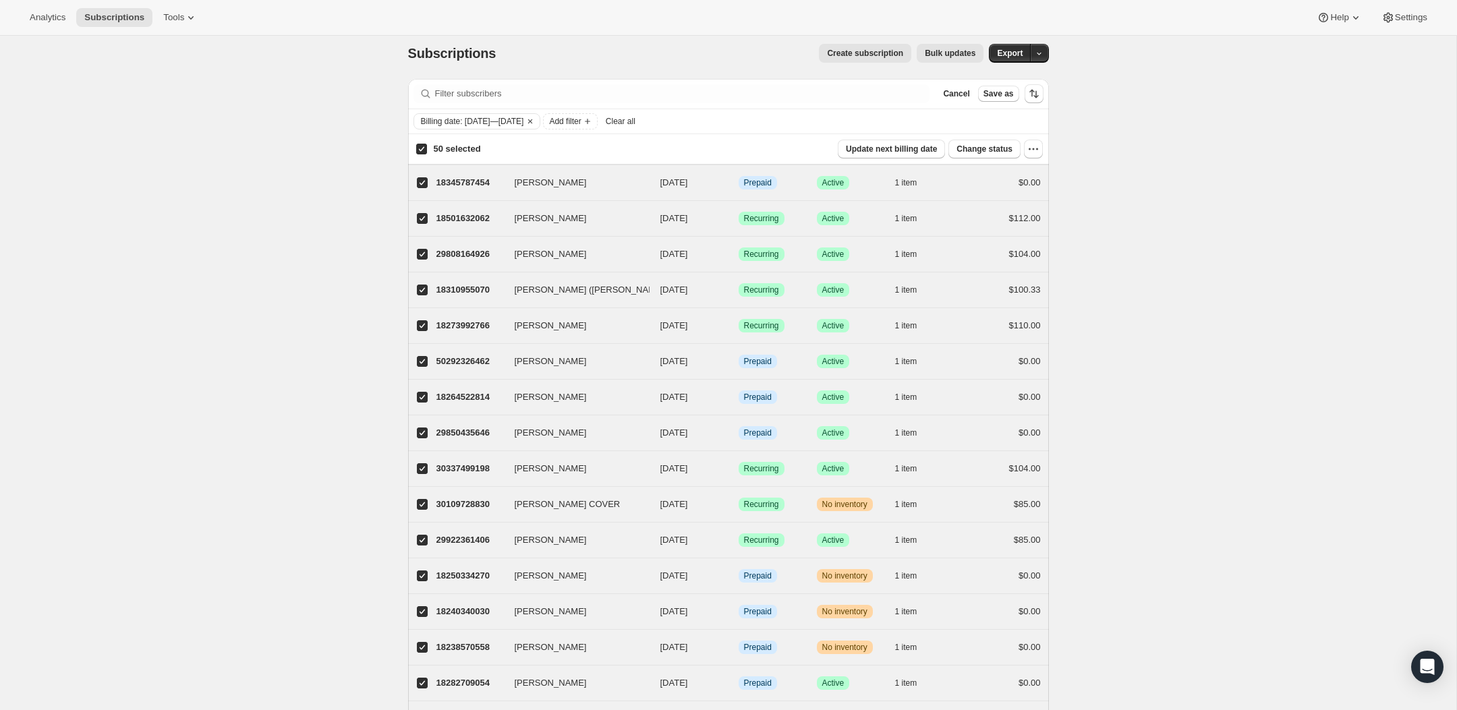
click at [943, 55] on span "Bulk updates" at bounding box center [950, 53] width 51 height 11
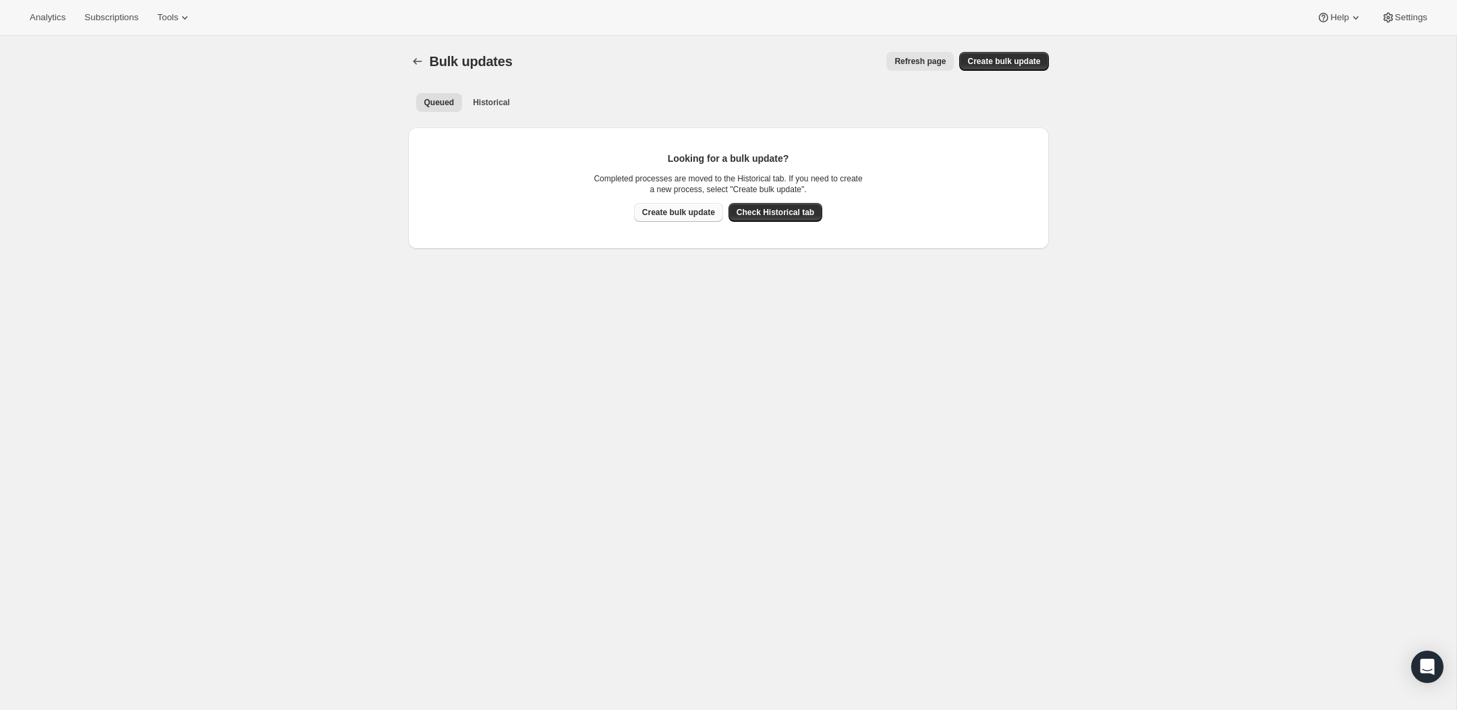
drag, startPoint x: 694, startPoint y: 213, endPoint x: 702, endPoint y: 217, distance: 9.1
click at [694, 212] on span "Create bulk update" at bounding box center [678, 212] width 73 height 11
select select "10"
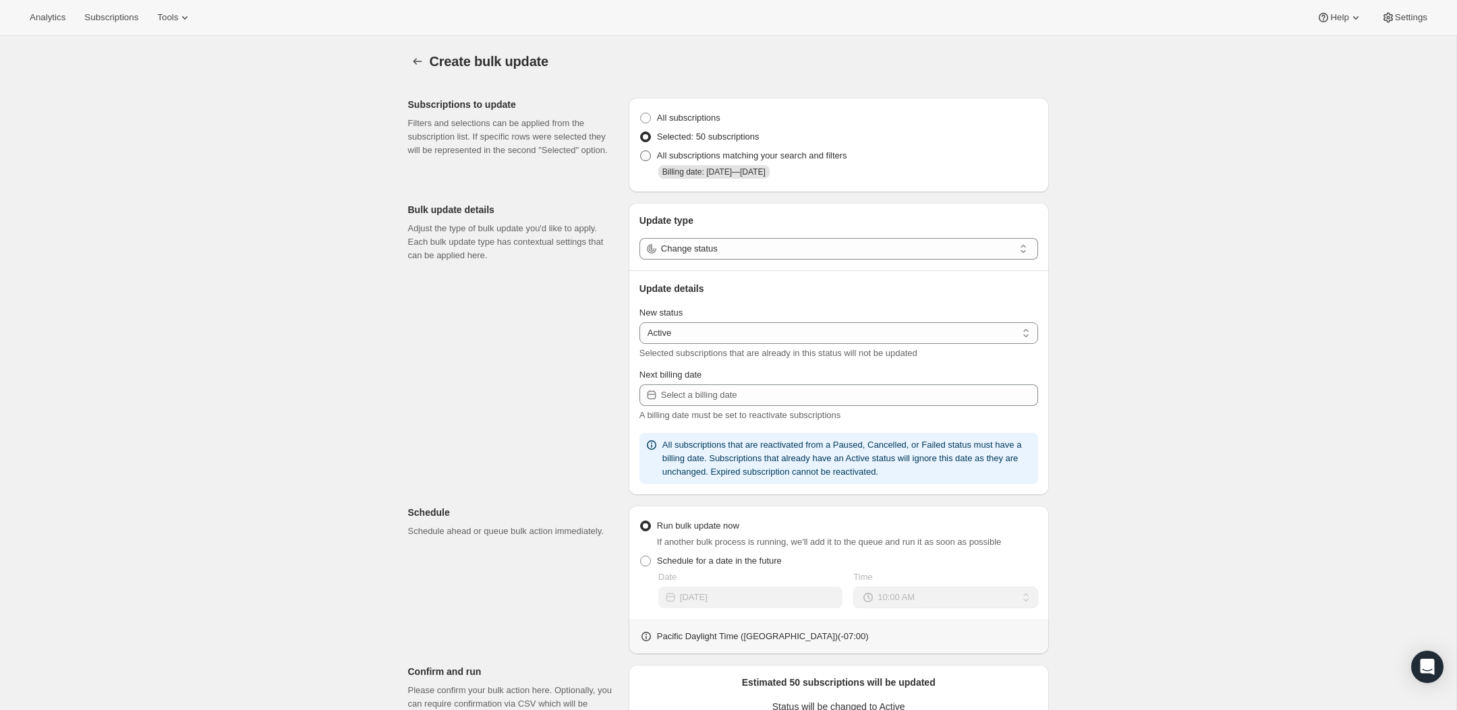
click at [671, 156] on span "All subscriptions matching your search and filters" at bounding box center [752, 155] width 190 height 10
click at [641, 151] on input "All subscriptions matching your search and filters" at bounding box center [640, 150] width 1 height 1
radio input "true"
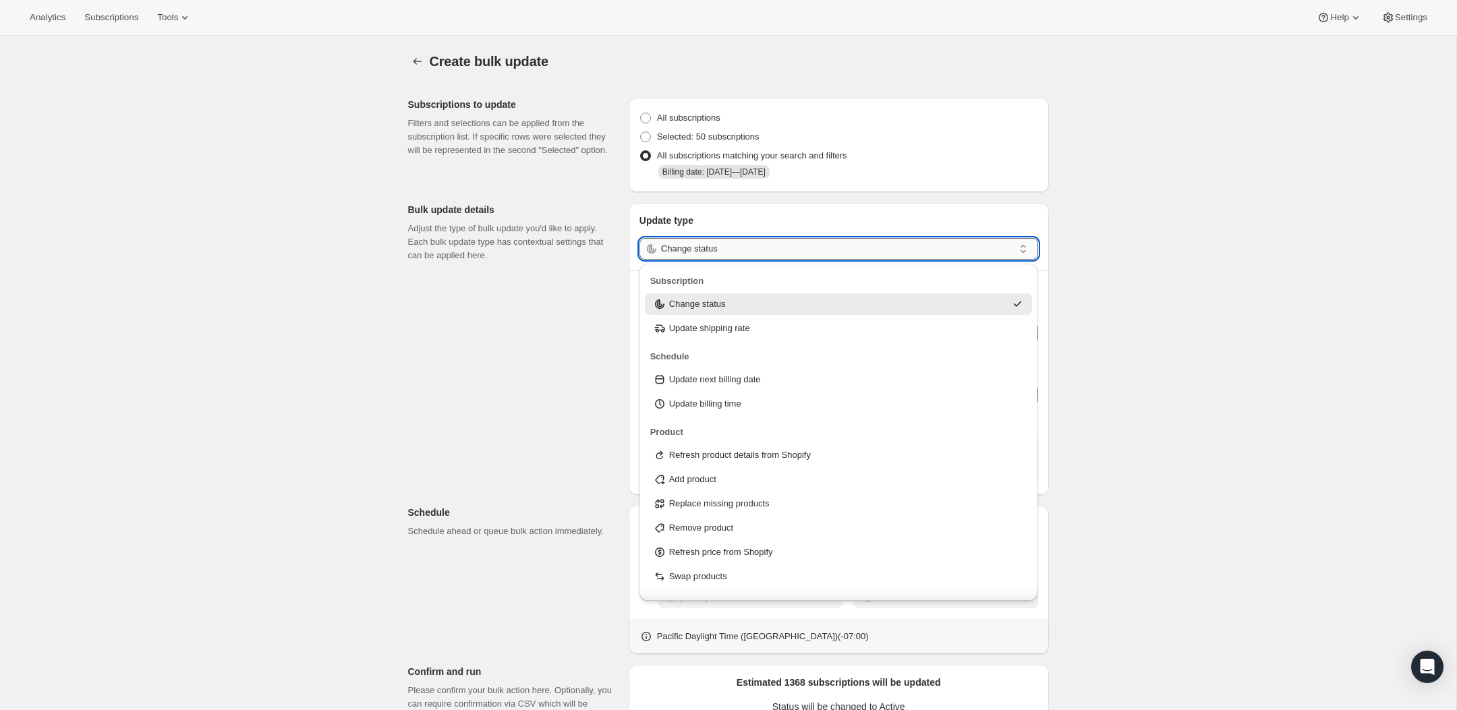
click at [751, 251] on input "Change status" at bounding box center [837, 249] width 353 height 22
click at [759, 384] on p "Update next billing date" at bounding box center [715, 379] width 92 height 13
type input "Update next billing date"
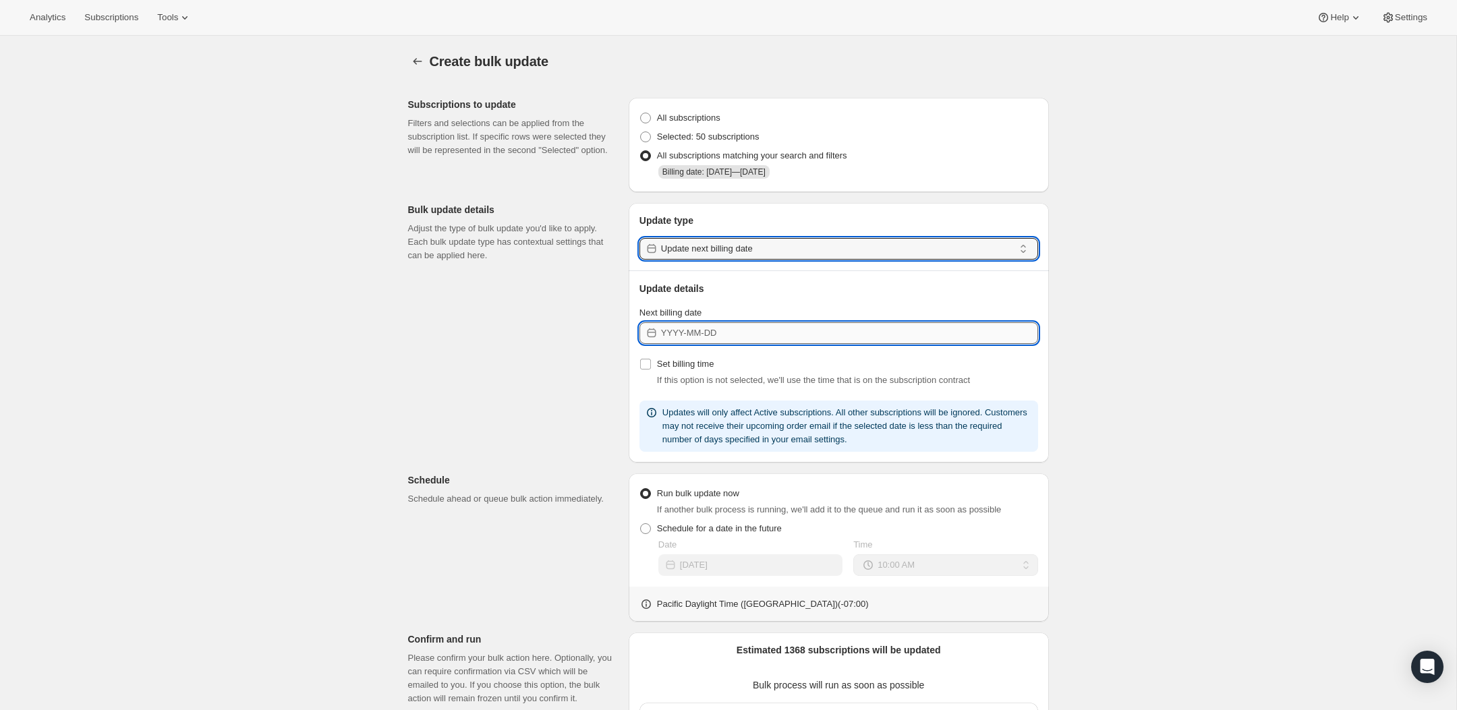
click at [702, 326] on input "Next billing date" at bounding box center [849, 333] width 377 height 22
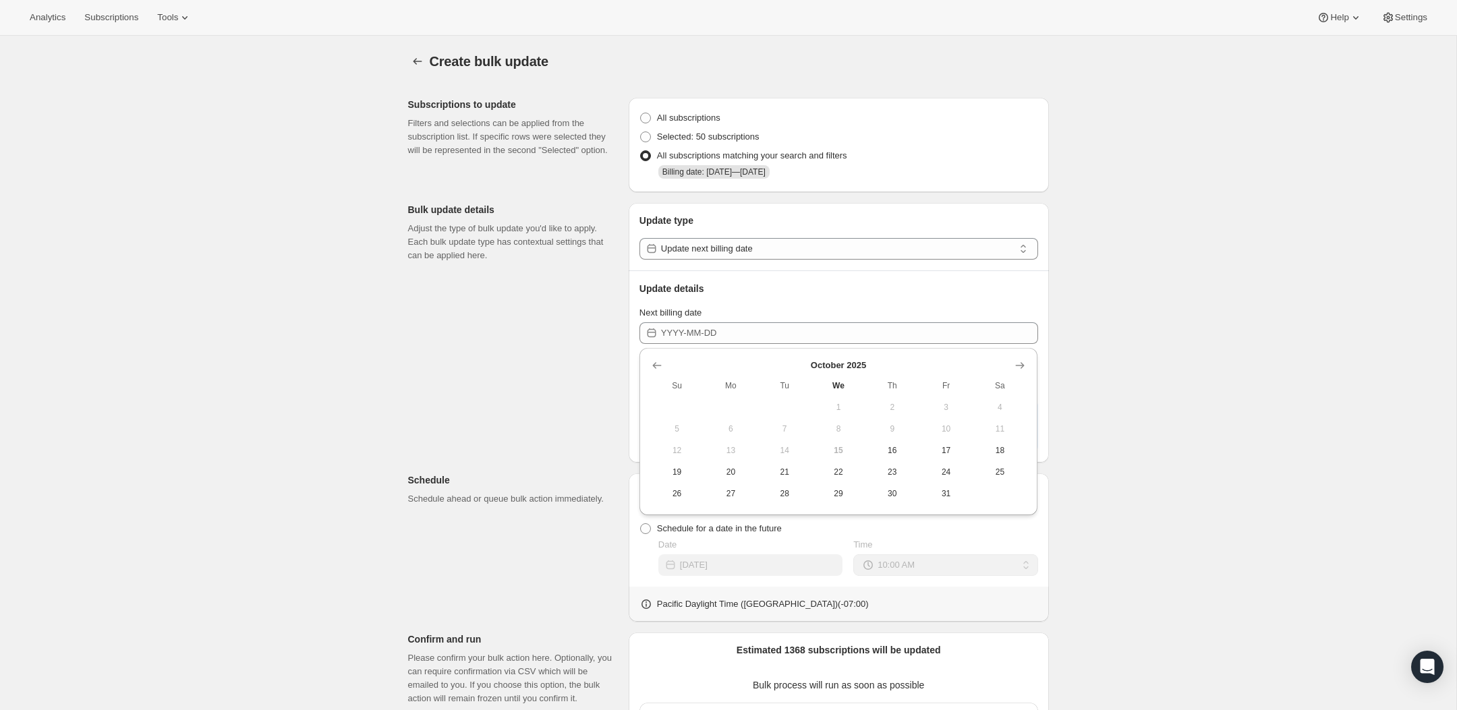
click at [843, 451] on span "15" at bounding box center [838, 450] width 43 height 11
click at [882, 451] on span "16" at bounding box center [892, 450] width 43 height 11
type input "2025-10-16"
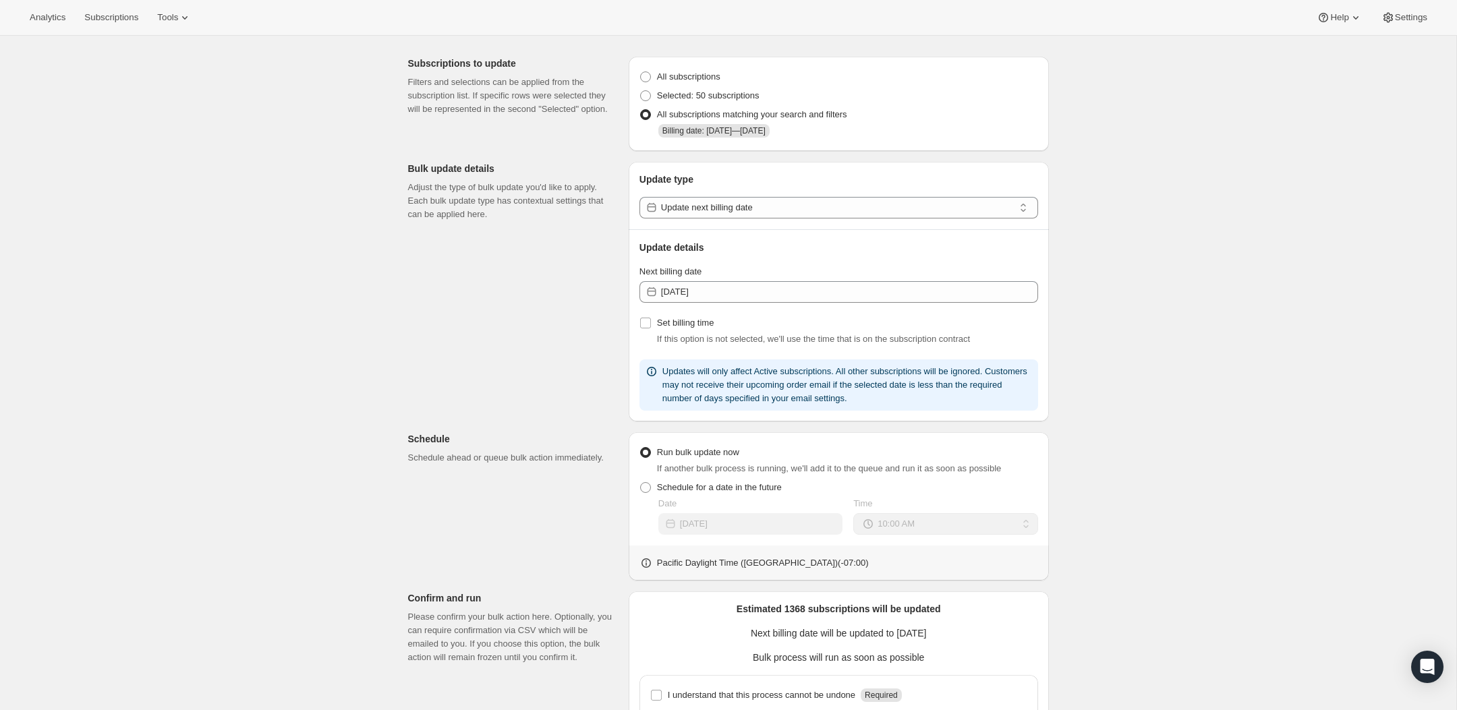
scroll to position [53, 0]
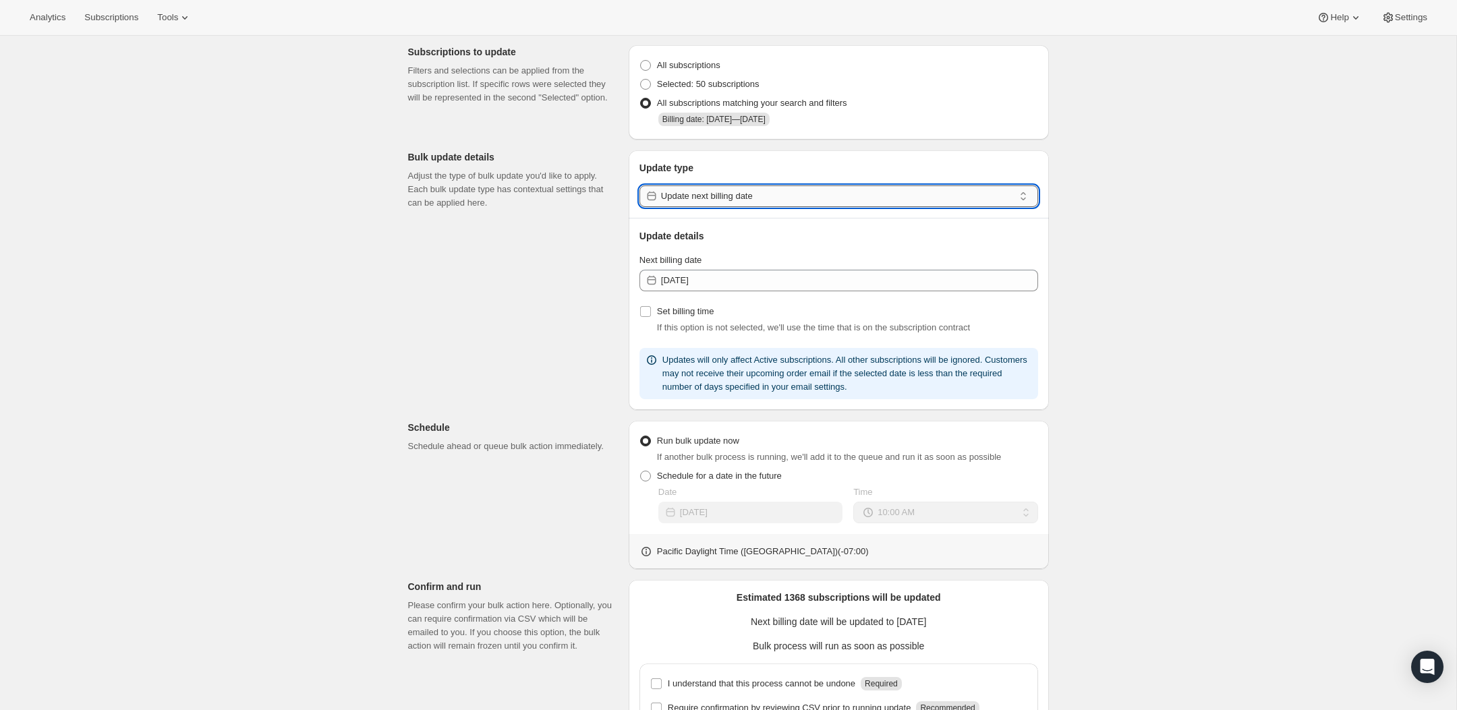
click at [723, 190] on input "Update next billing date" at bounding box center [837, 197] width 353 height 22
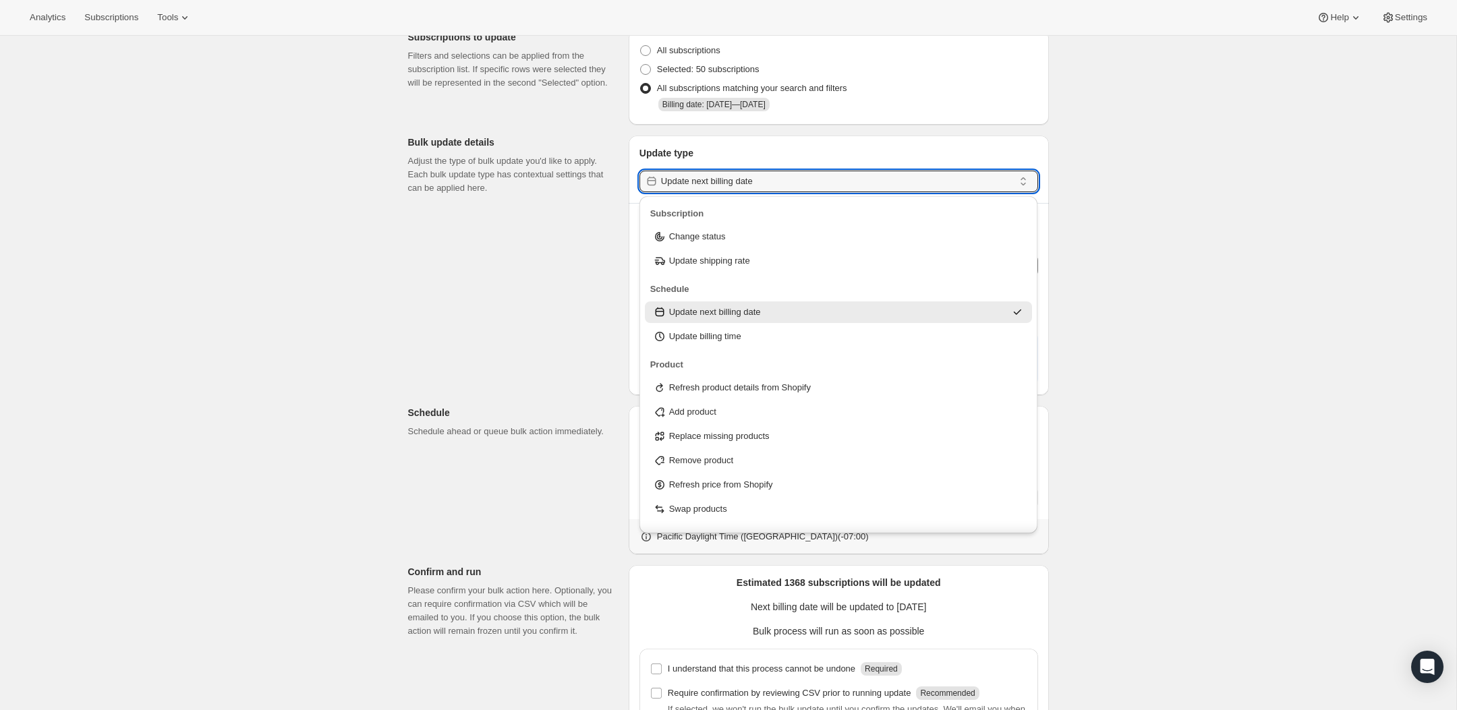
scroll to position [3, 0]
click at [757, 311] on p "Update next billing date" at bounding box center [715, 308] width 92 height 13
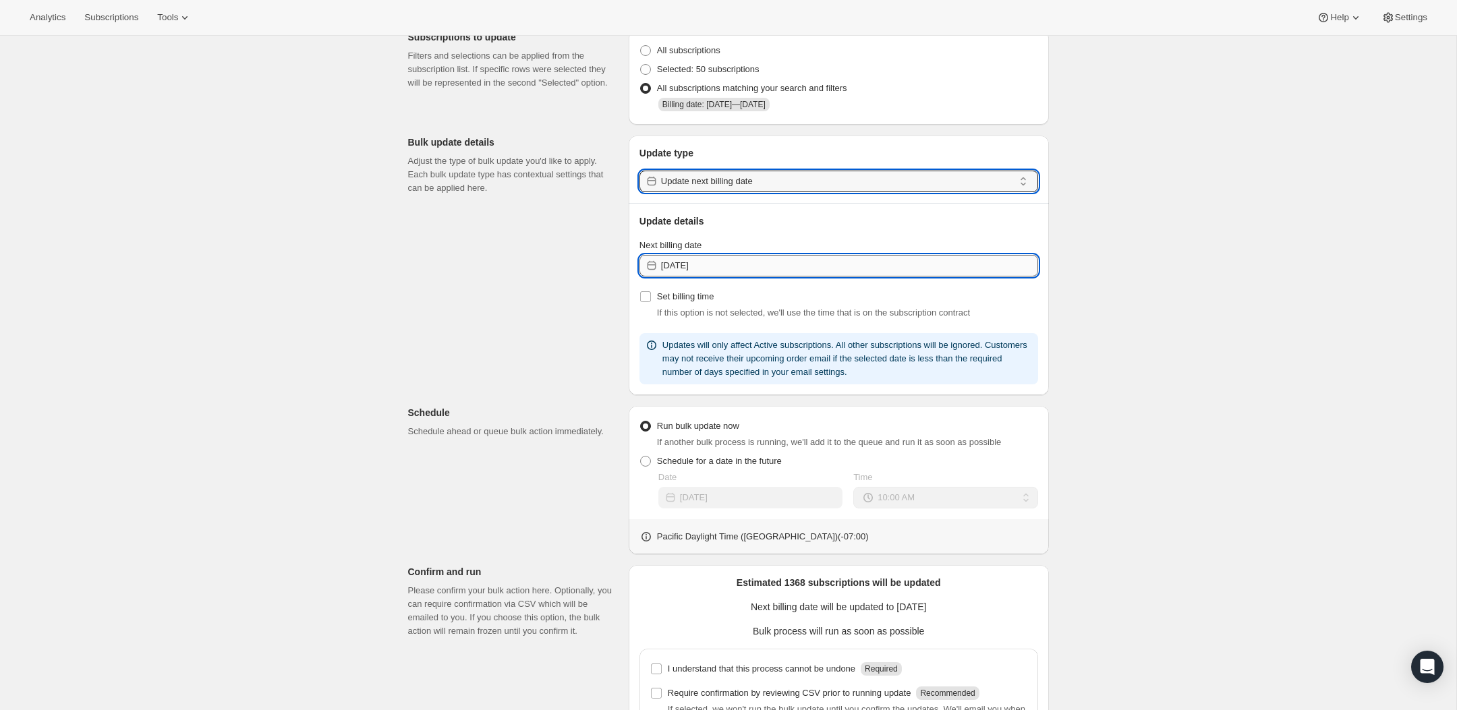
click at [729, 270] on input "2025-10-16" at bounding box center [849, 266] width 377 height 22
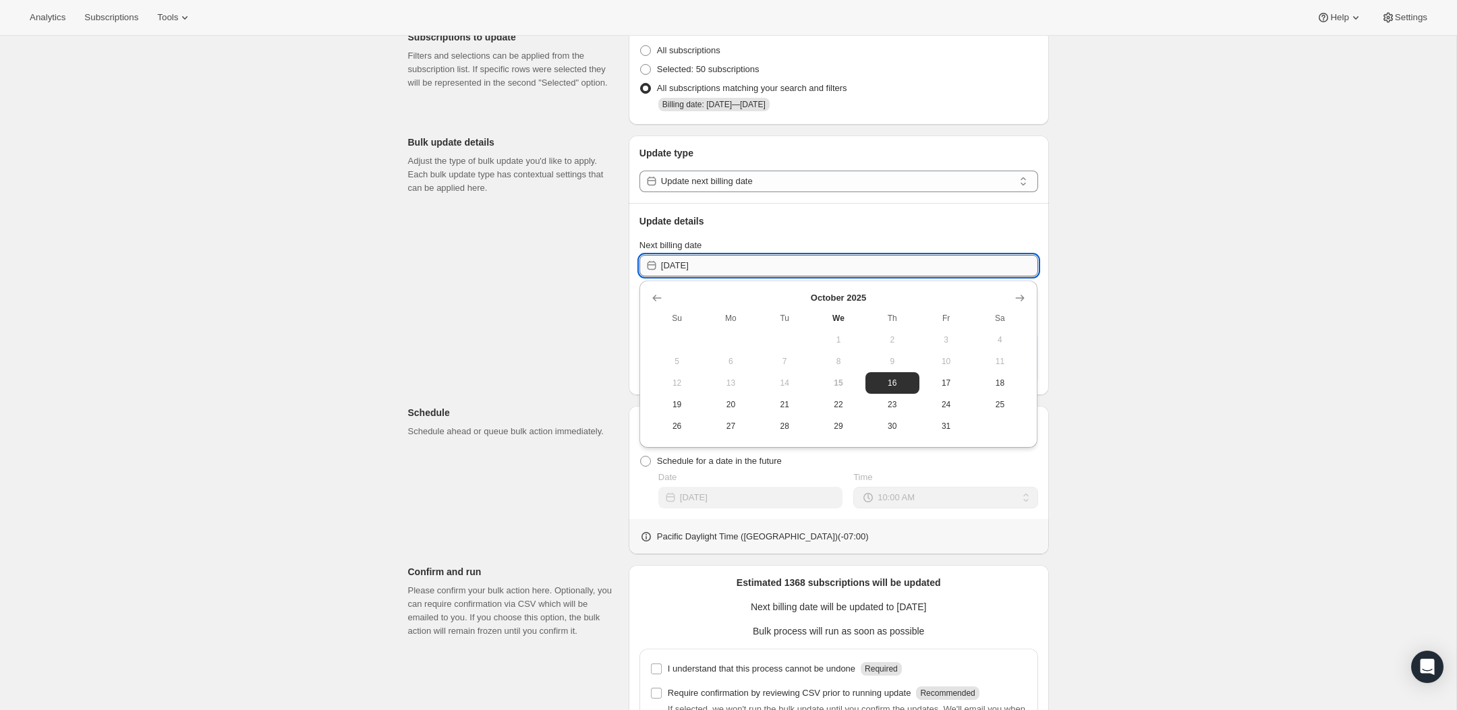
click at [729, 270] on input "2025-10-16" at bounding box center [849, 266] width 377 height 22
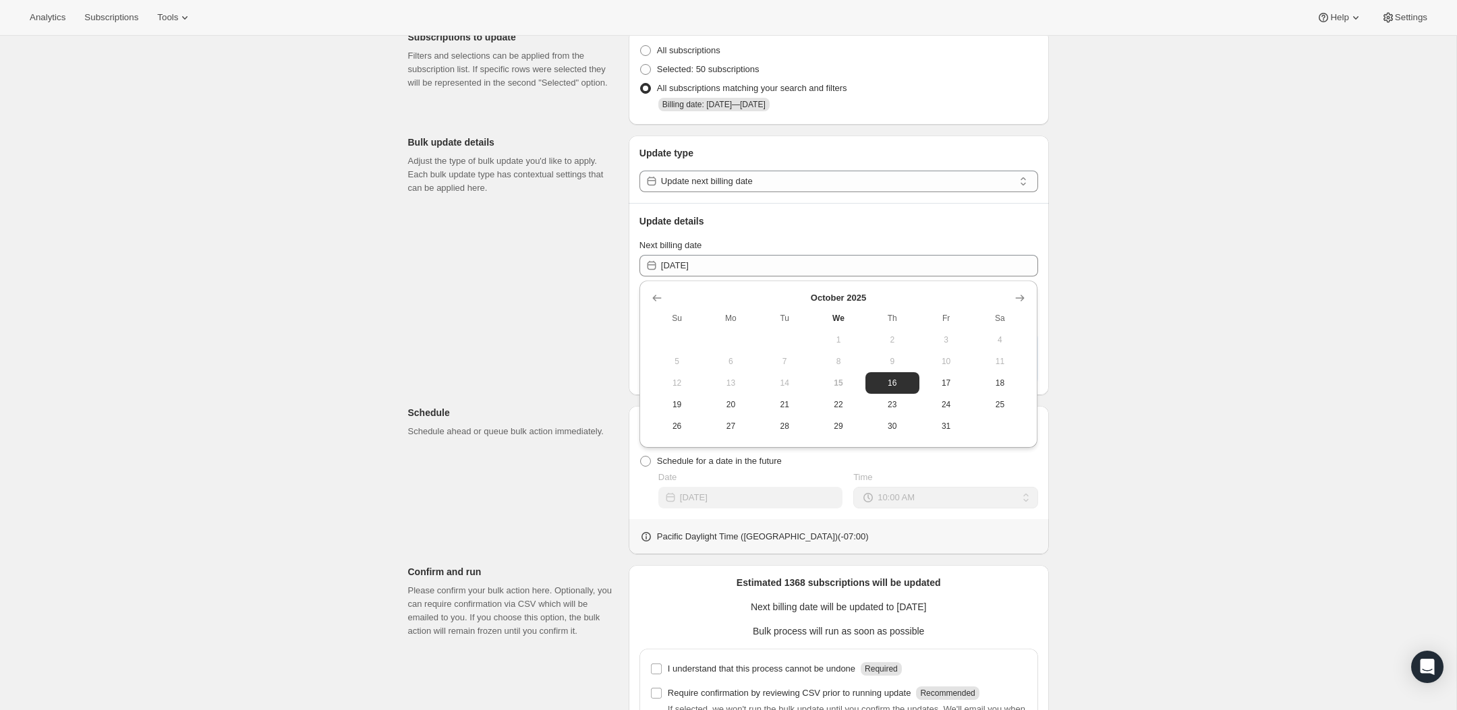
drag, startPoint x: 1079, startPoint y: 266, endPoint x: 853, endPoint y: 294, distance: 227.0
click at [1079, 266] on div "Create bulk update. This page is ready Create bulk update Subscriptions to upda…" at bounding box center [728, 415] width 1456 height 894
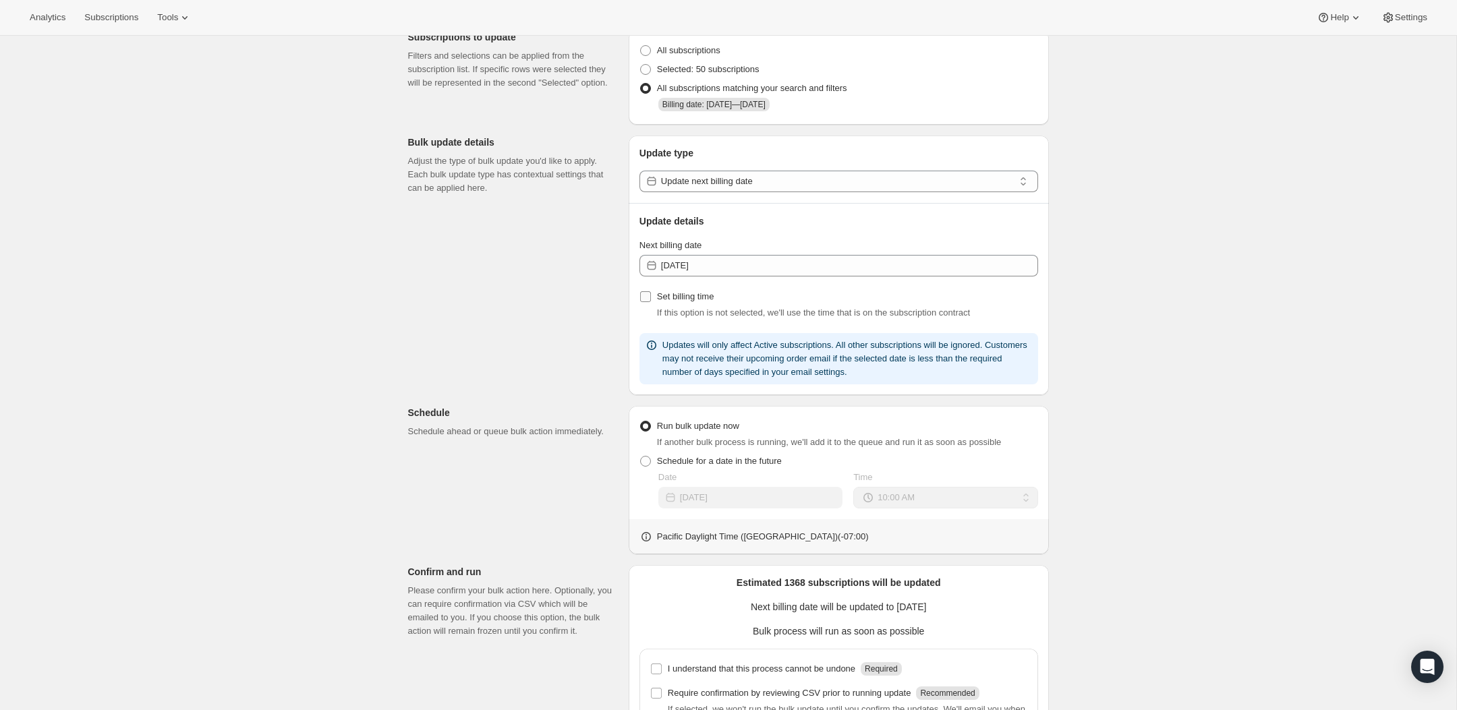
click at [702, 300] on span "Set billing time" at bounding box center [685, 296] width 57 height 10
click at [651, 300] on input "Set billing time" at bounding box center [645, 296] width 11 height 11
checkbox input "true"
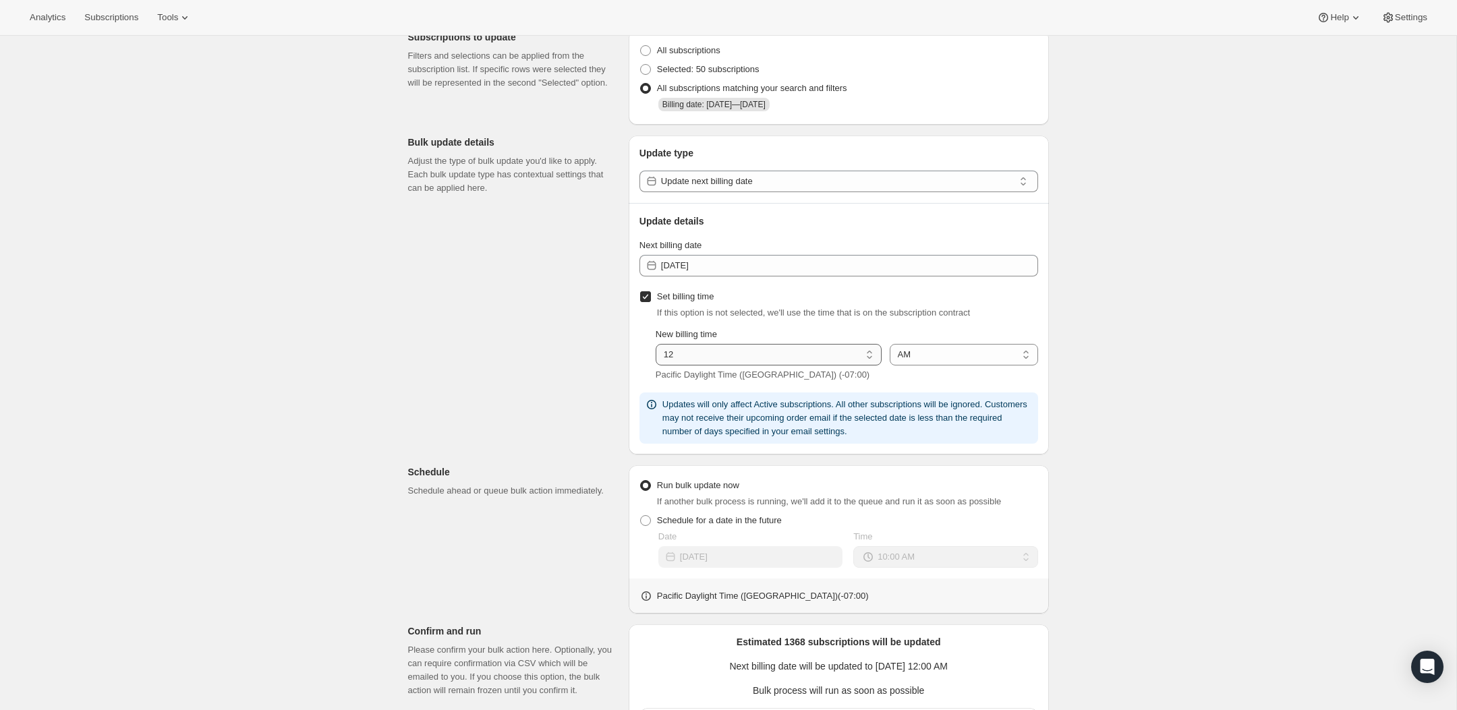
click at [729, 358] on select "01 02 03 04 05 06 07 08 09 10 11 12" at bounding box center [769, 355] width 226 height 22
select select "1"
click at [656, 345] on select "01 02 03 04 05 06 07 08 09 10 11 12" at bounding box center [769, 355] width 226 height 22
click at [1184, 235] on div "Create bulk update. This page is ready Create bulk update Subscriptions to upda…" at bounding box center [728, 445] width 1456 height 954
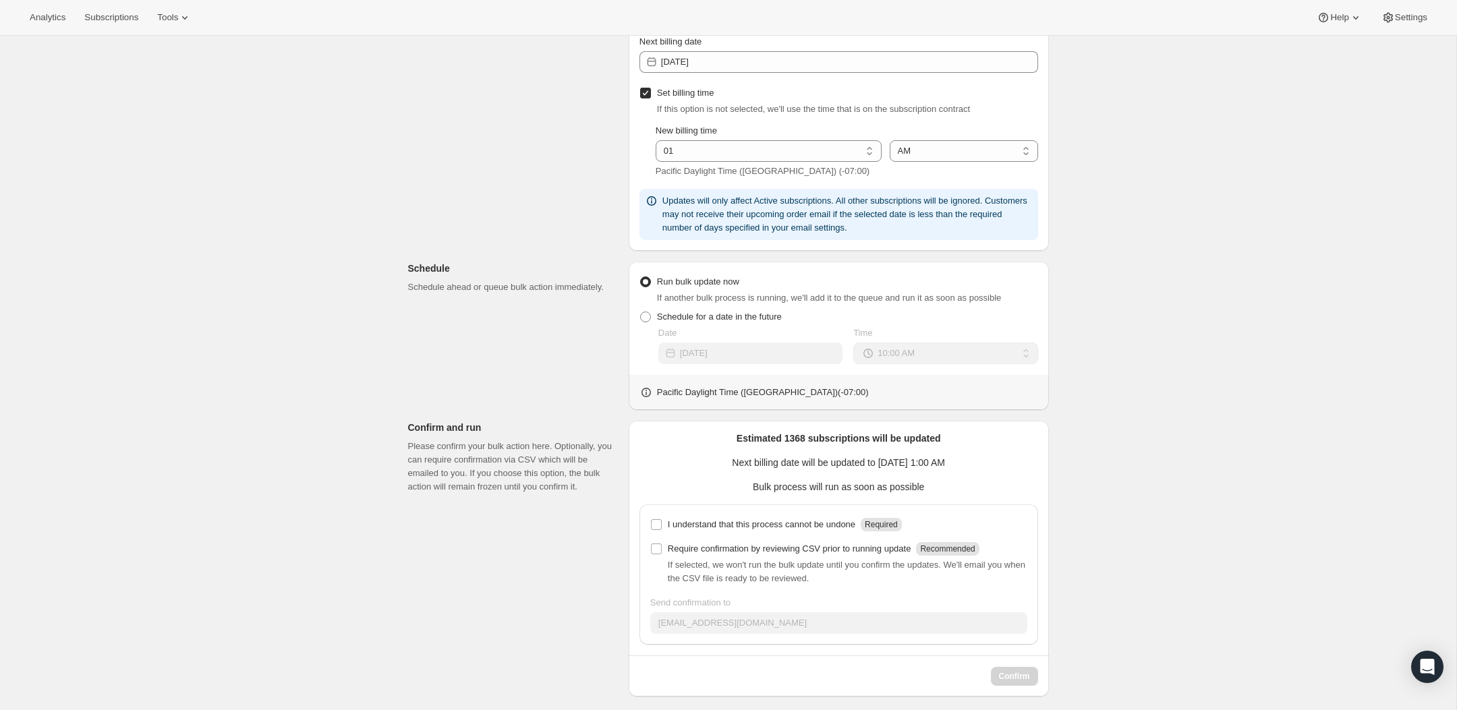
scroll to position [272, 0]
click at [803, 521] on p "I understand that this process cannot be undone" at bounding box center [762, 523] width 188 height 13
click at [662, 521] on input "I understand that this process cannot be undone Required" at bounding box center [656, 524] width 11 height 11
checkbox input "true"
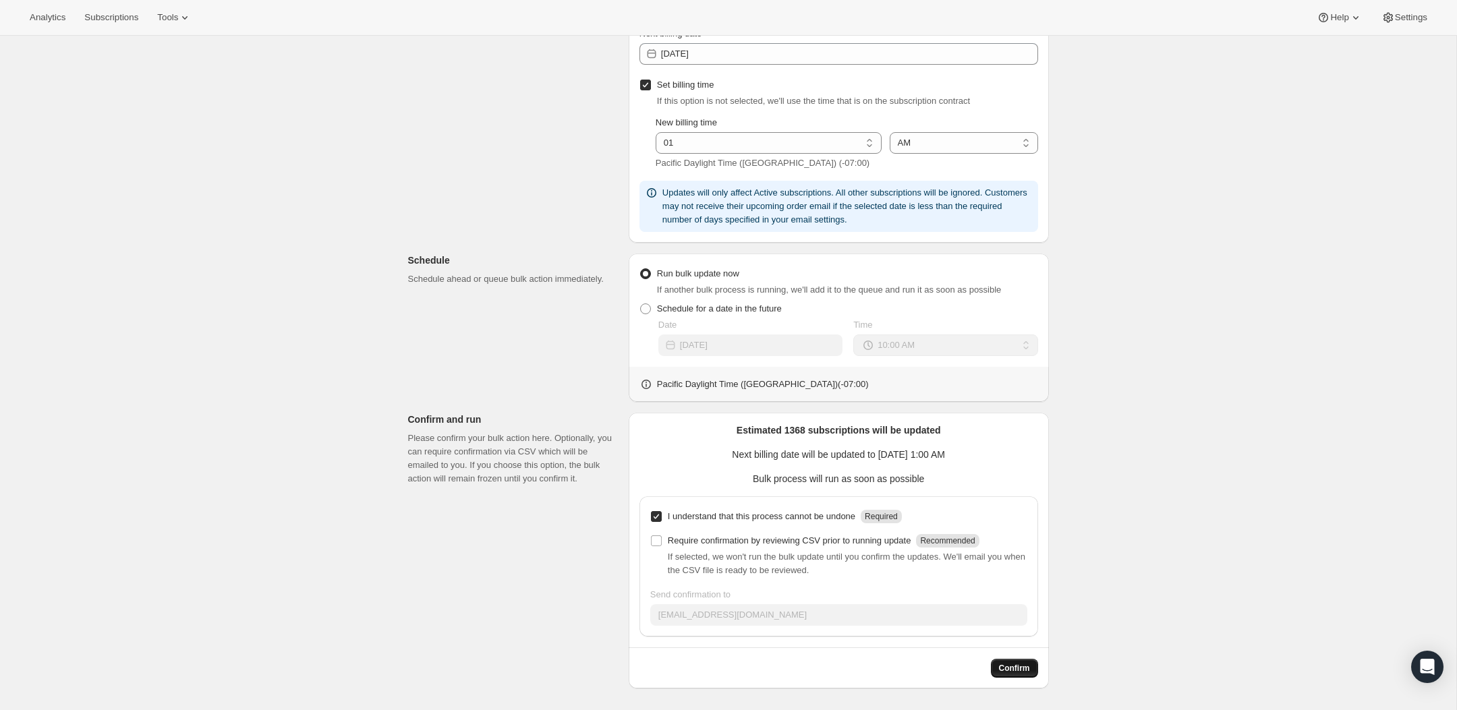
click at [1020, 671] on span "Confirm" at bounding box center [1014, 668] width 31 height 11
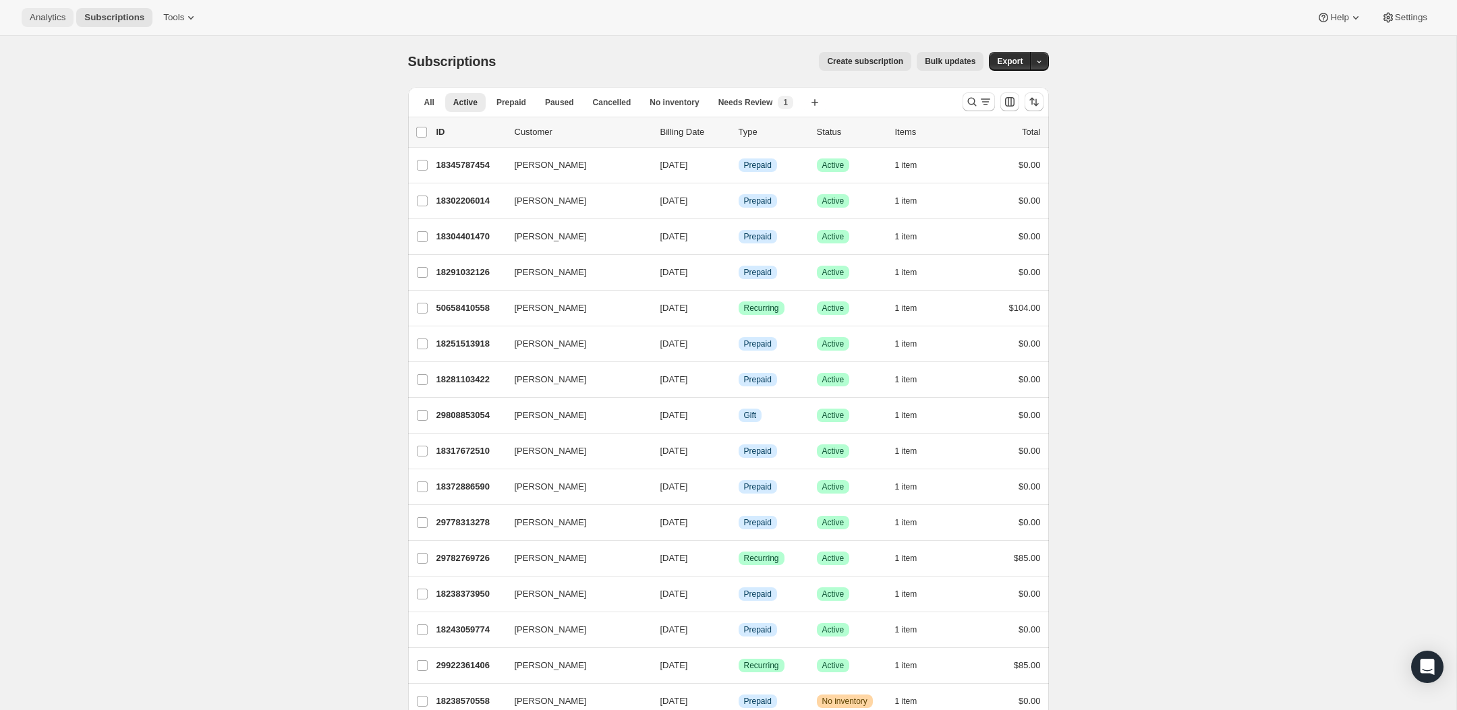
click at [63, 14] on span "Analytics" at bounding box center [48, 17] width 36 height 11
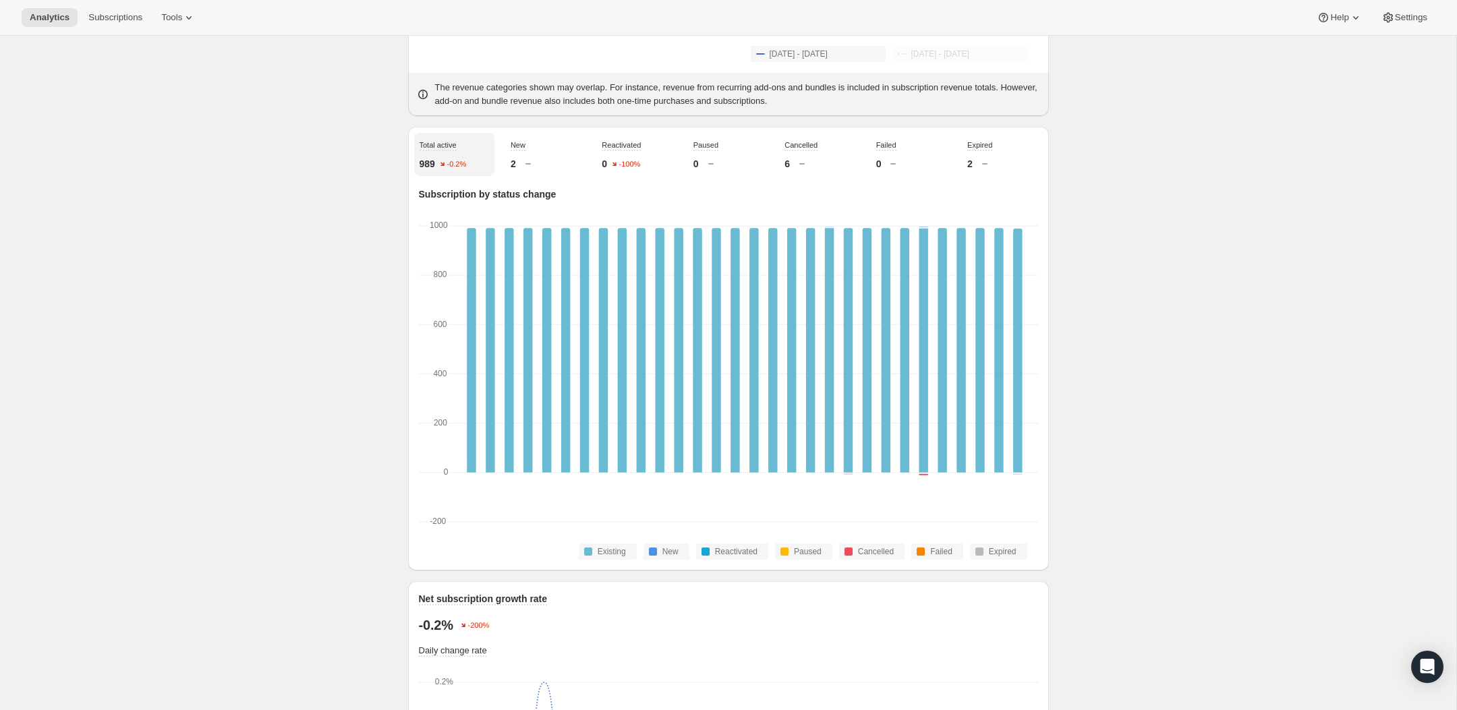
scroll to position [400, 0]
click at [455, 168] on div "989 -0.2%" at bounding box center [454, 162] width 69 height 13
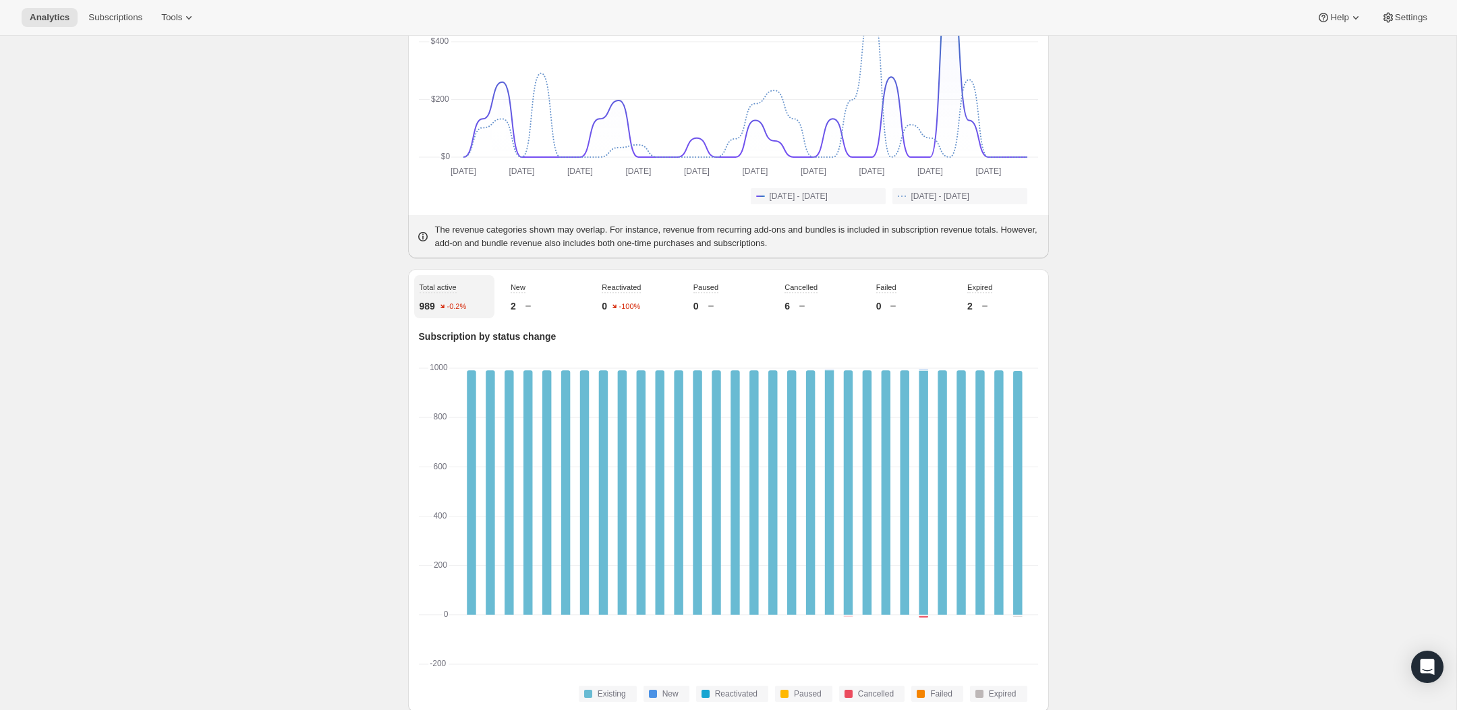
scroll to position [0, 0]
